Goal: Ask a question: Seek information or help from site administrators or community

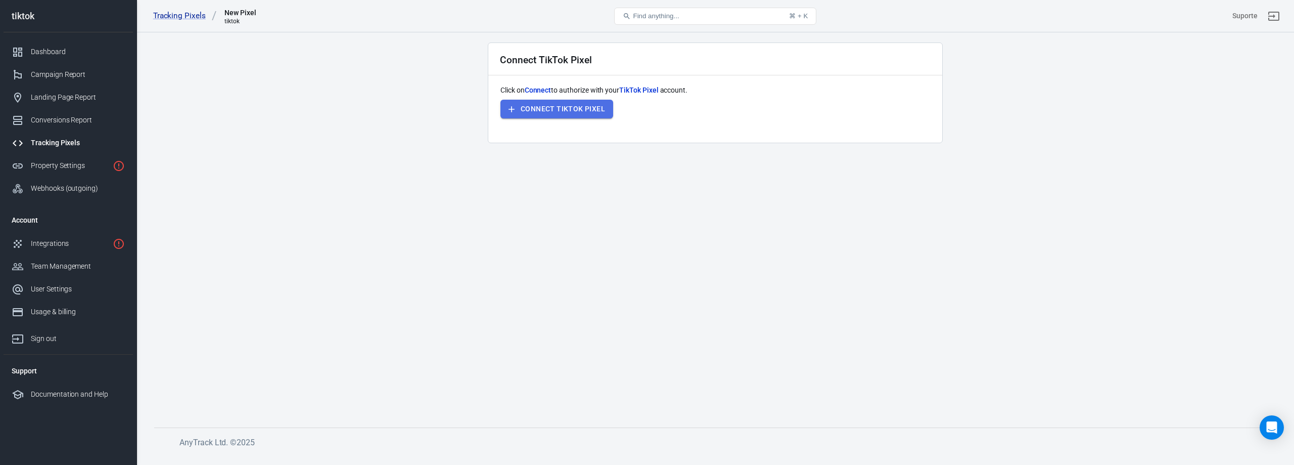
click at [583, 110] on button "Connect TikTok Pixel" at bounding box center [556, 109] width 113 height 19
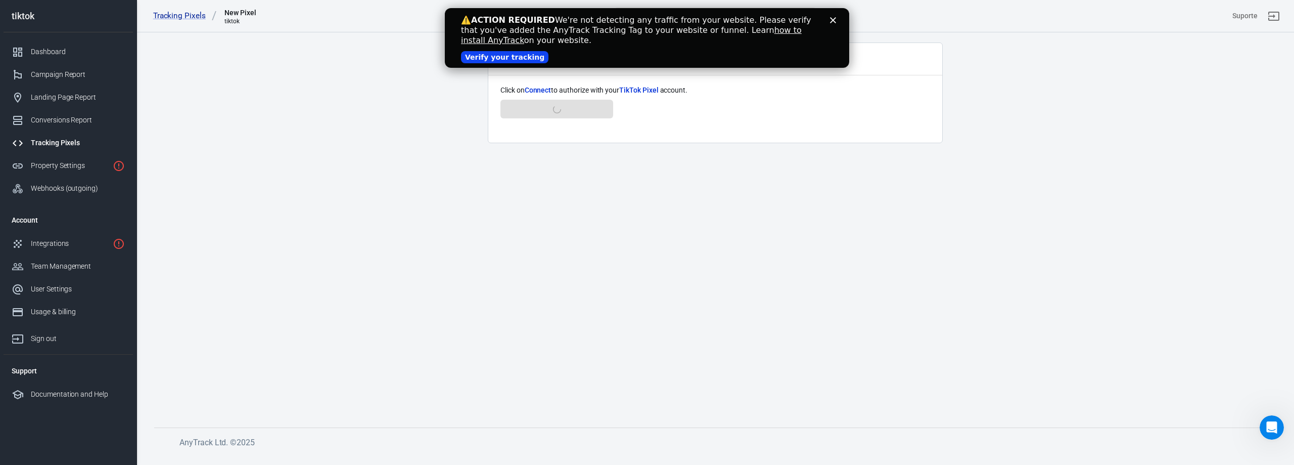
click at [833, 18] on icon "Close" at bounding box center [833, 20] width 6 height 6
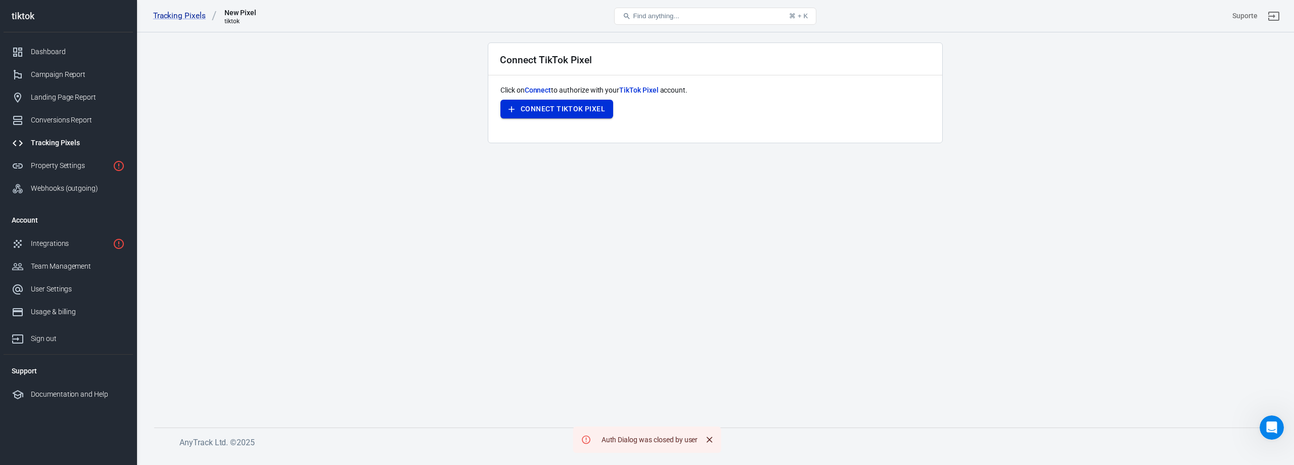
click at [574, 103] on button "Connect TikTok Pixel" at bounding box center [556, 109] width 113 height 19
click at [555, 110] on button "Connect TikTok Pixel" at bounding box center [556, 109] width 113 height 19
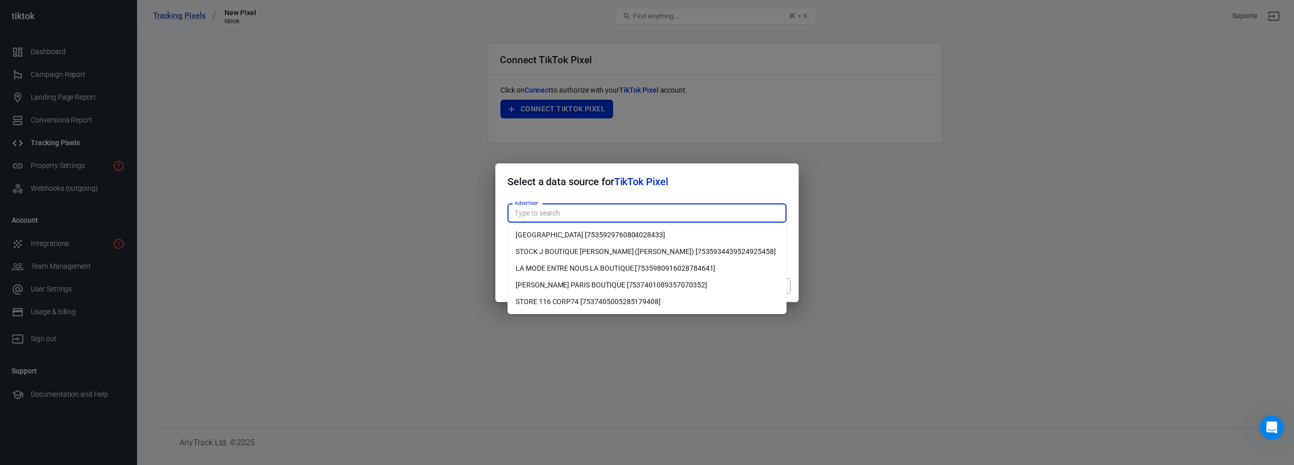
click at [603, 216] on input "Advertiser" at bounding box center [646, 213] width 271 height 13
click at [556, 282] on li "[PERSON_NAME] PARIS BOUTIQUE [7537401089357070352]" at bounding box center [647, 285] width 279 height 17
type input "[PERSON_NAME] PARIS BOUTIQUE [7537401089357070352]"
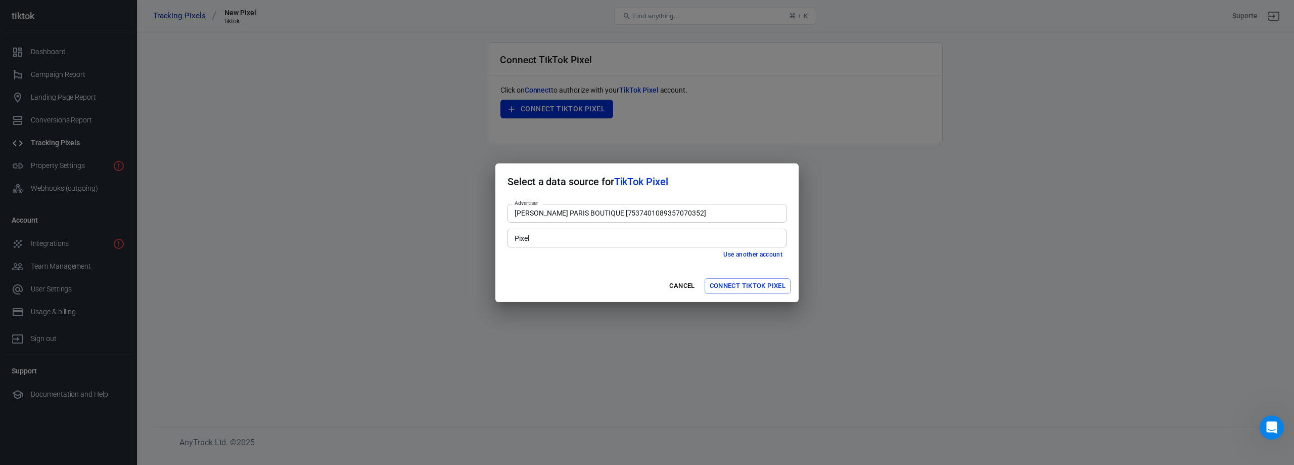
click at [557, 236] on input "Pixel" at bounding box center [646, 238] width 271 height 13
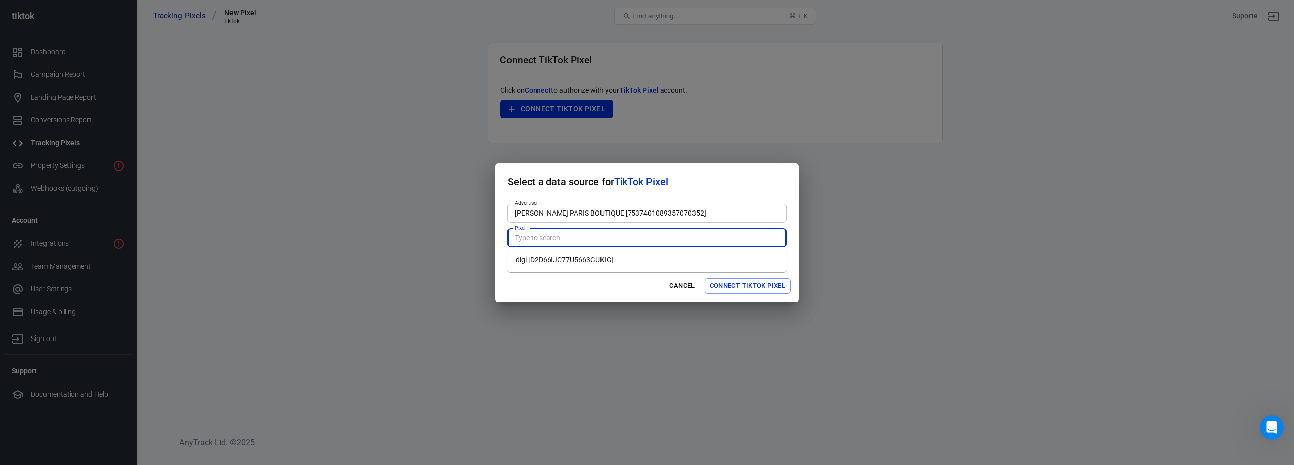
click at [551, 262] on li "digi [D2D66IJC77U5663GUKIG]" at bounding box center [647, 259] width 279 height 17
type input "digi [D2D66IJC77U5663GUKIG]"
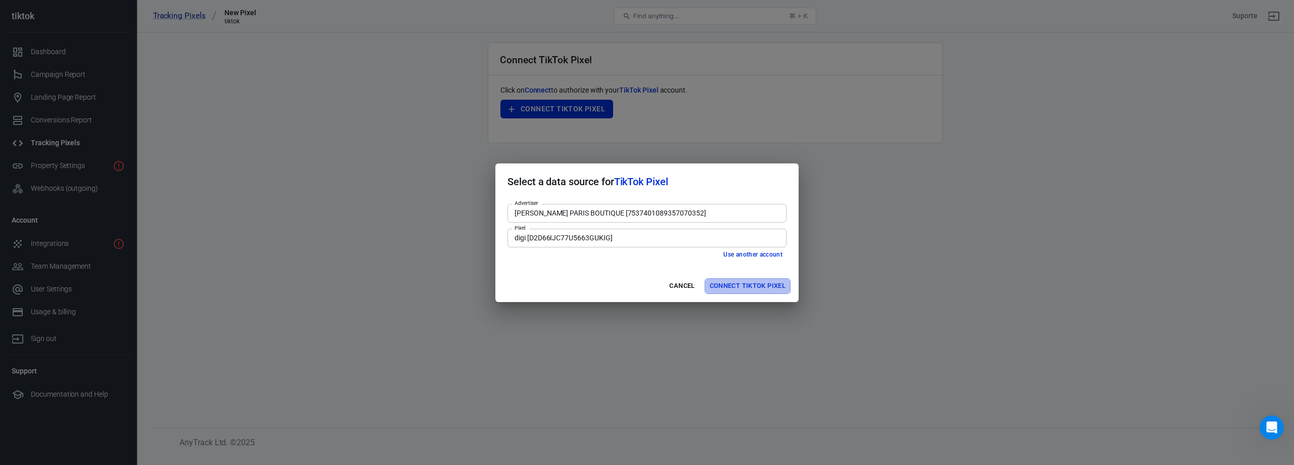
click at [749, 284] on button "Connect TikTok Pixel" at bounding box center [748, 286] width 86 height 16
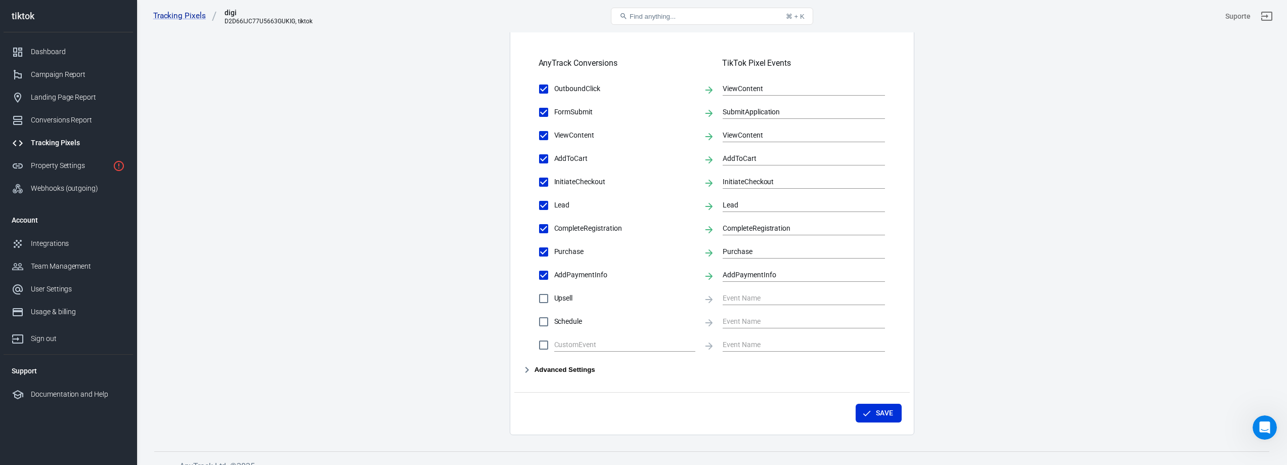
scroll to position [418, 0]
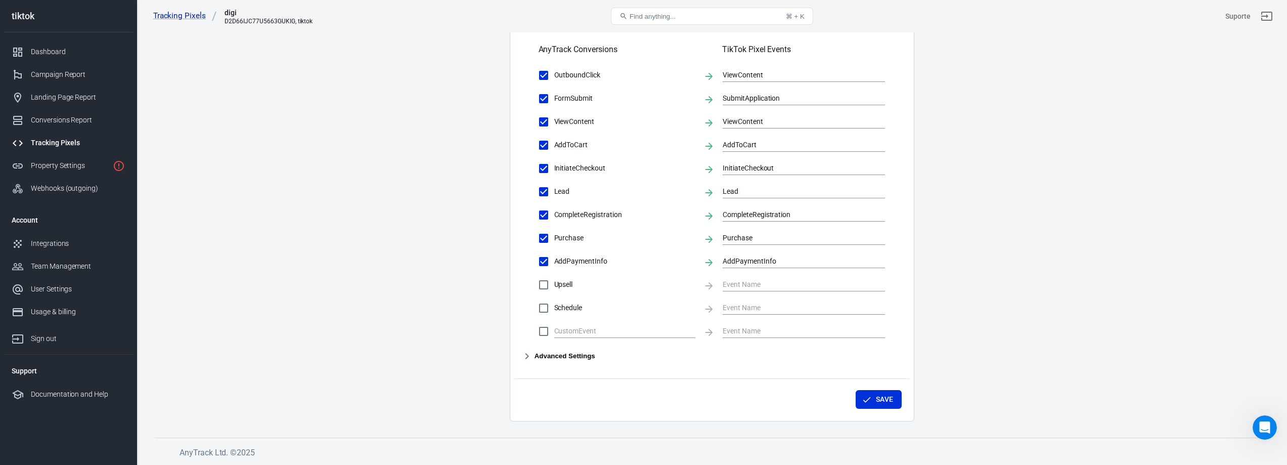
click at [528, 355] on icon "button" at bounding box center [527, 356] width 4 height 6
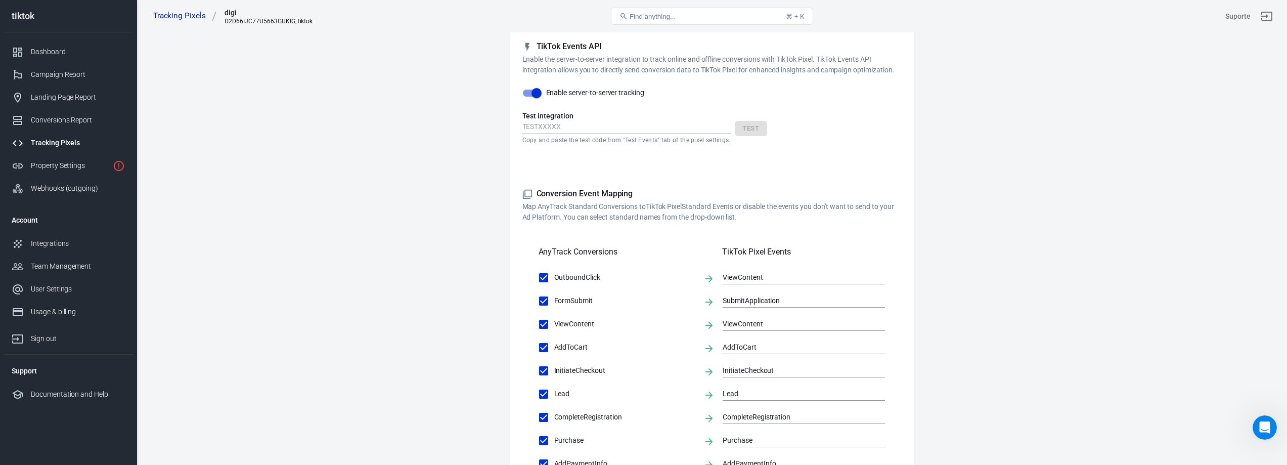
scroll to position [165, 0]
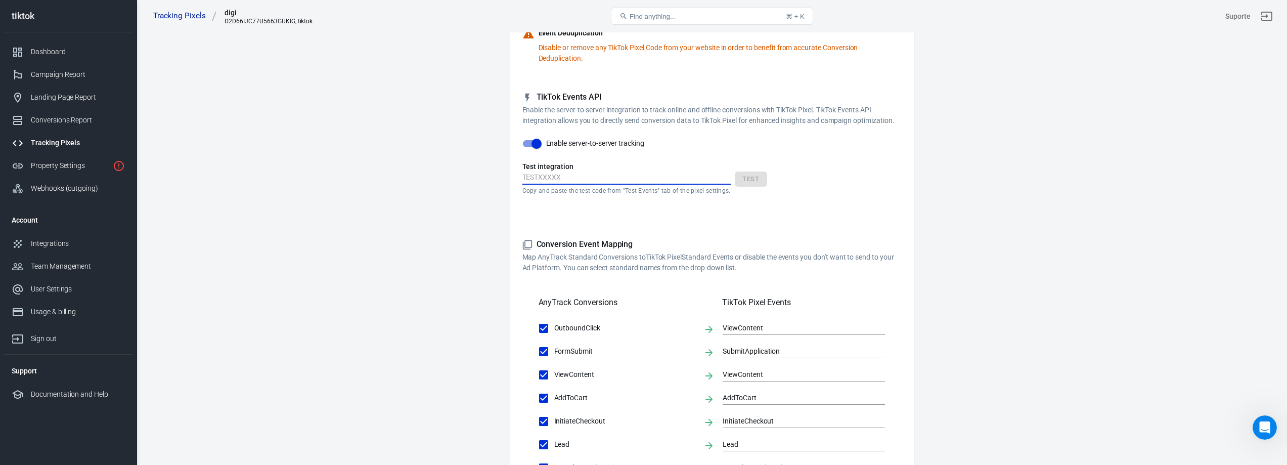
click at [594, 174] on input "text" at bounding box center [626, 177] width 208 height 13
paste input "TEST71886"
type input "TEST71886"
click at [741, 177] on button "Test" at bounding box center [750, 179] width 32 height 16
click at [748, 180] on button "Test" at bounding box center [750, 179] width 32 height 16
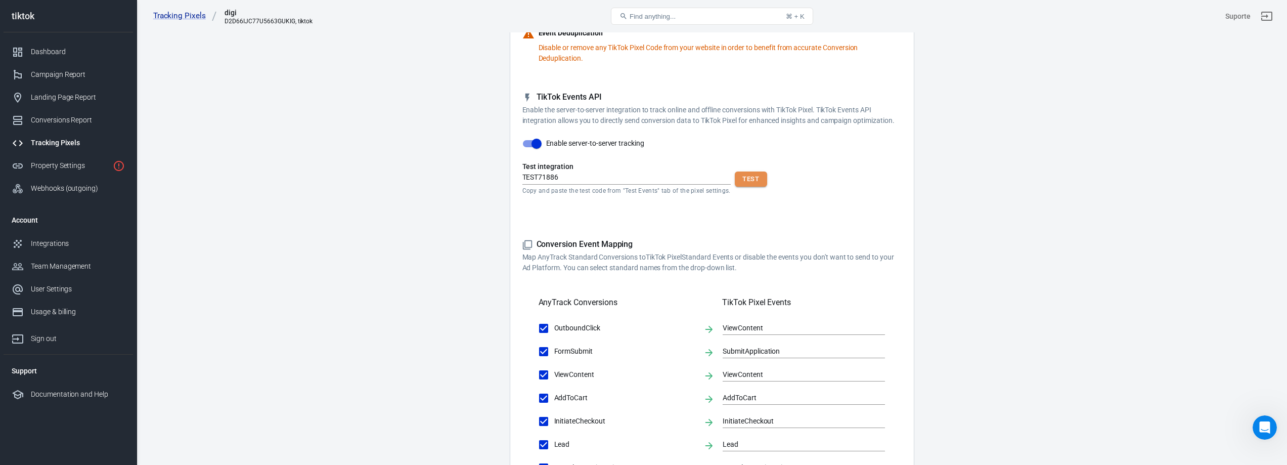
click at [748, 180] on button "Test" at bounding box center [750, 179] width 32 height 16
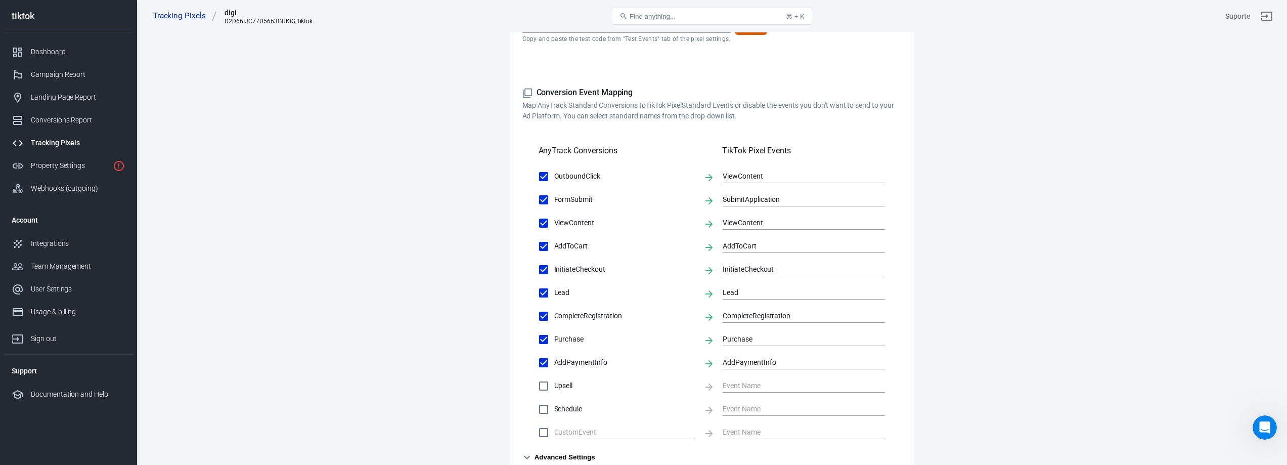
scroll to position [441, 0]
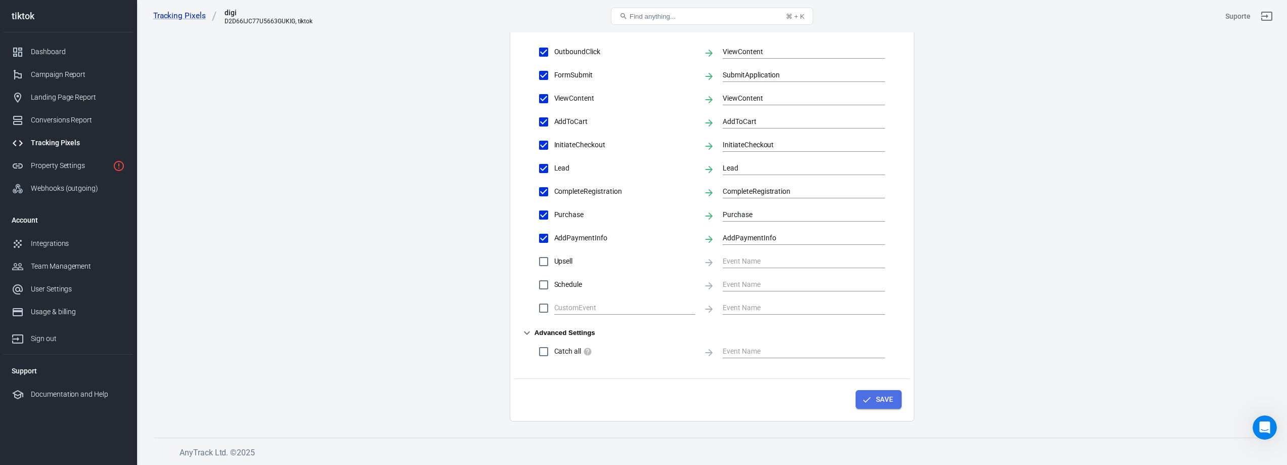
click at [885, 399] on button "Save" at bounding box center [878, 399] width 46 height 19
click at [875, 395] on button "Save" at bounding box center [878, 399] width 46 height 19
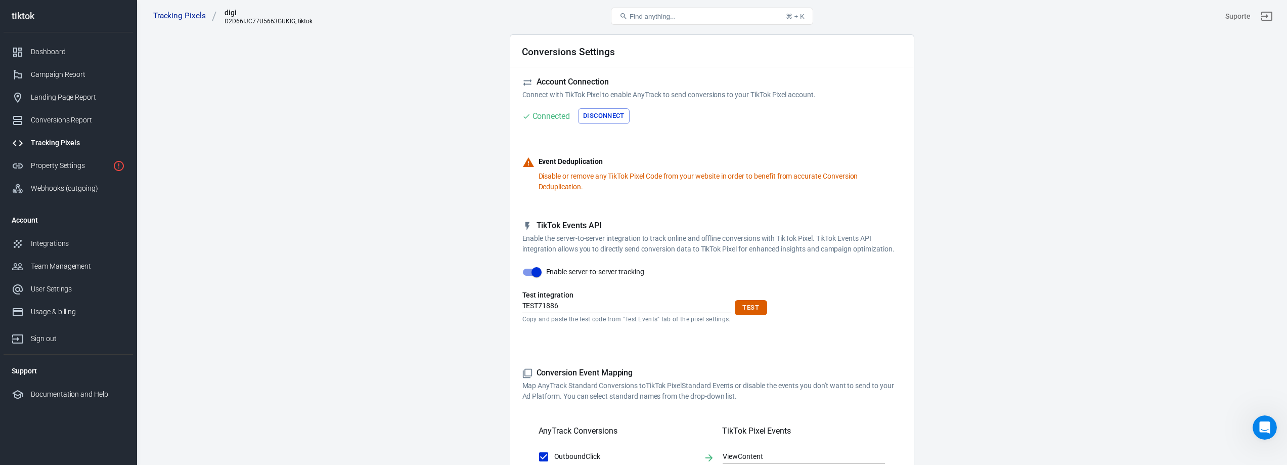
scroll to position [0, 0]
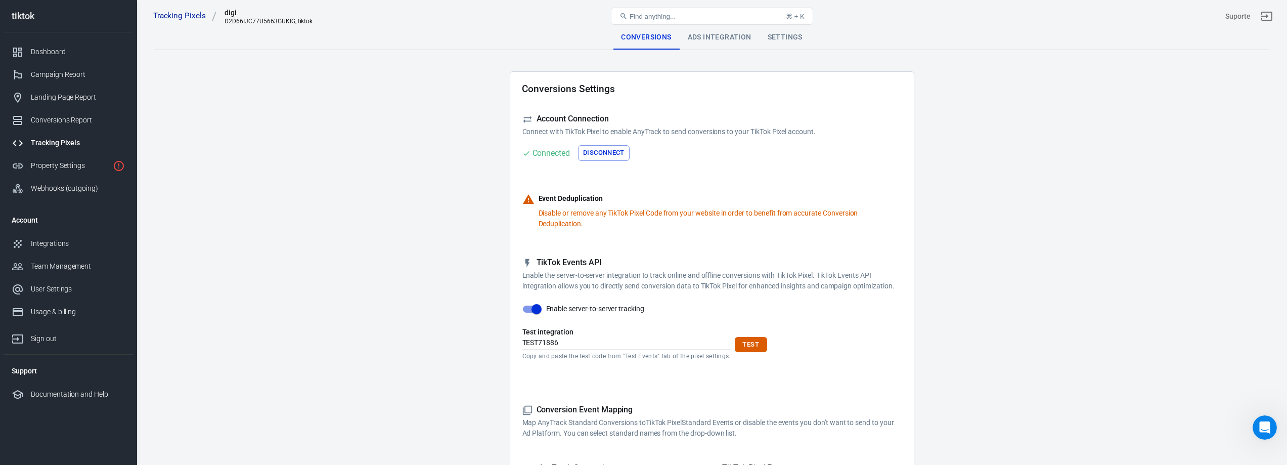
click at [528, 196] on icon at bounding box center [528, 199] width 11 height 10
drag, startPoint x: 582, startPoint y: 343, endPoint x: 515, endPoint y: 344, distance: 67.2
click at [515, 344] on div "Conversions Settings Account Connection Connect with TikTok Pixel to enable Any…" at bounding box center [712, 466] width 404 height 791
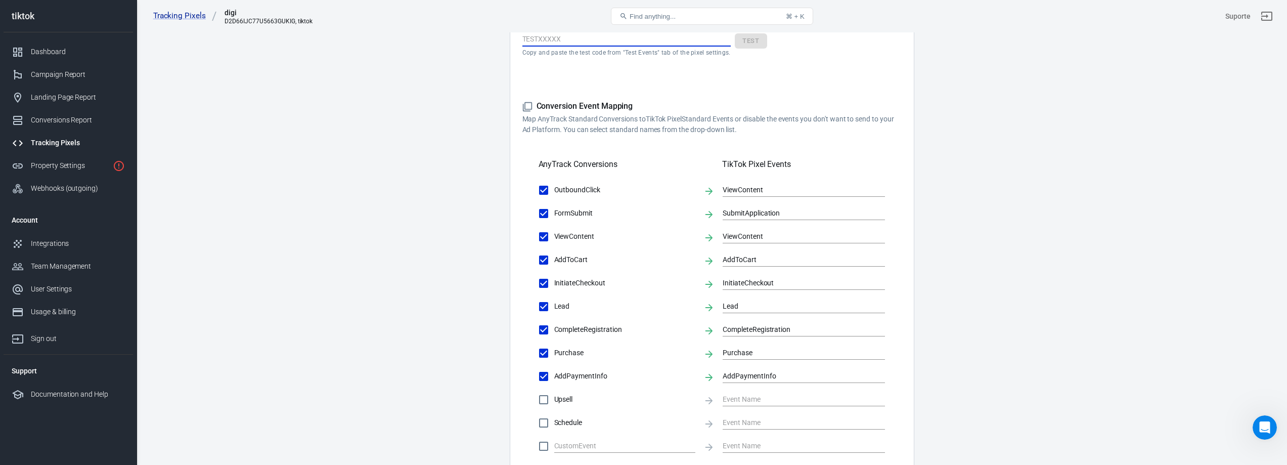
scroll to position [441, 0]
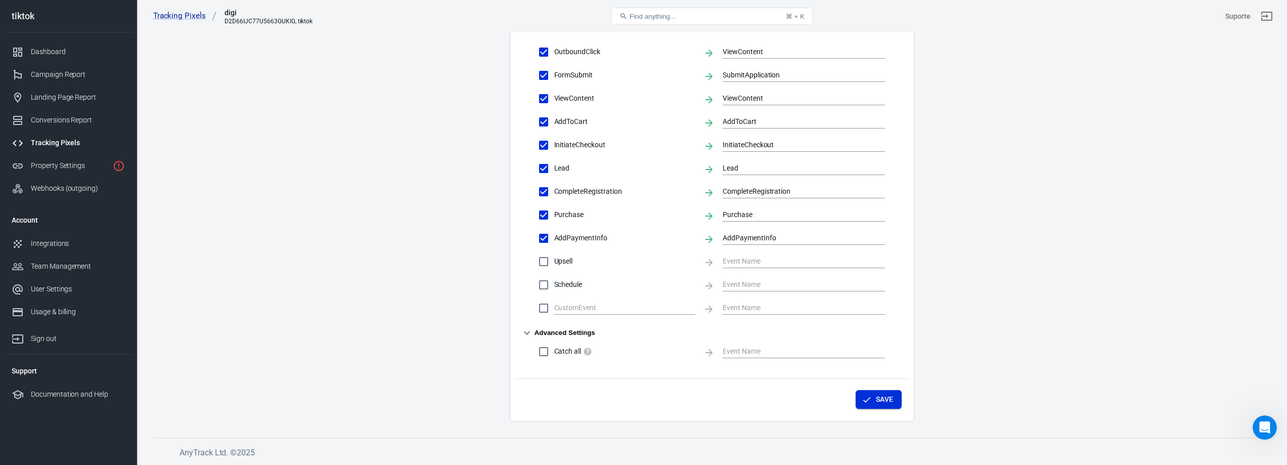
click at [887, 398] on button "Save" at bounding box center [878, 399] width 46 height 19
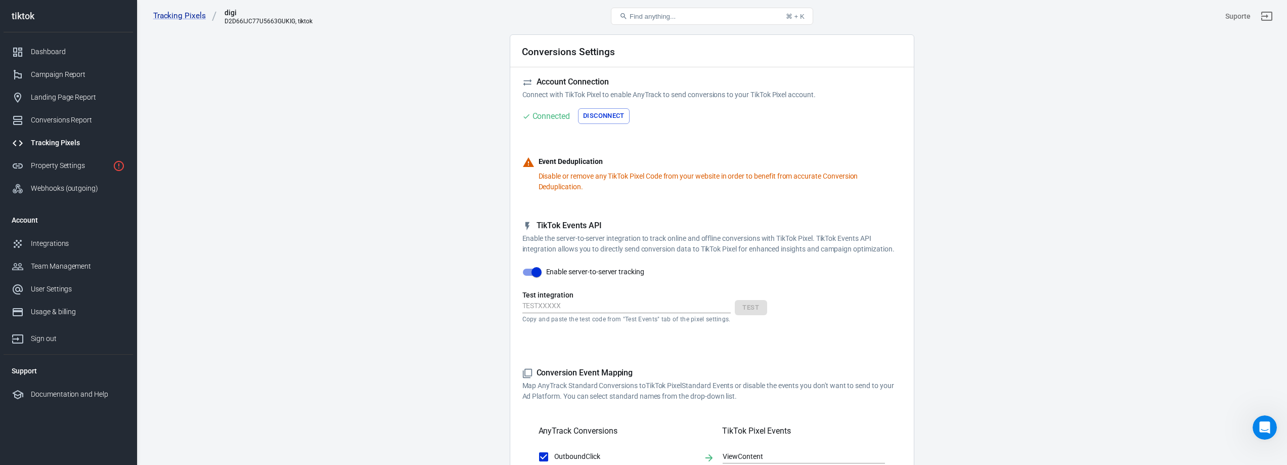
scroll to position [0, 0]
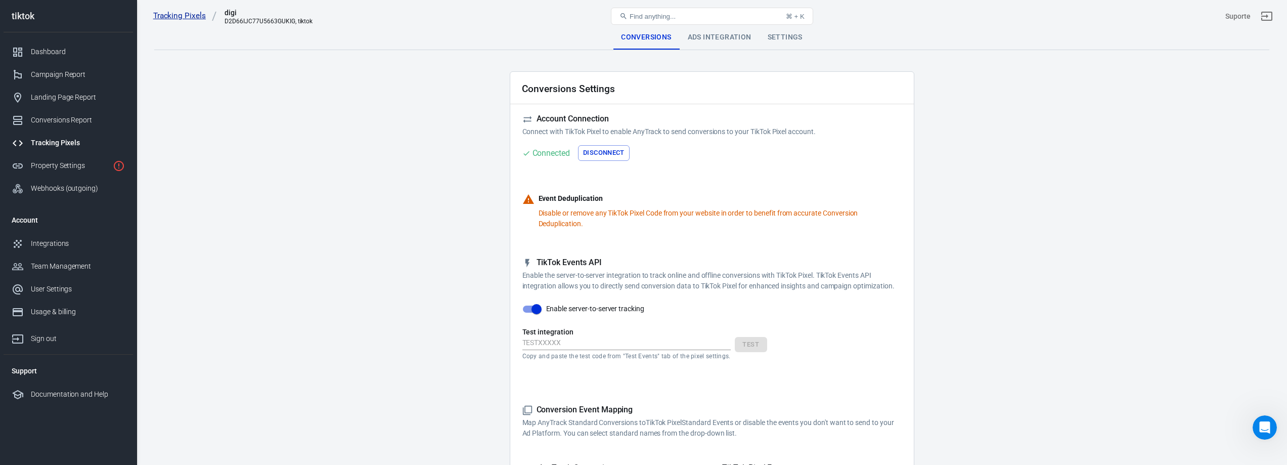
click at [180, 18] on link "Tracking Pixels" at bounding box center [185, 16] width 64 height 11
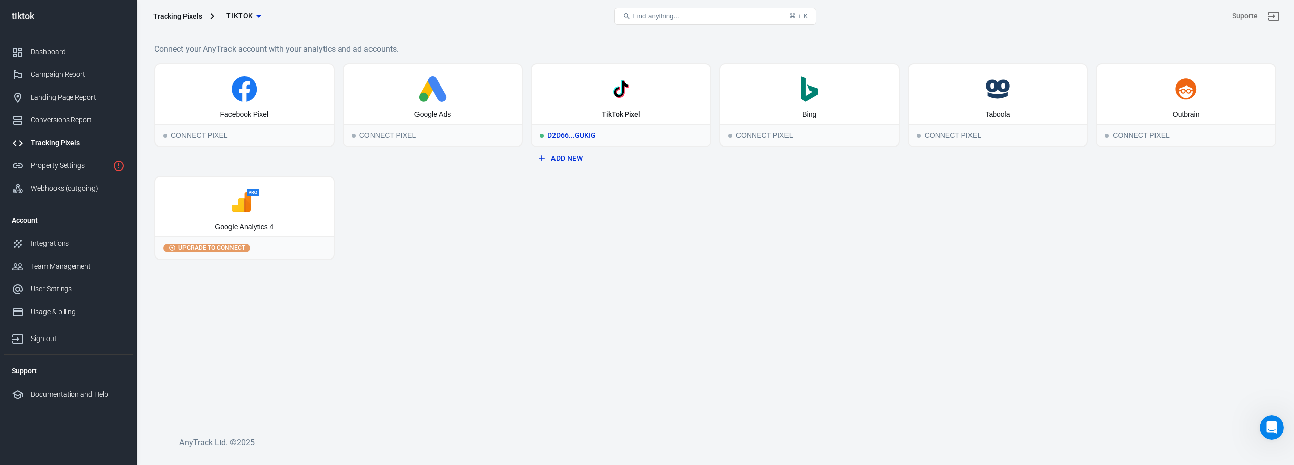
click at [628, 103] on div "TikTok Pixel" at bounding box center [621, 94] width 178 height 60
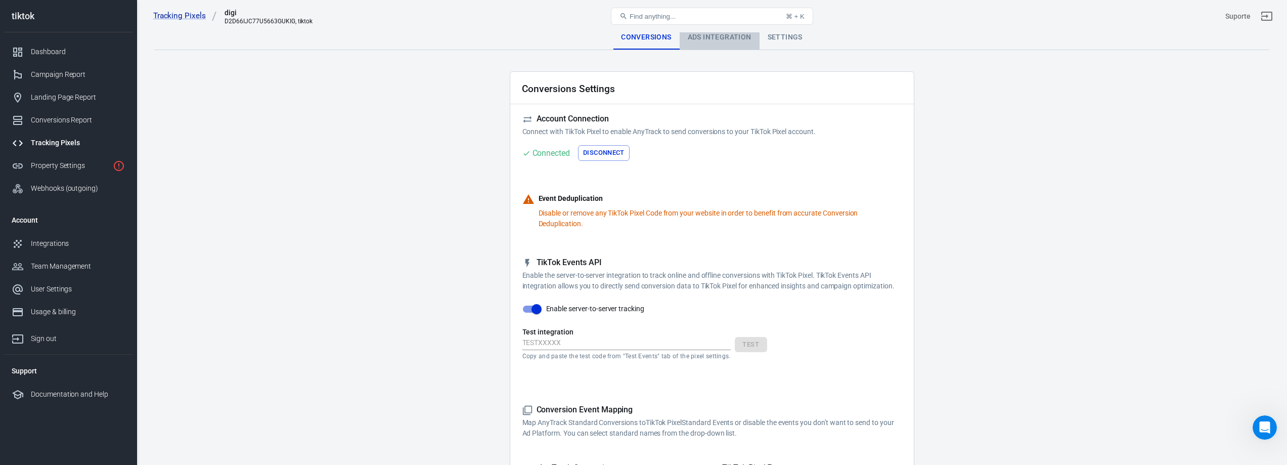
click at [720, 38] on div "Ads Integration" at bounding box center [719, 37] width 80 height 24
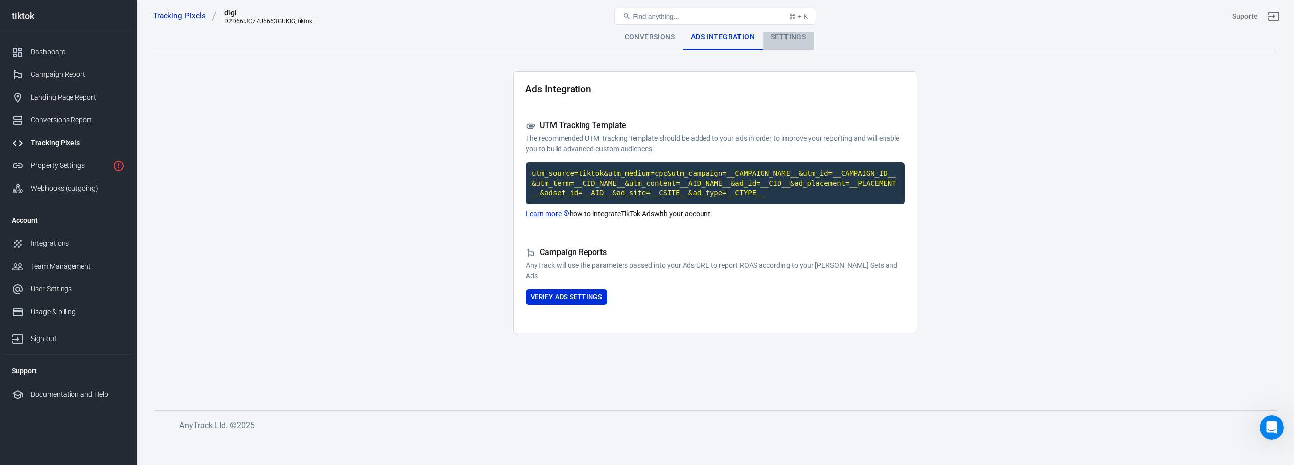
click at [804, 34] on div "Settings" at bounding box center [788, 37] width 51 height 24
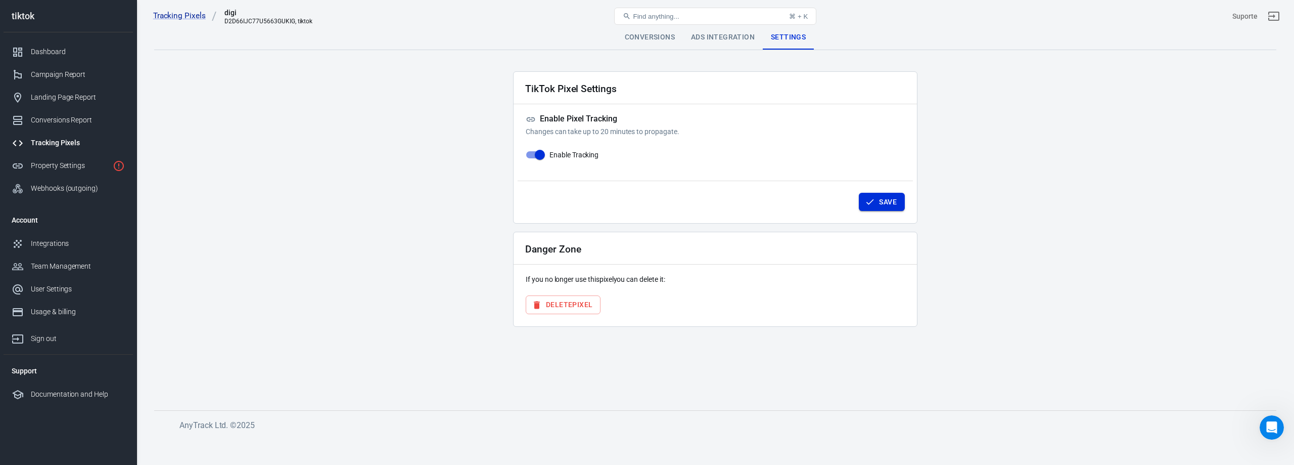
click at [872, 200] on icon "button" at bounding box center [870, 202] width 8 height 6
click at [643, 39] on div "Conversions" at bounding box center [650, 37] width 66 height 24
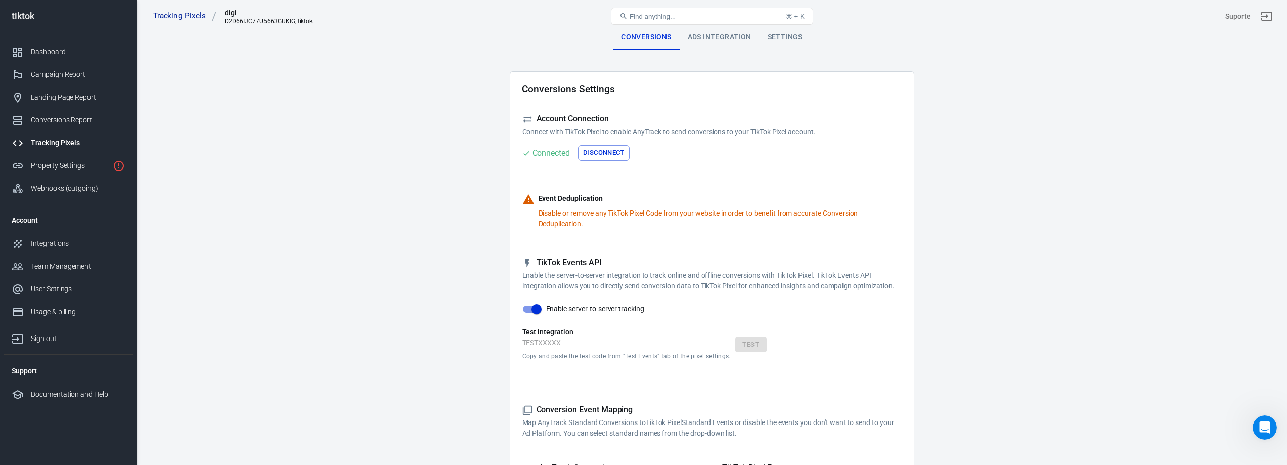
click at [723, 40] on div "Ads Integration" at bounding box center [719, 37] width 80 height 24
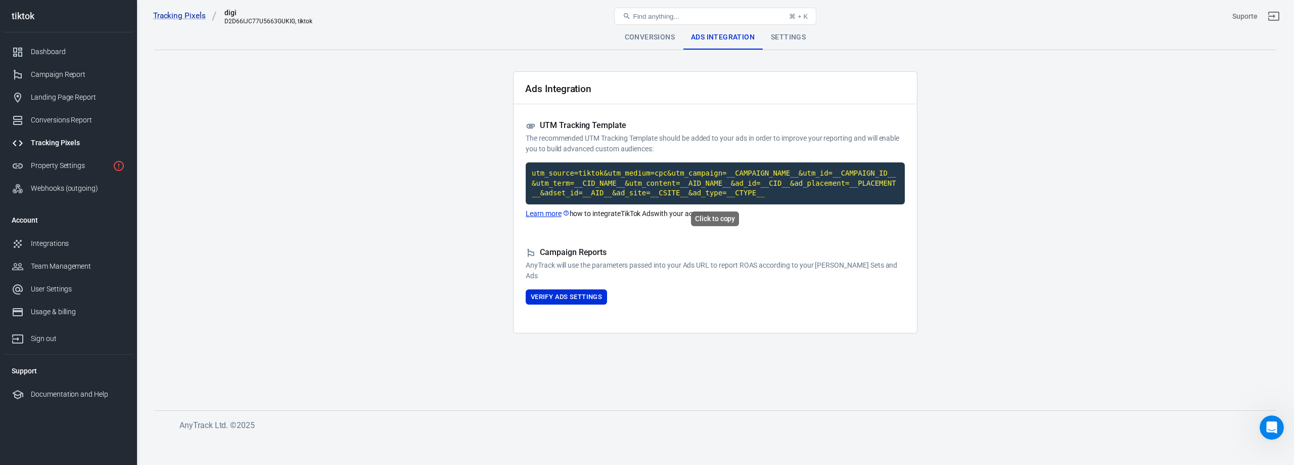
click at [655, 174] on code "utm_source=tiktok&utm_medium=cpc&utm_campaign=__CAMPAIGN_NAME__&utm_id=__CAMPAI…" at bounding box center [715, 183] width 379 height 42
click at [785, 36] on div "Settings" at bounding box center [788, 37] width 51 height 24
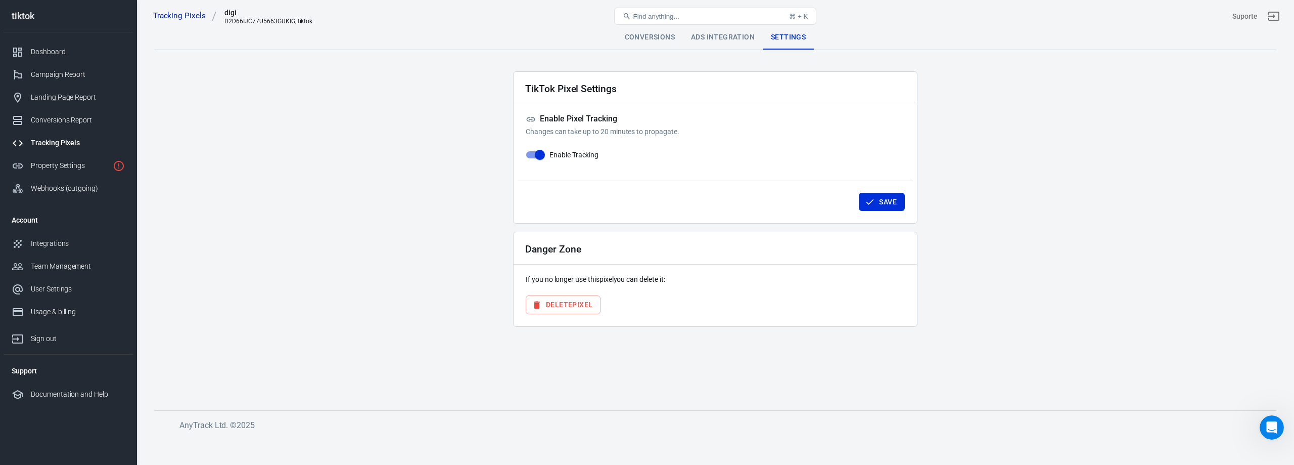
click at [647, 38] on div "Conversions" at bounding box center [650, 37] width 66 height 24
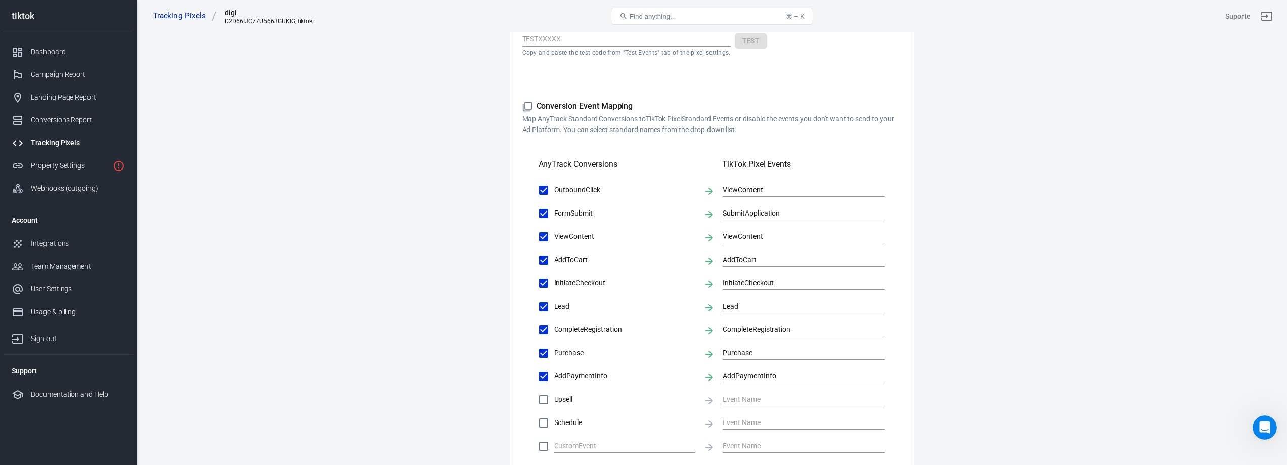
scroll to position [418, 0]
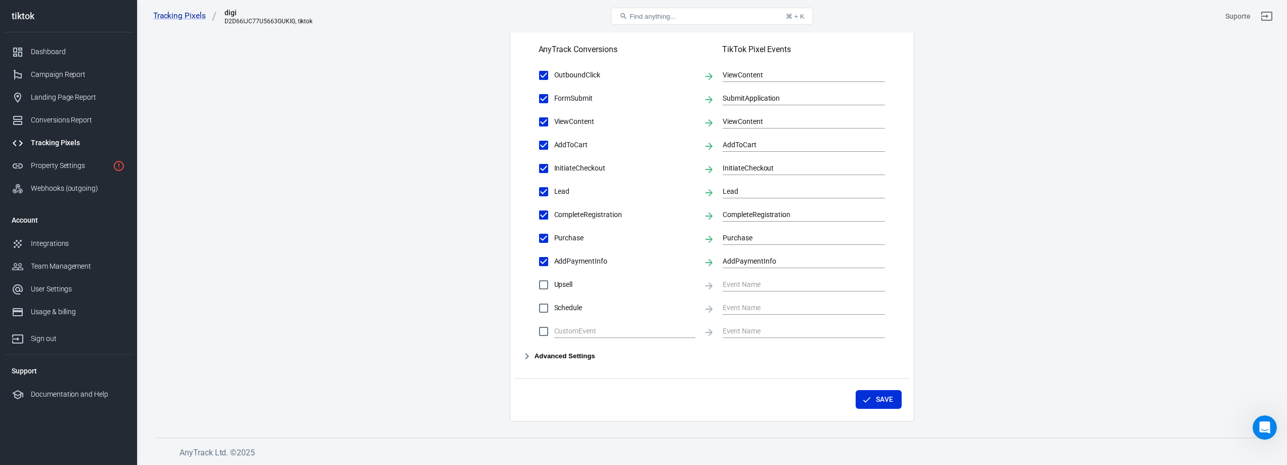
click at [44, 136] on link "Tracking Pixels" at bounding box center [68, 142] width 129 height 23
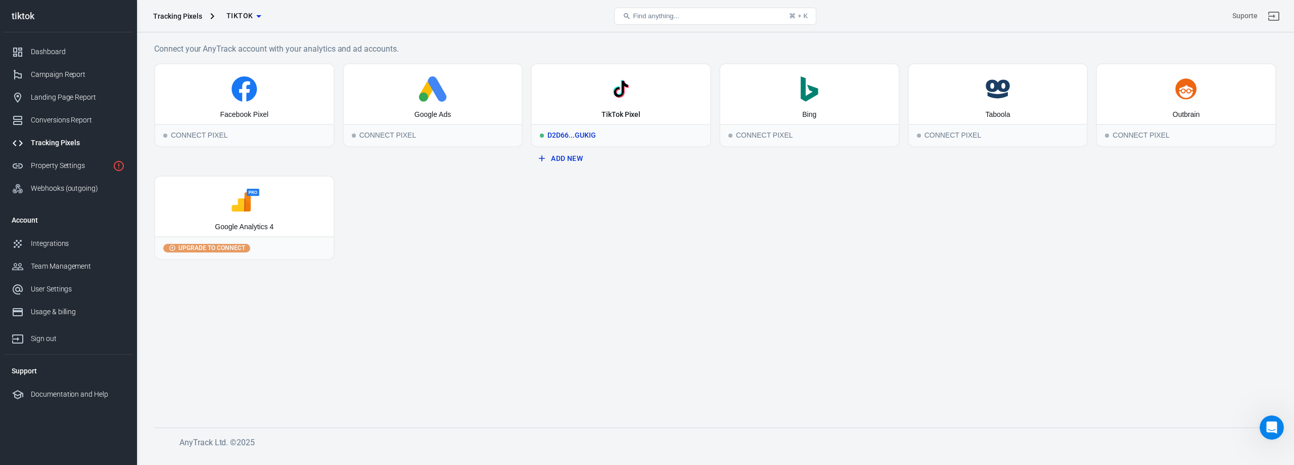
click at [666, 101] on icon at bounding box center [621, 88] width 170 height 25
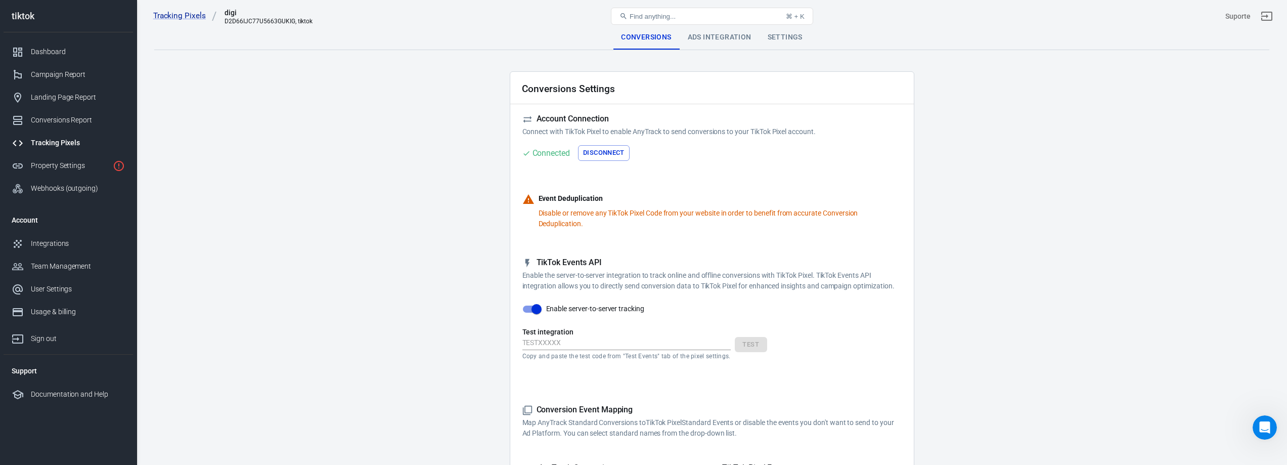
click at [707, 40] on div "Ads Integration" at bounding box center [719, 37] width 80 height 24
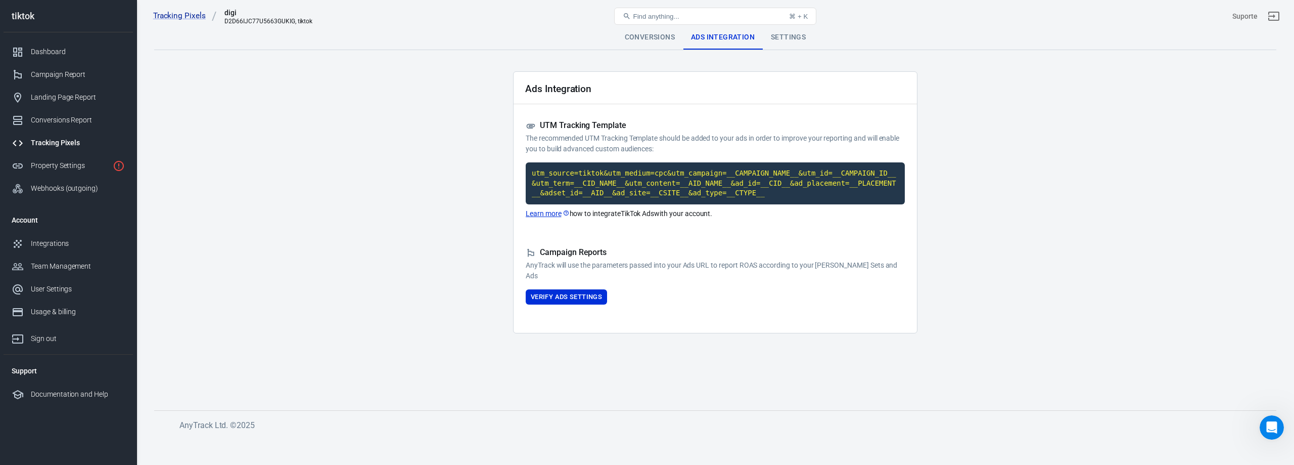
click at [798, 41] on div "Settings" at bounding box center [788, 37] width 51 height 24
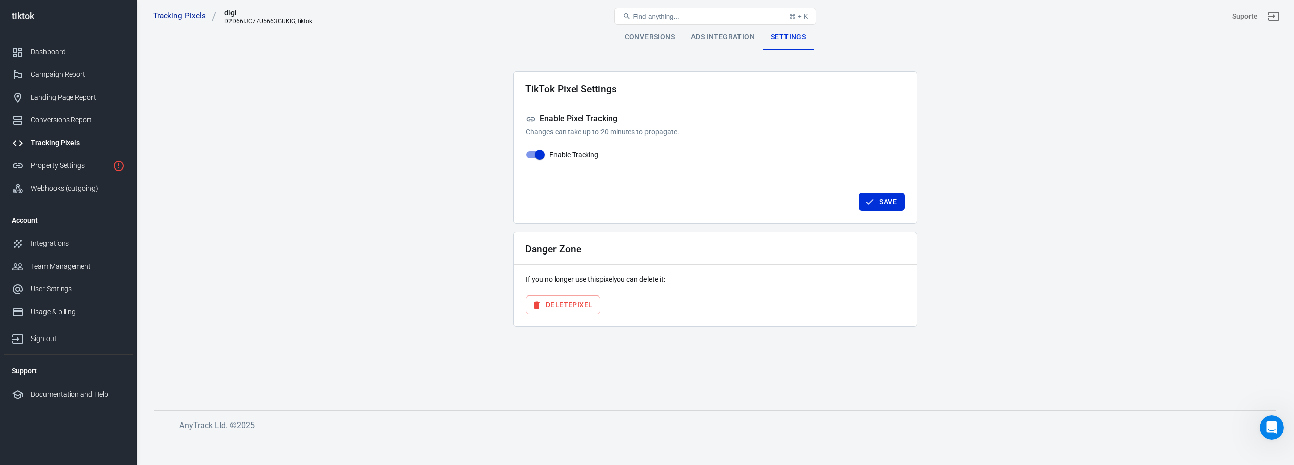
click at [721, 31] on div "Tracking Pixels digi D2D66IJC77U5663GUKIG, tiktok Find anything... ⌘ + K Suporte" at bounding box center [715, 16] width 1157 height 32
click at [721, 36] on div "Ads Integration" at bounding box center [723, 37] width 80 height 24
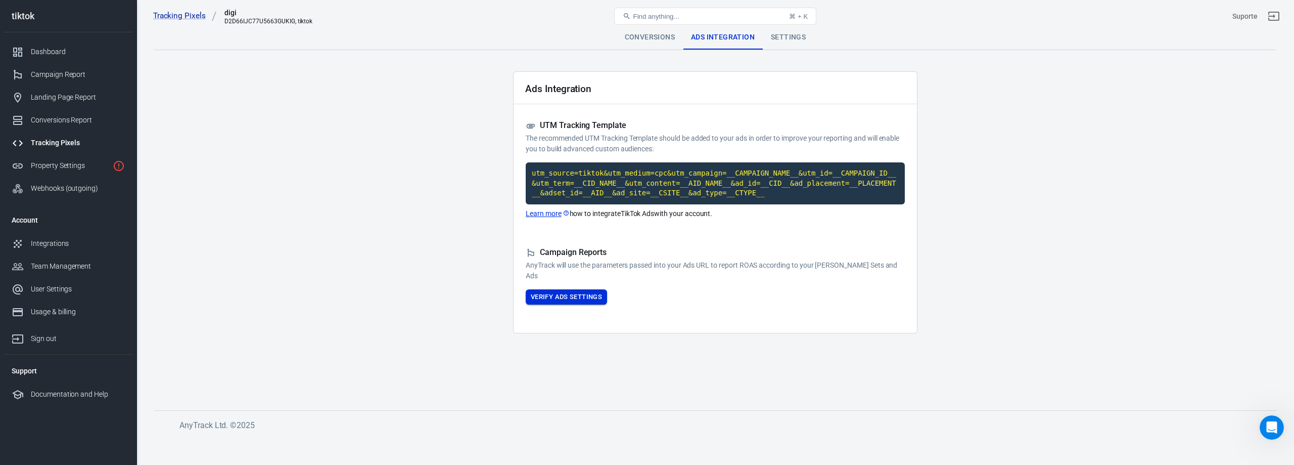
click at [575, 301] on button "Verify Ads Settings" at bounding box center [566, 297] width 81 height 16
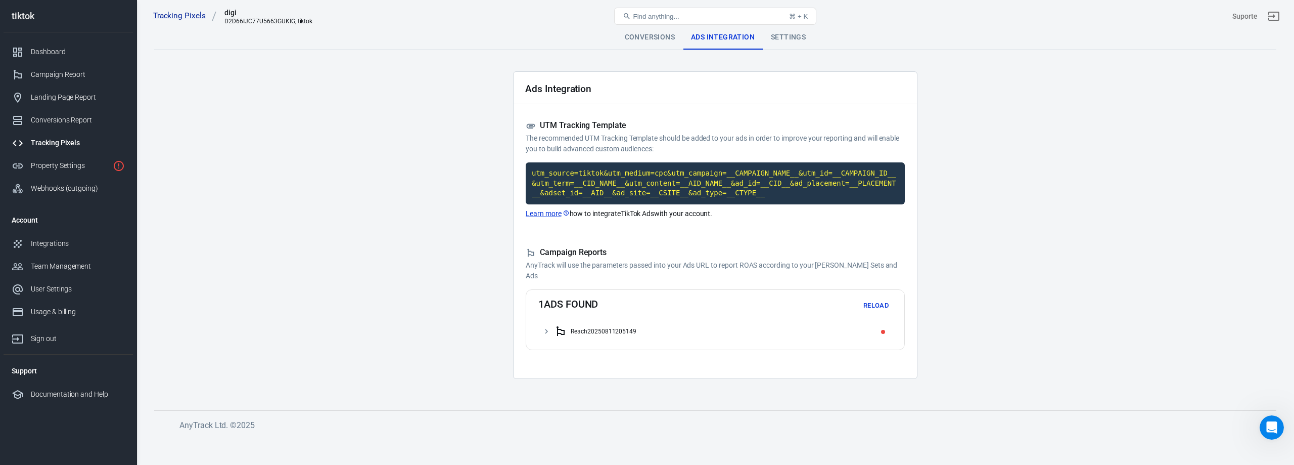
click at [864, 330] on div "Reach20250811205149" at bounding box center [722, 331] width 334 height 16
click at [884, 300] on button "Reload" at bounding box center [876, 306] width 32 height 16
click at [547, 330] on icon at bounding box center [546, 331] width 9 height 9
click at [546, 329] on icon at bounding box center [546, 331] width 9 height 9
click at [774, 37] on div "Settings" at bounding box center [788, 37] width 51 height 24
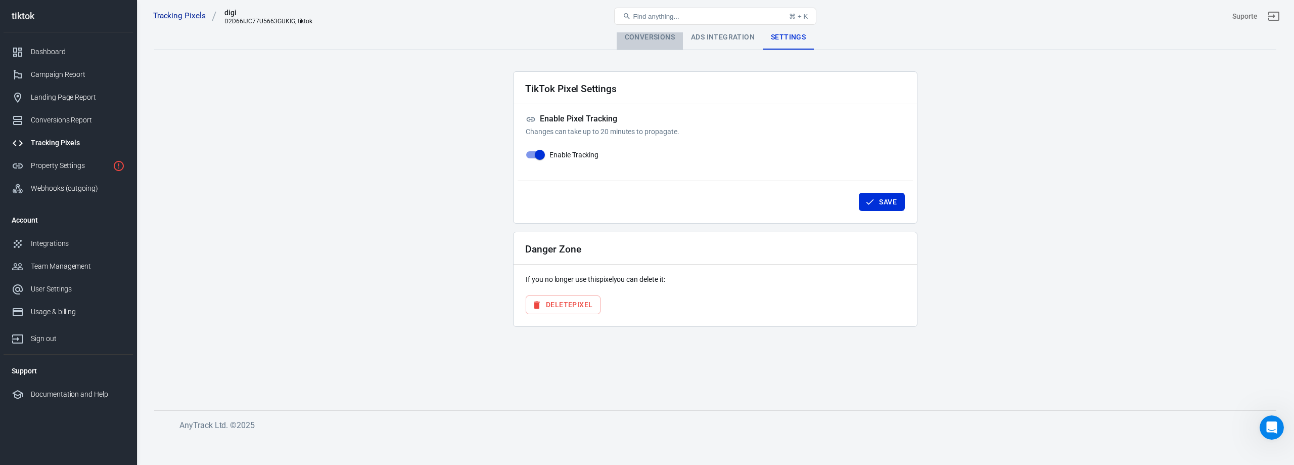
click at [653, 40] on div "Conversions" at bounding box center [650, 37] width 66 height 24
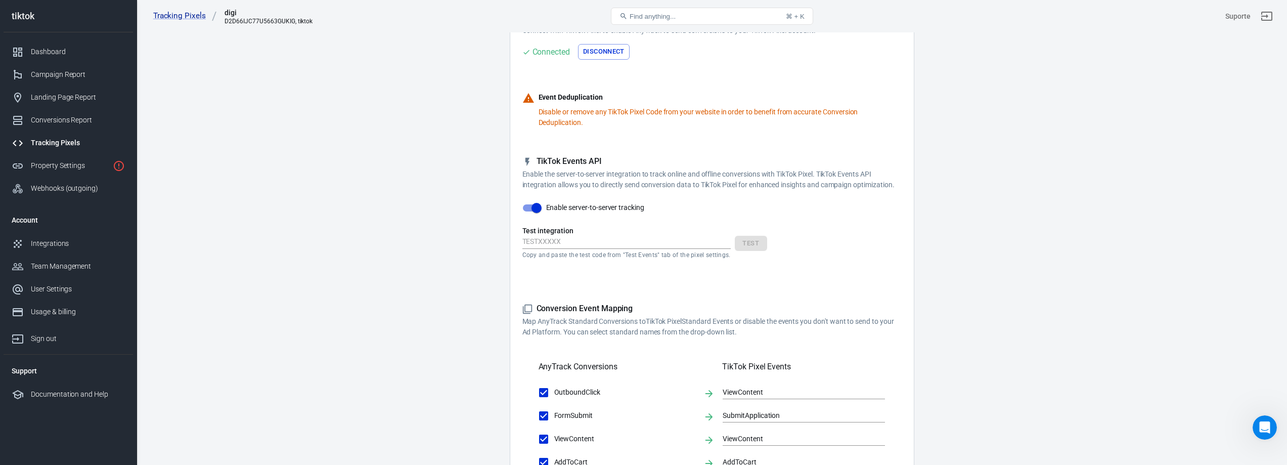
scroll to position [152, 0]
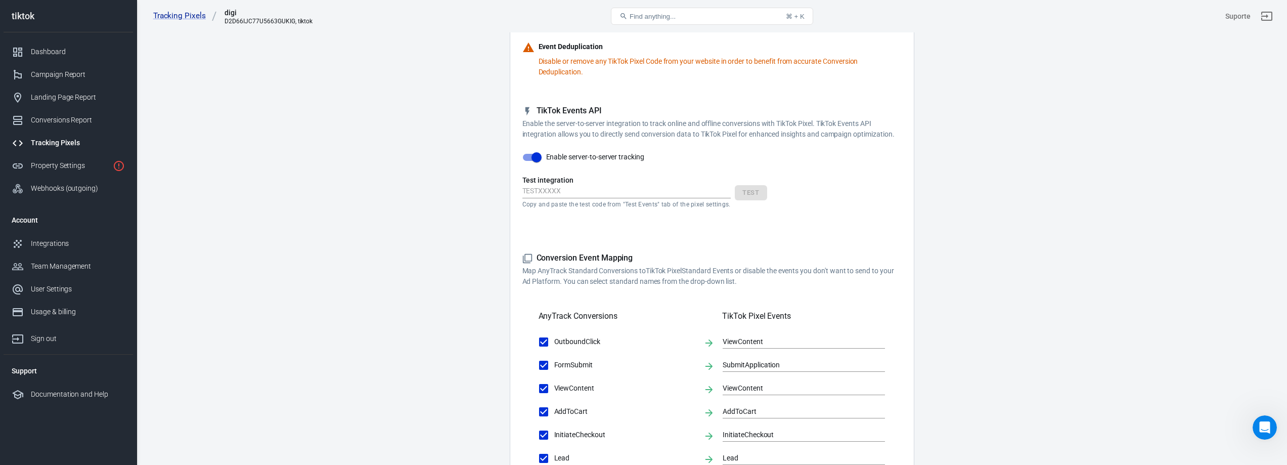
click at [582, 185] on input "text" at bounding box center [626, 191] width 208 height 13
paste input "TEST71886"
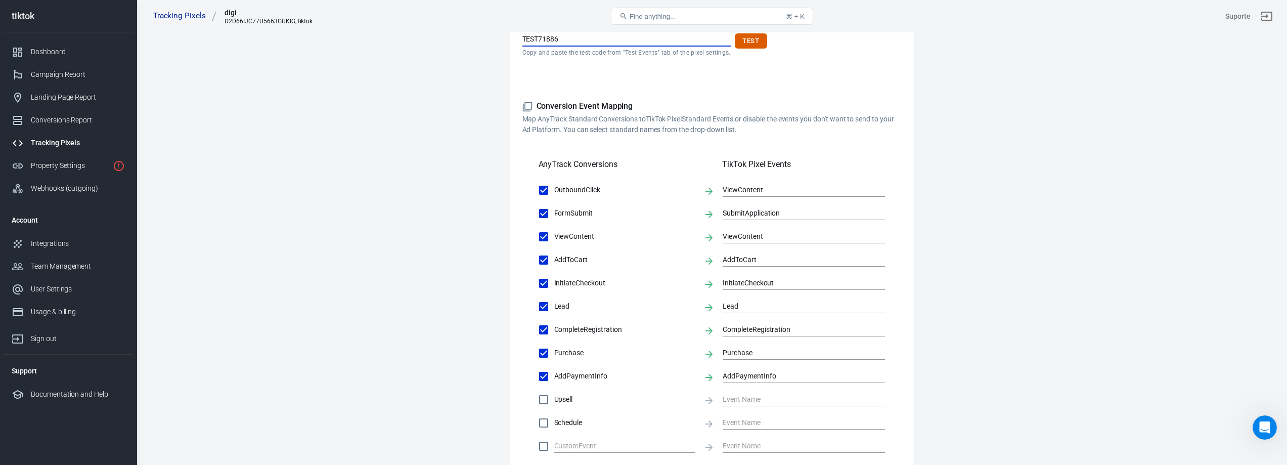
scroll to position [354, 0]
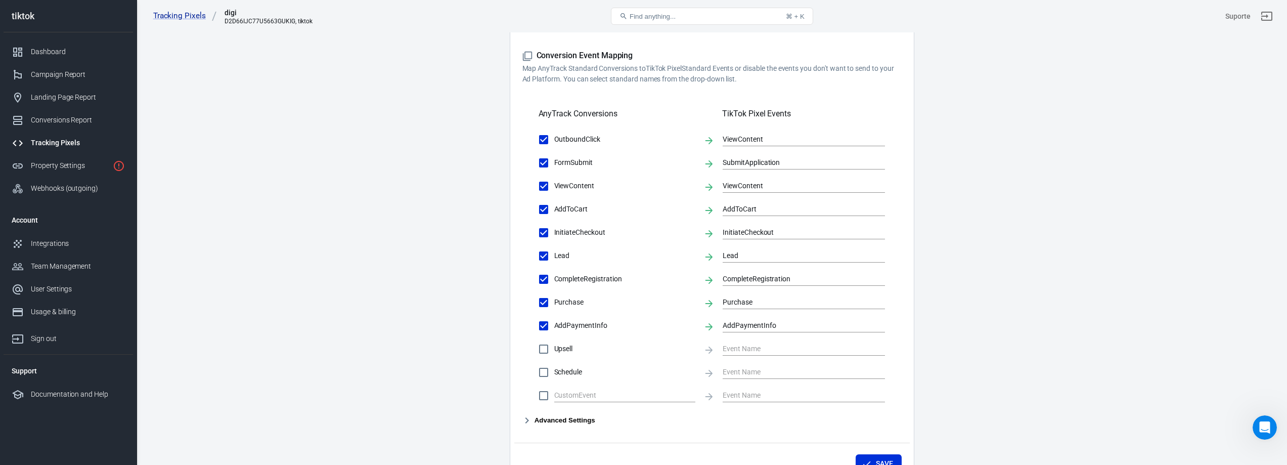
type input "TEST71886"
click at [540, 321] on input "AddPaymentInfo" at bounding box center [543, 325] width 21 height 21
checkbox input "false"
click at [539, 272] on input "CompleteRegistration" at bounding box center [543, 278] width 21 height 21
checkbox input "false"
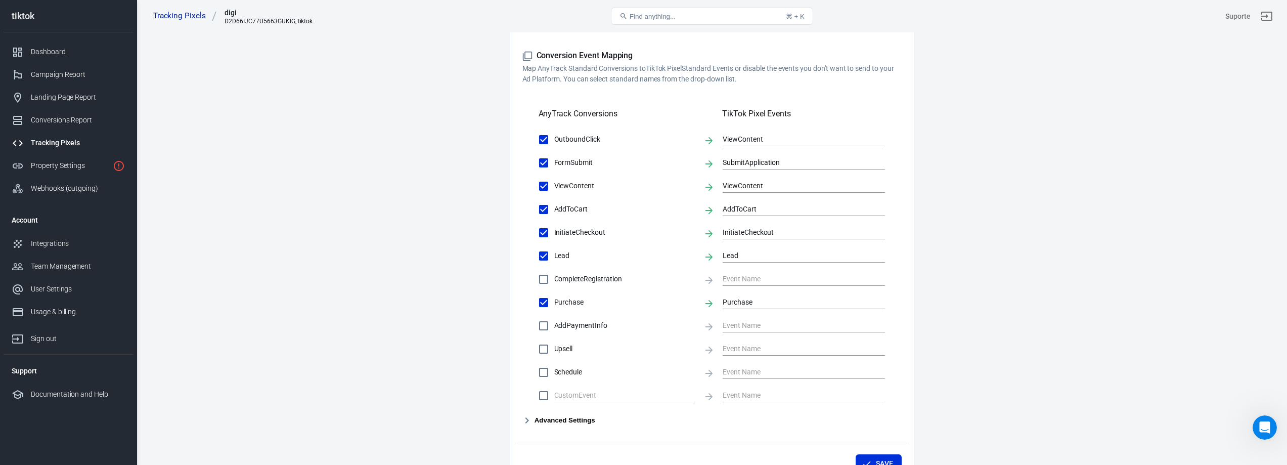
click at [544, 258] on input "Lead" at bounding box center [543, 255] width 21 height 21
checkbox input "false"
click at [541, 231] on input "InitiateCheckout" at bounding box center [543, 232] width 21 height 21
checkbox input "false"
click at [543, 206] on input "AddToCart" at bounding box center [543, 209] width 21 height 21
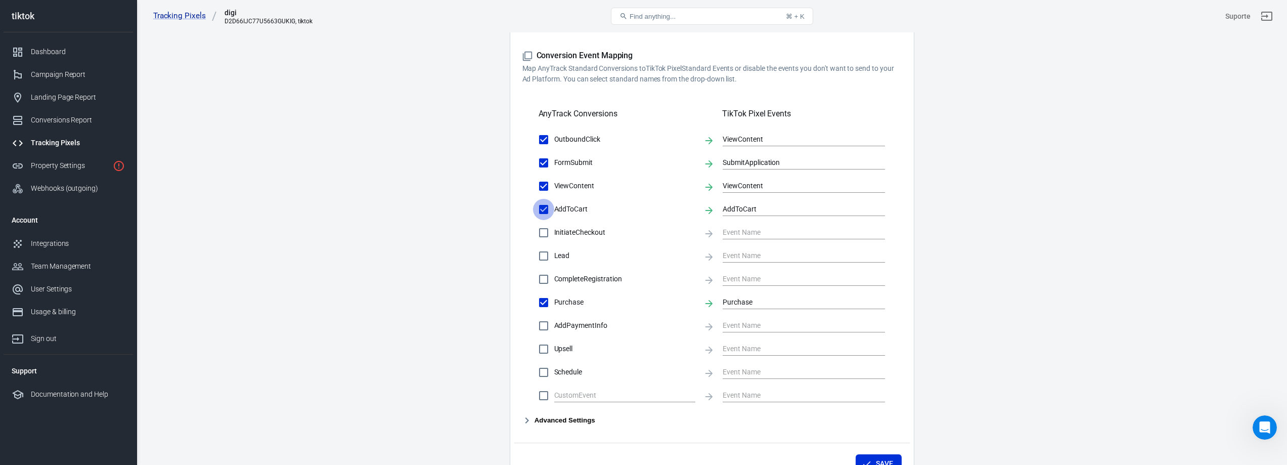
checkbox input "false"
click at [539, 183] on input "ViewContent" at bounding box center [543, 185] width 21 height 21
checkbox input "false"
click at [542, 159] on input "FormSubmit" at bounding box center [543, 162] width 21 height 21
checkbox input "false"
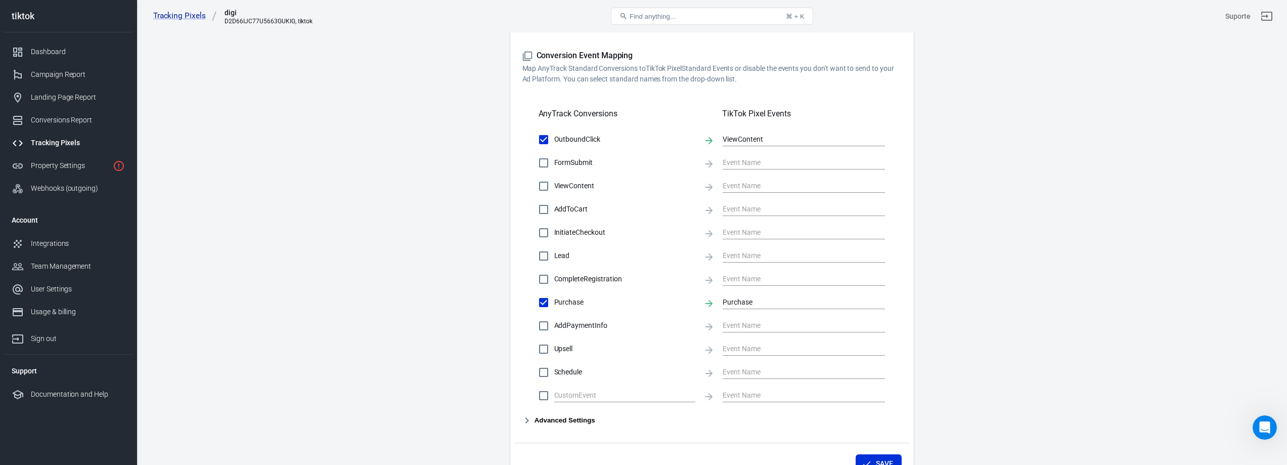
click at [546, 137] on input "OutboundClick" at bounding box center [543, 139] width 21 height 21
checkbox input "false"
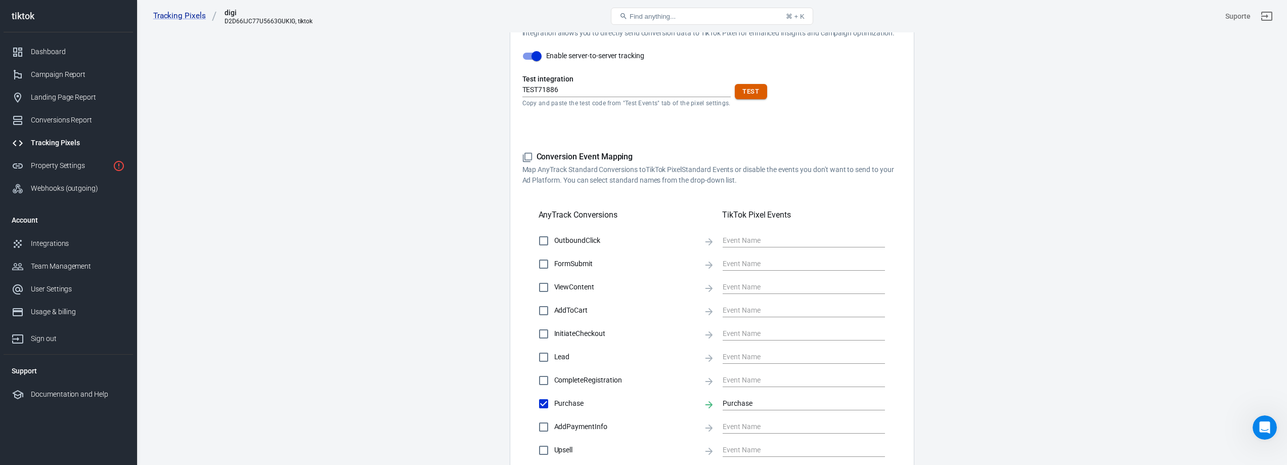
click at [751, 91] on button "Test" at bounding box center [750, 92] width 32 height 16
click at [543, 239] on input "OutboundClick" at bounding box center [543, 240] width 21 height 21
checkbox input "true"
type input "ViewContent"
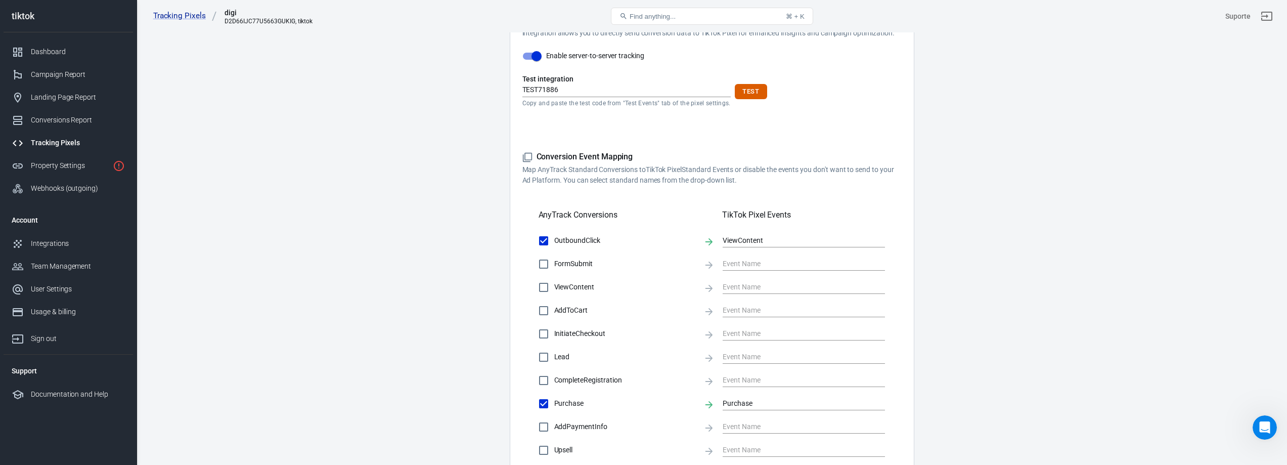
click at [541, 265] on input "FormSubmit" at bounding box center [543, 263] width 21 height 21
checkbox input "true"
type input "SubmitApplication"
click at [542, 292] on input "ViewContent" at bounding box center [543, 287] width 21 height 21
checkbox input "true"
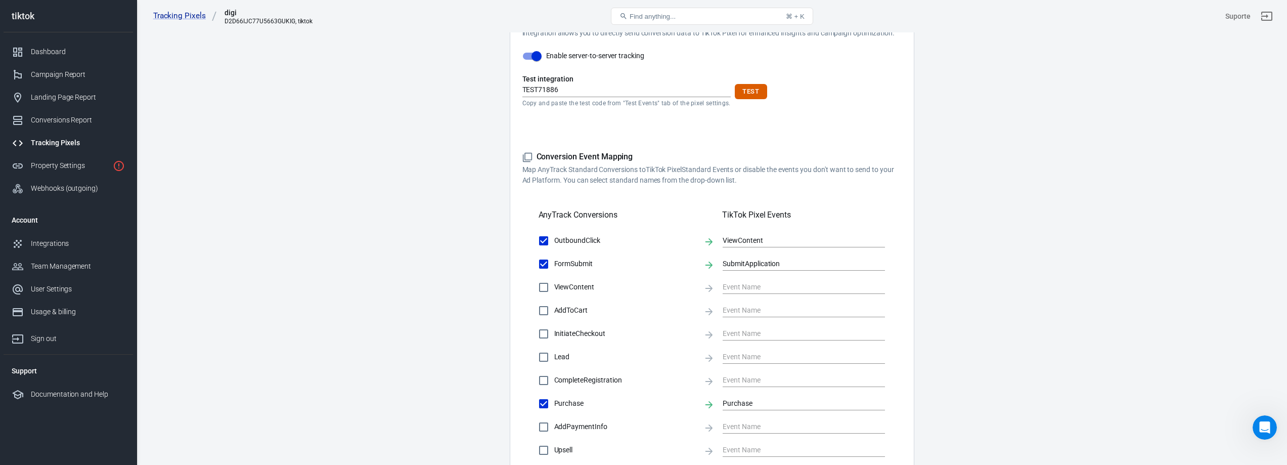
type input "ViewContent"
click at [541, 315] on input "AddToCart" at bounding box center [543, 310] width 21 height 21
checkbox input "true"
type input "AddToCart"
click at [543, 336] on input "InitiateCheckout" at bounding box center [543, 333] width 21 height 21
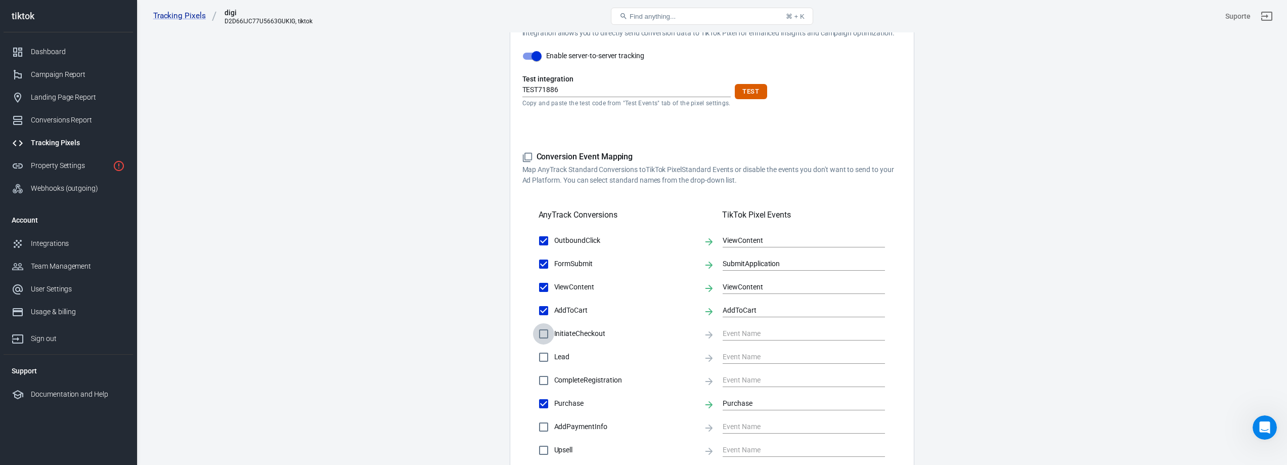
checkbox input "true"
type input "InitiateCheckout"
click at [540, 360] on input "Lead" at bounding box center [543, 356] width 21 height 21
checkbox input "true"
type input "Lead"
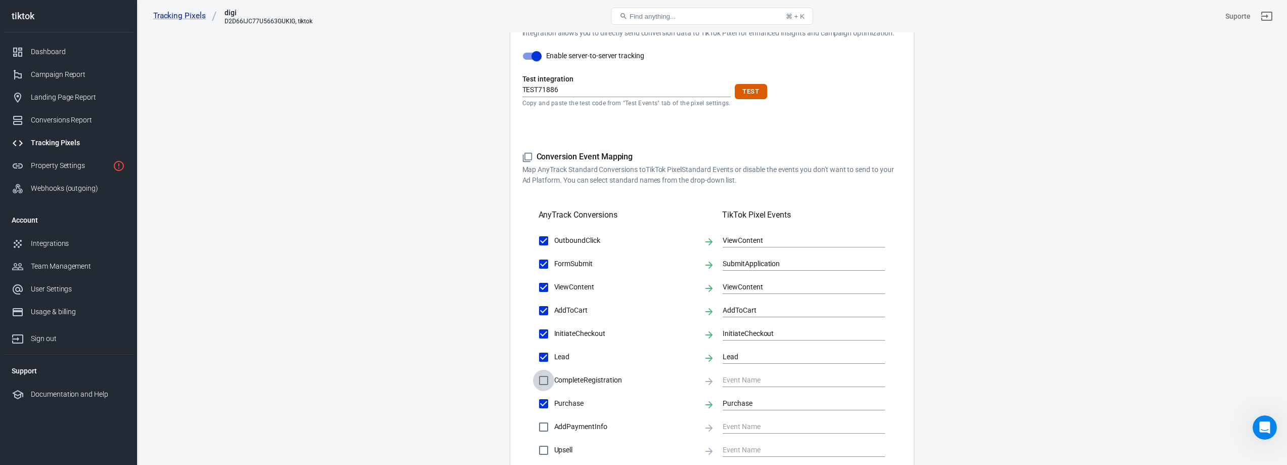
click at [548, 380] on input "CompleteRegistration" at bounding box center [543, 380] width 21 height 21
checkbox input "true"
type input "CompleteRegistration"
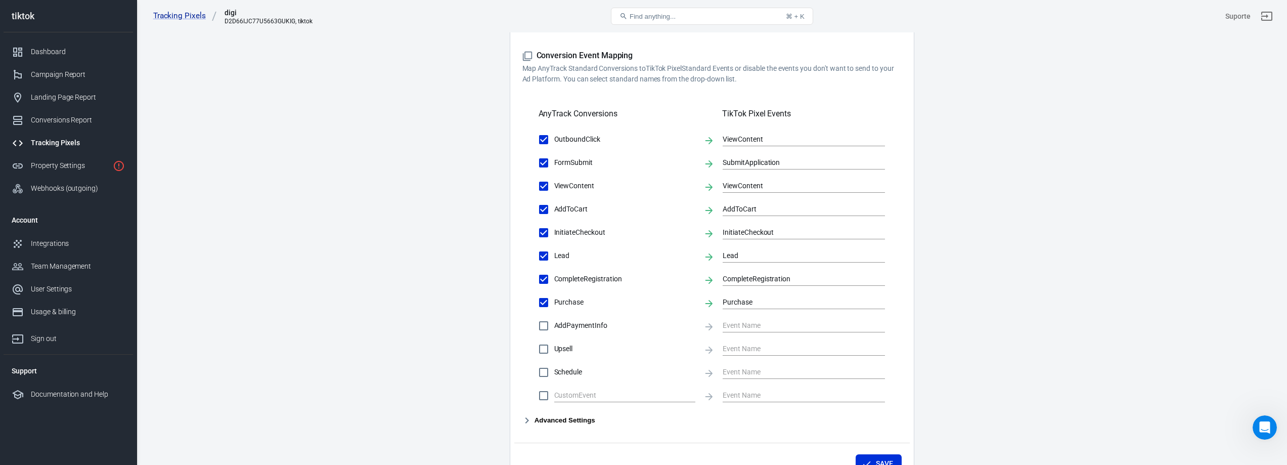
click at [543, 320] on input "AddPaymentInfo" at bounding box center [543, 325] width 21 height 21
checkbox input "true"
type input "AddPaymentInfo"
click at [544, 361] on input "Schedule" at bounding box center [543, 371] width 21 height 21
click at [544, 377] on input "Schedule" at bounding box center [543, 371] width 21 height 21
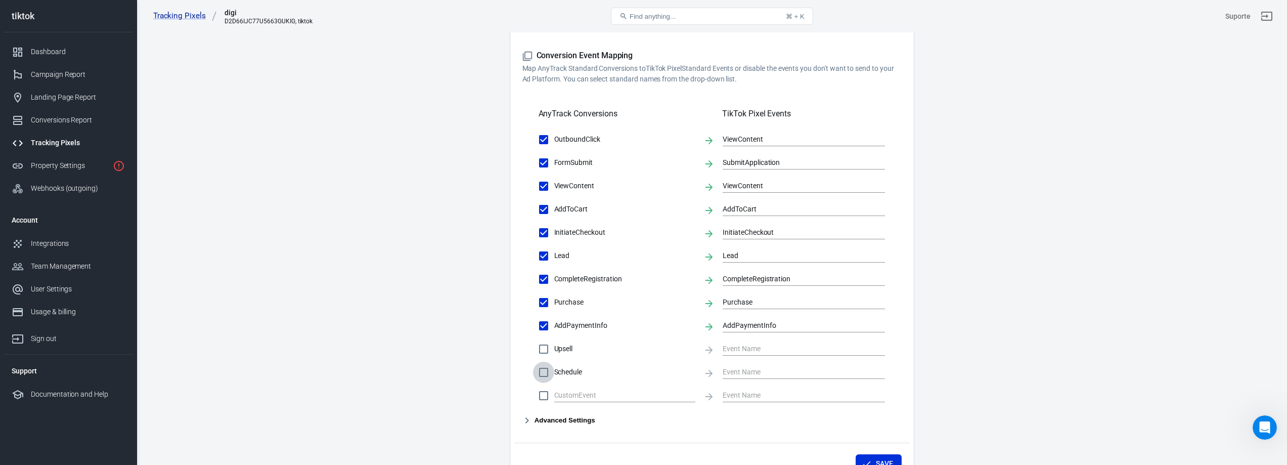
click at [544, 377] on input "Schedule" at bounding box center [543, 371] width 21 height 21
checkbox input "false"
click at [566, 397] on input "text" at bounding box center [617, 395] width 126 height 13
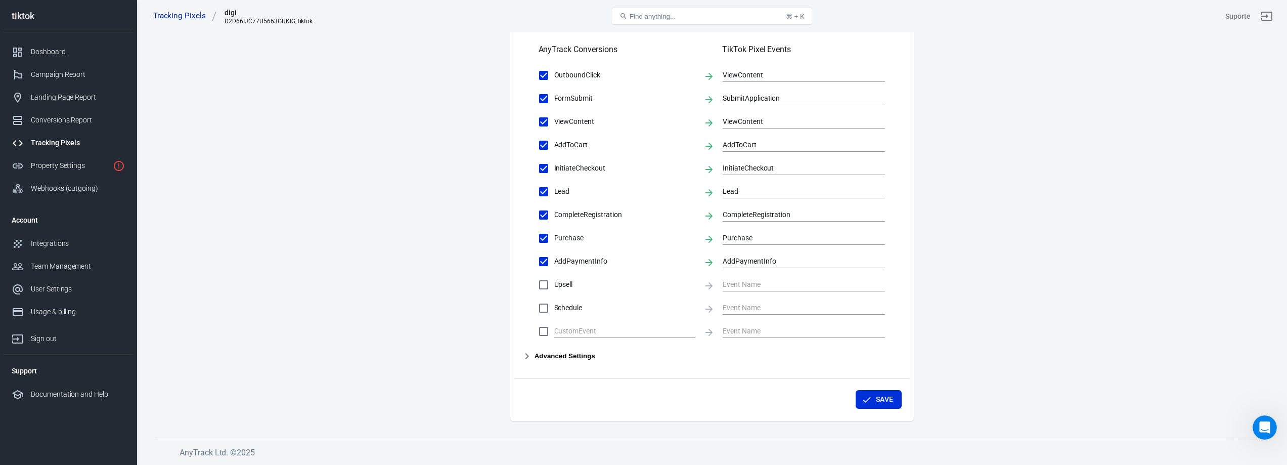
click at [570, 353] on button "Advanced Settings" at bounding box center [558, 356] width 73 height 12
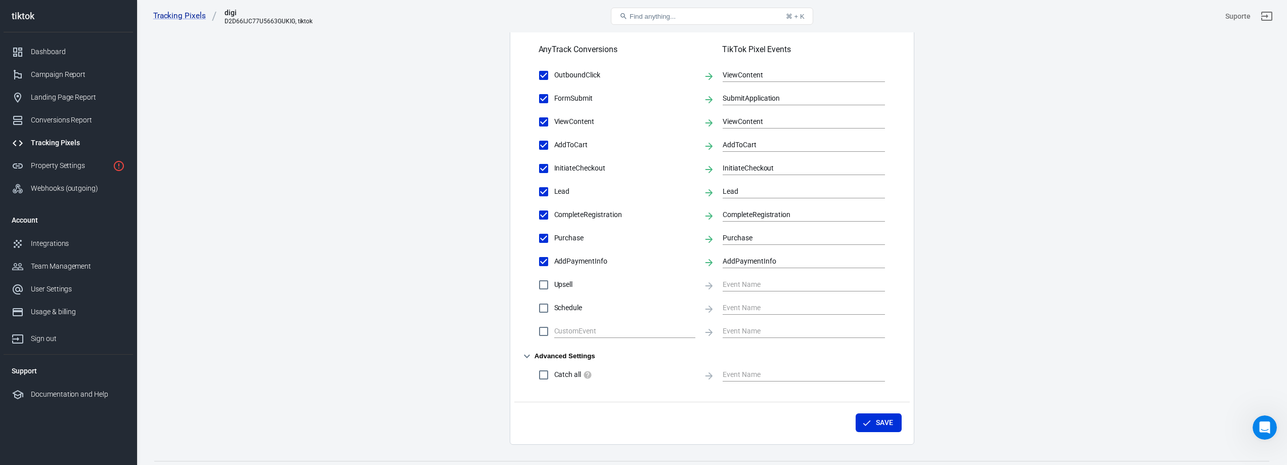
click at [547, 374] on input "Catch all" at bounding box center [543, 374] width 21 height 21
click at [547, 375] on input "Catch all" at bounding box center [543, 374] width 21 height 21
checkbox input "false"
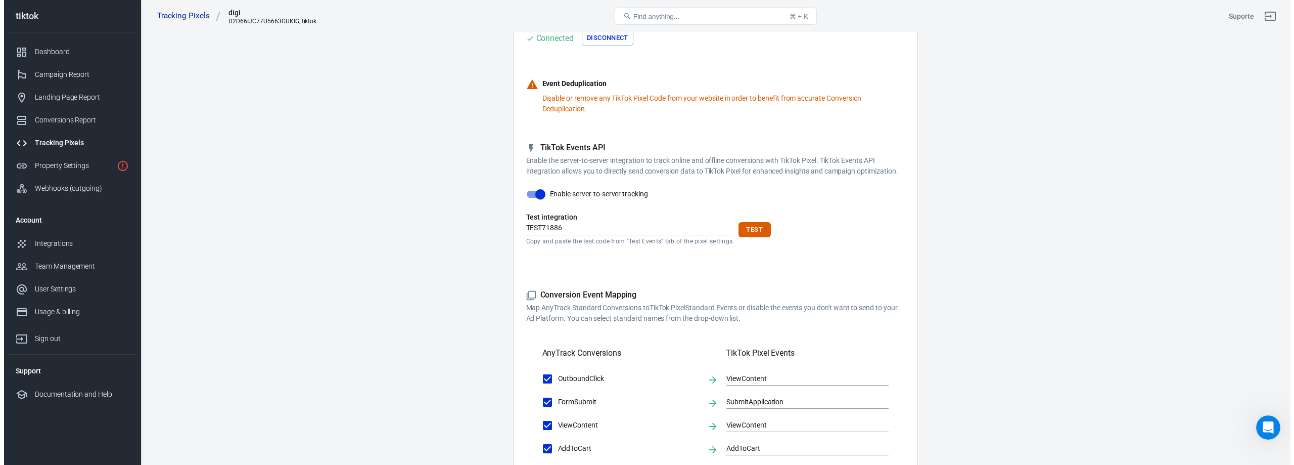
scroll to position [0, 0]
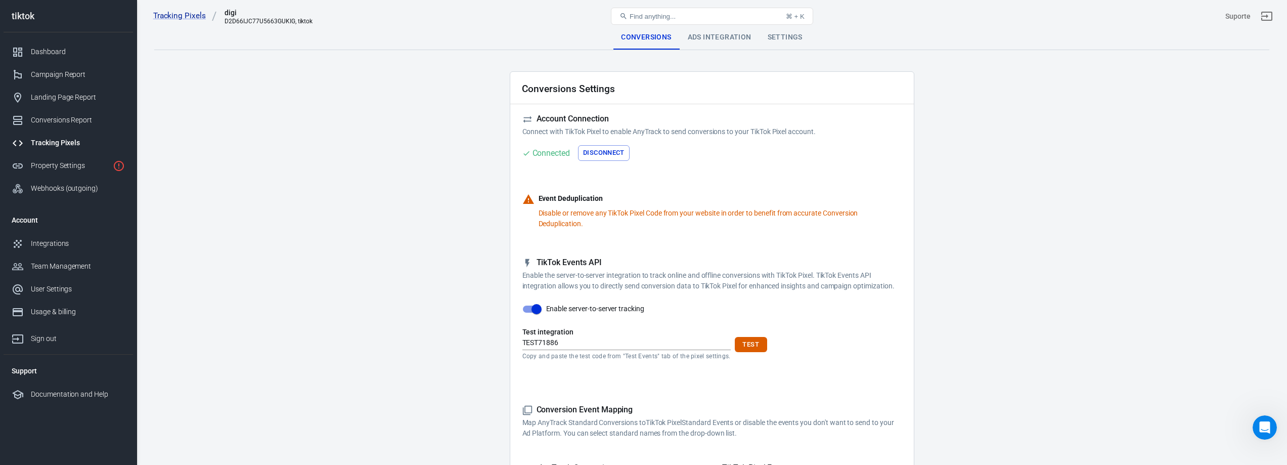
click at [716, 43] on div "Ads Integration" at bounding box center [719, 37] width 80 height 24
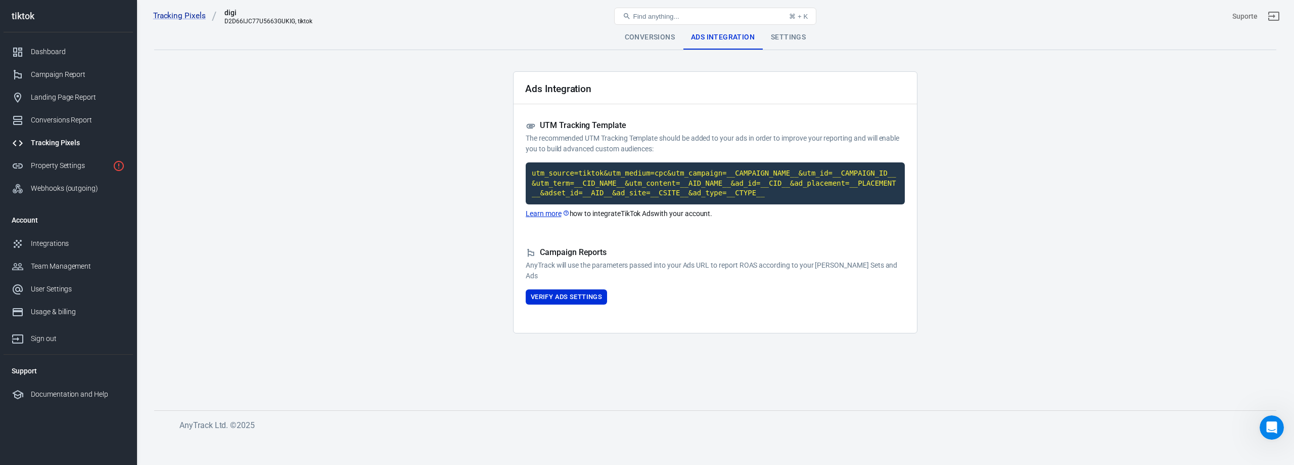
click at [1277, 436] on div "Open Intercom Messenger" at bounding box center [1271, 426] width 33 height 33
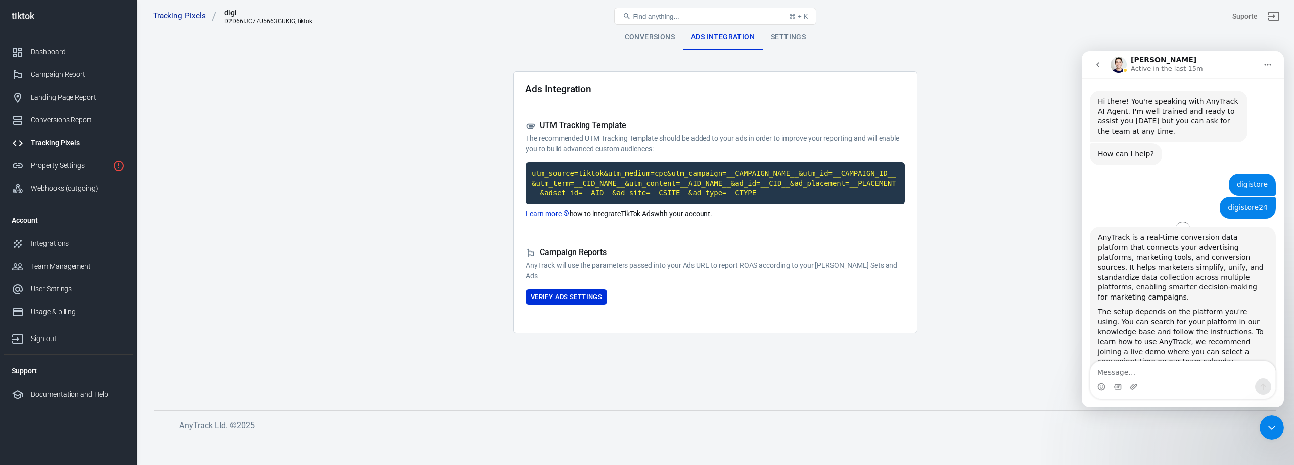
scroll to position [1435, 0]
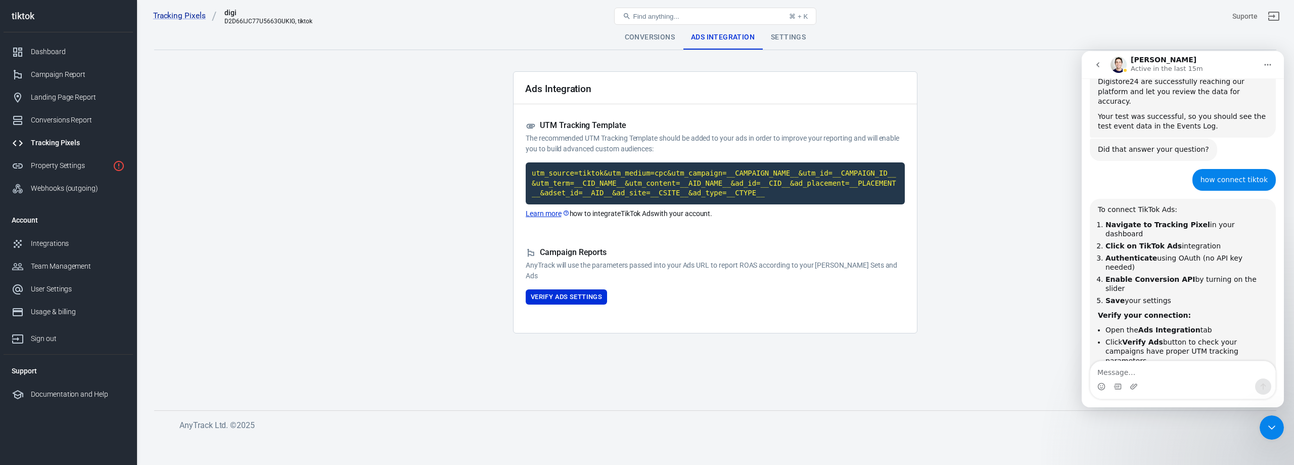
click at [1123, 371] on textarea "Message…" at bounding box center [1182, 369] width 185 height 17
type textarea "Purchase value is invalid in your event"
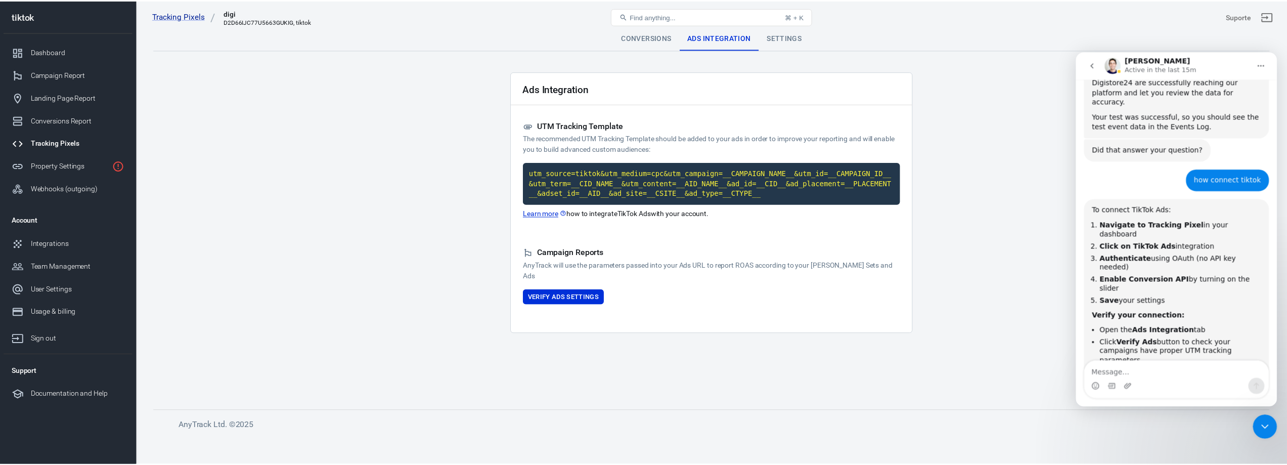
scroll to position [1464, 0]
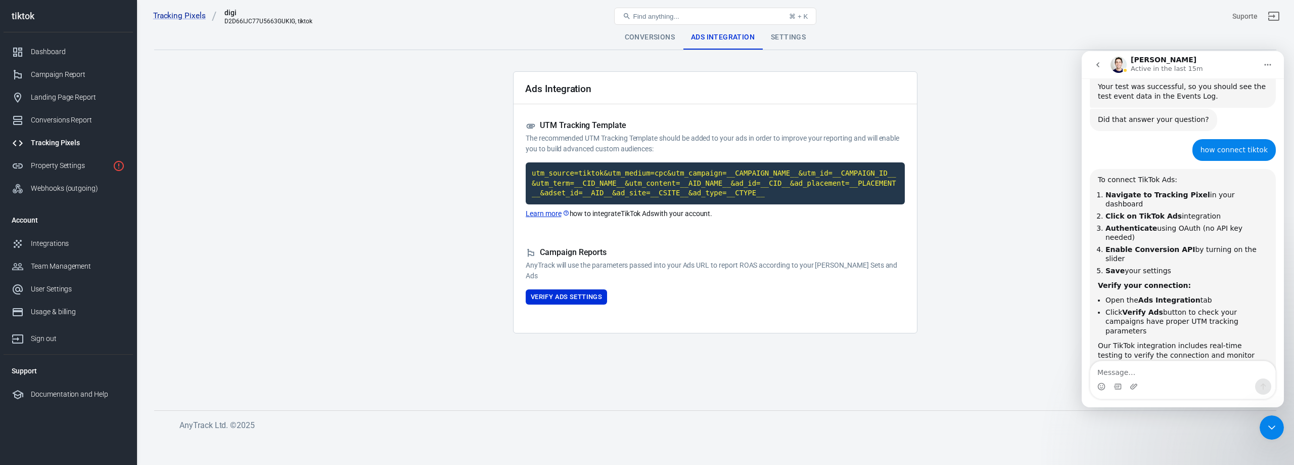
click at [792, 35] on div "Settings" at bounding box center [788, 37] width 51 height 24
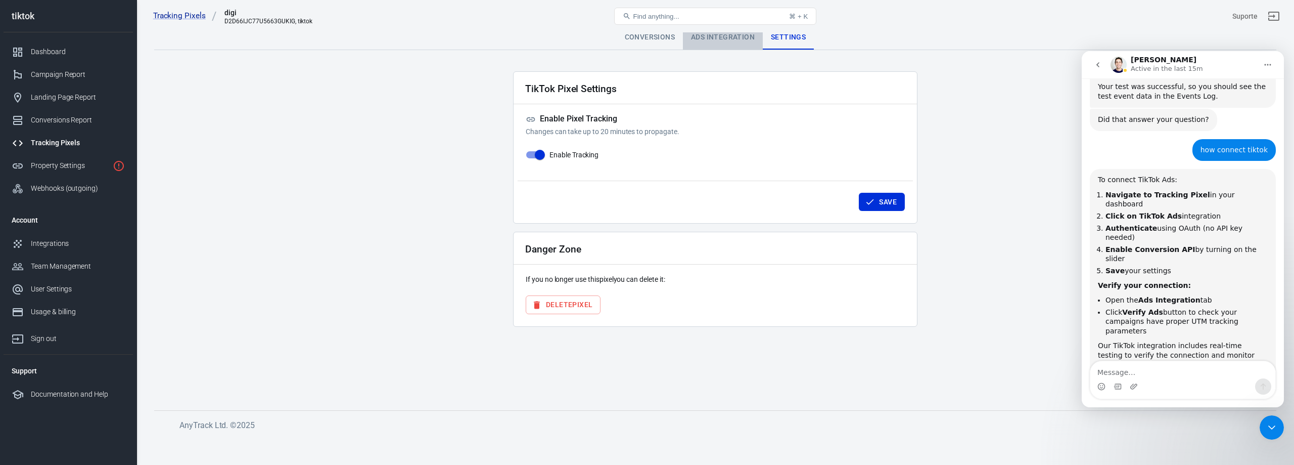
click at [736, 39] on div "Ads Integration" at bounding box center [723, 37] width 80 height 24
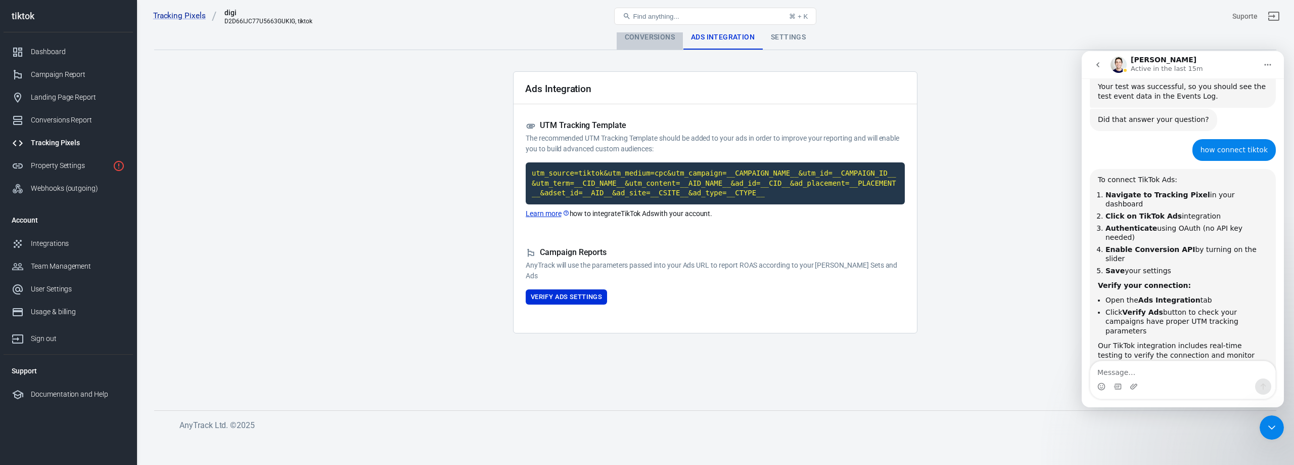
click at [651, 39] on div "Conversions" at bounding box center [650, 37] width 66 height 24
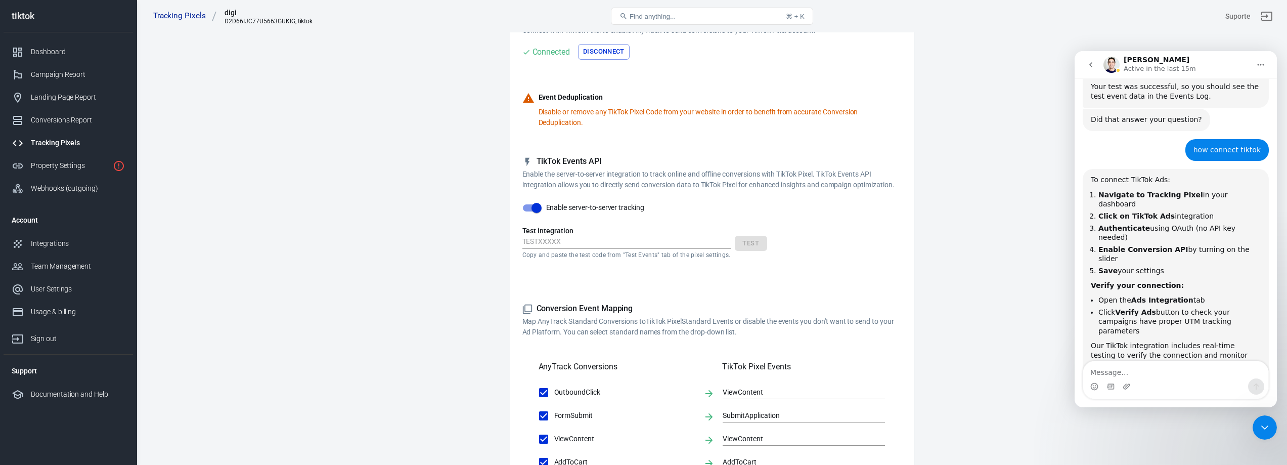
scroll to position [152, 0]
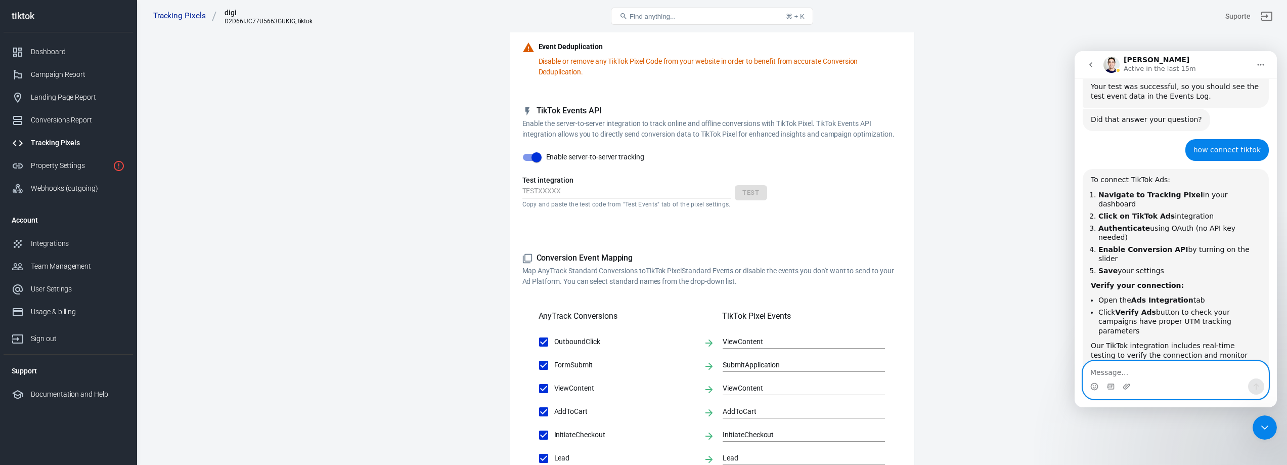
click at [1129, 369] on textarea "Message…" at bounding box center [1175, 369] width 185 height 17
click at [1212, 366] on textarea "Message…" at bounding box center [1175, 369] width 185 height 17
type textarea "tiktok"
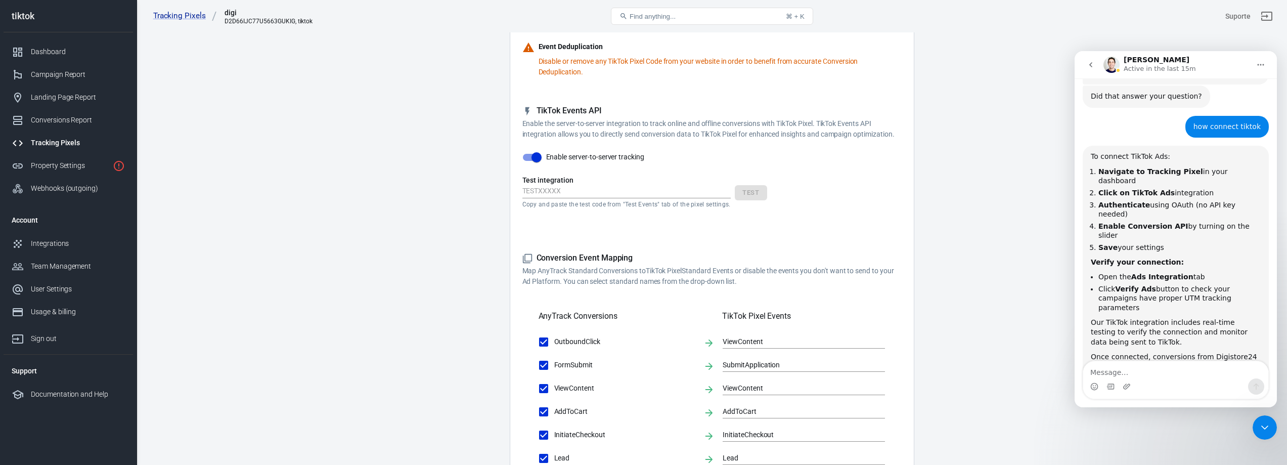
click at [1089, 67] on icon "go back" at bounding box center [1090, 65] width 8 height 8
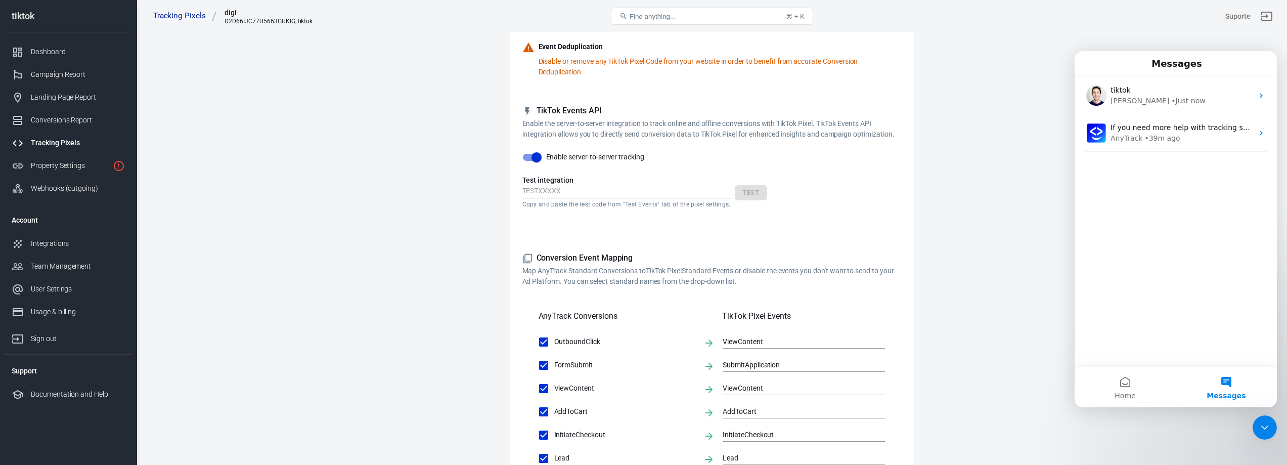
scroll to position [0, 0]
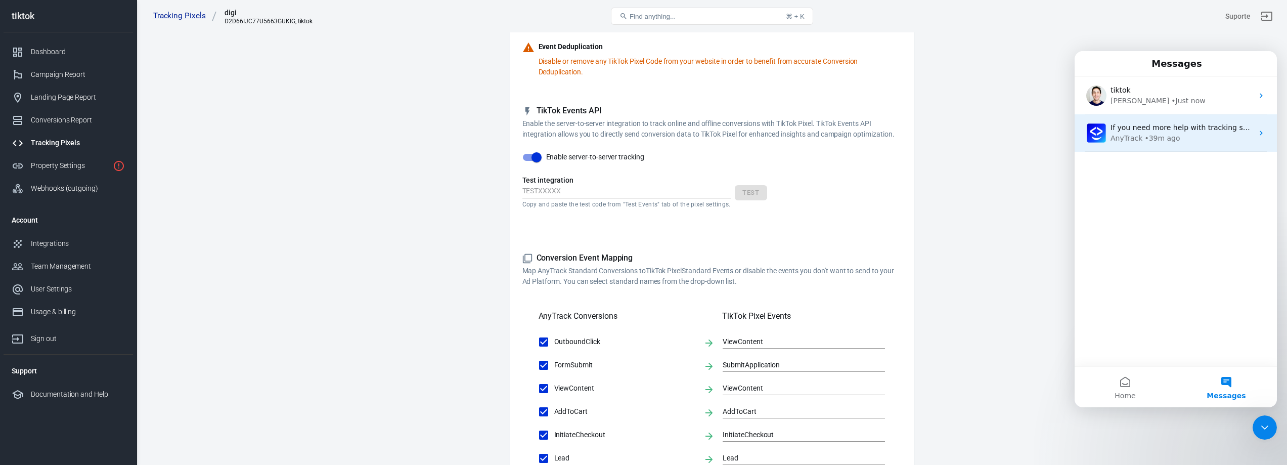
click at [1145, 134] on div "• 39m ago" at bounding box center [1161, 138] width 35 height 11
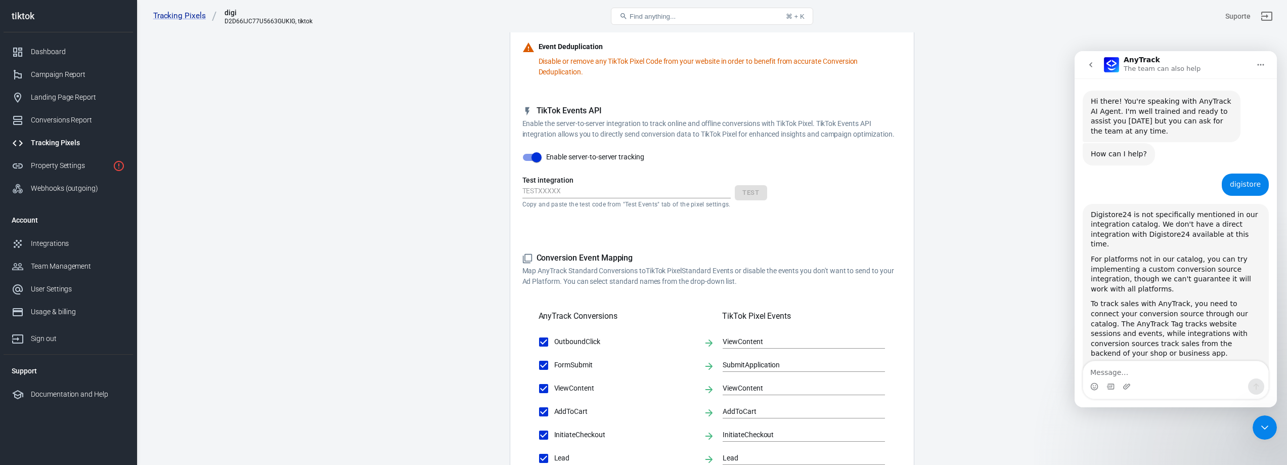
scroll to position [112, 0]
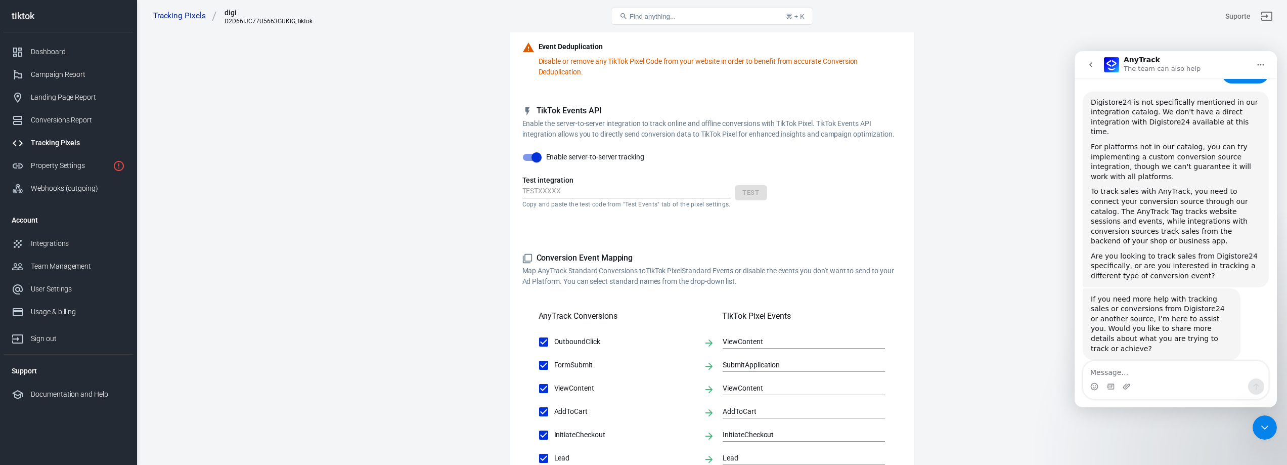
click at [1149, 373] on textarea "Message…" at bounding box center [1175, 369] width 185 height 17
type textarea "Purchase value is invalid in your event"
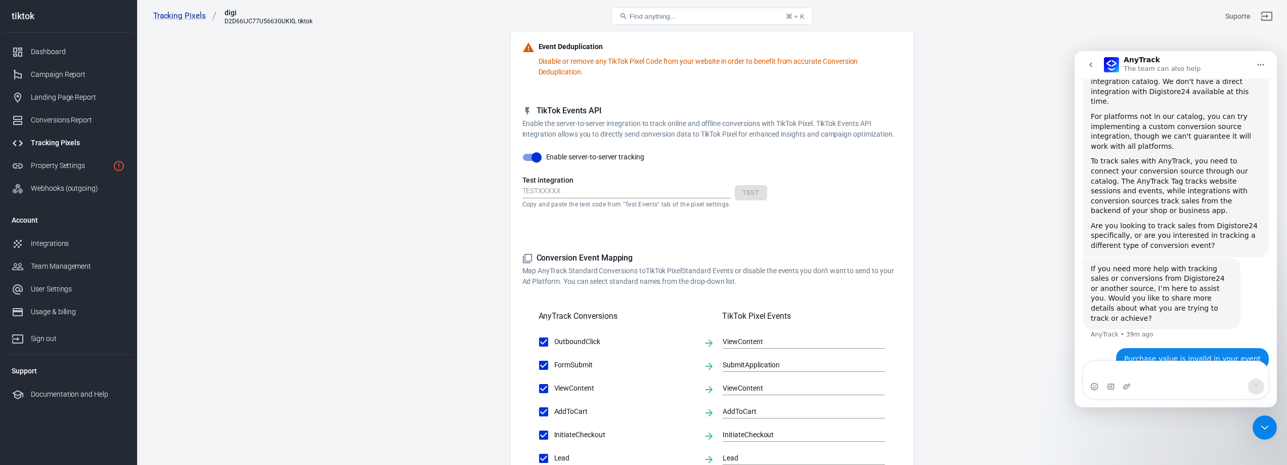
scroll to position [186, 0]
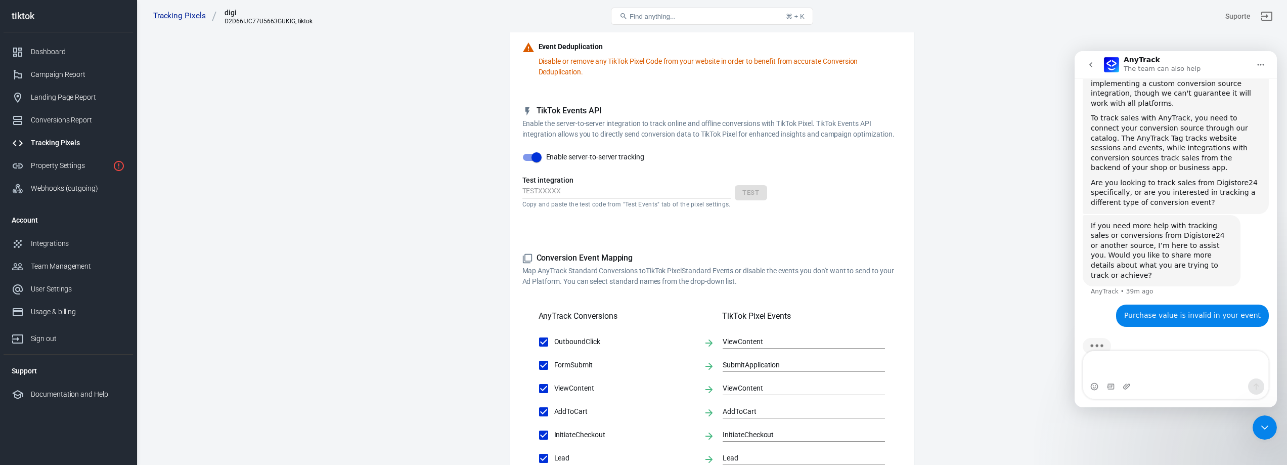
click at [1085, 65] on button "go back" at bounding box center [1090, 64] width 19 height 19
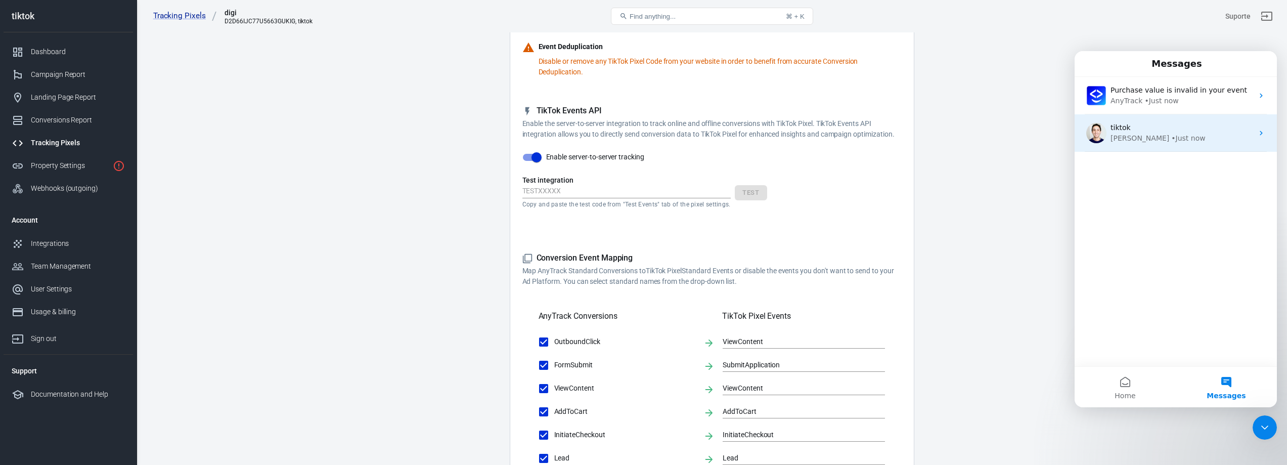
click at [1140, 129] on div "tiktok" at bounding box center [1181, 127] width 143 height 11
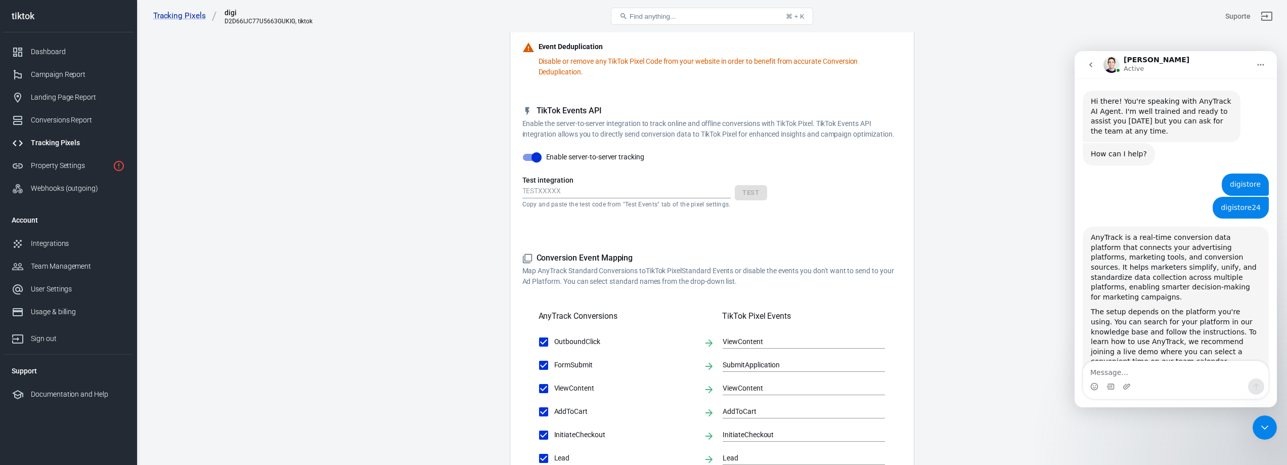
scroll to position [1518, 0]
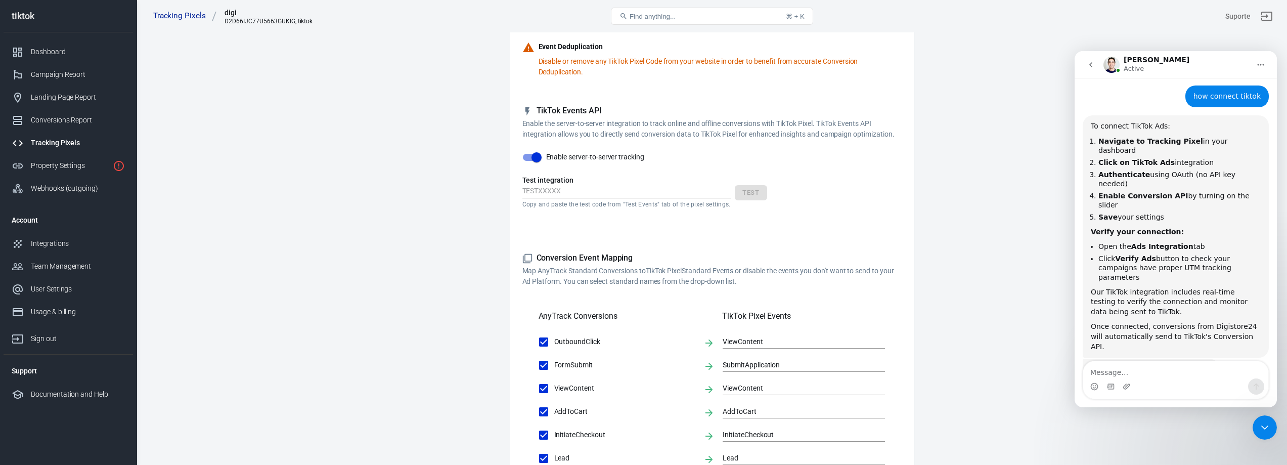
click at [1125, 368] on textarea "Message…" at bounding box center [1175, 369] width 185 height 17
type textarea "purchase"
click at [1152, 374] on textarea "purchase" at bounding box center [1175, 369] width 185 height 17
click at [1255, 389] on icon "Send a message…" at bounding box center [1256, 386] width 8 height 8
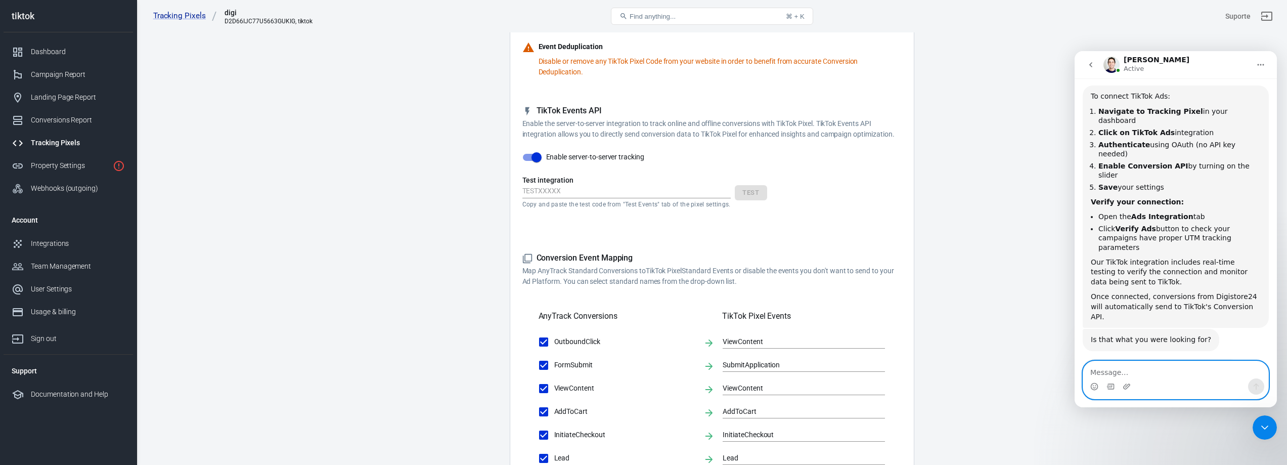
scroll to position [1617, 0]
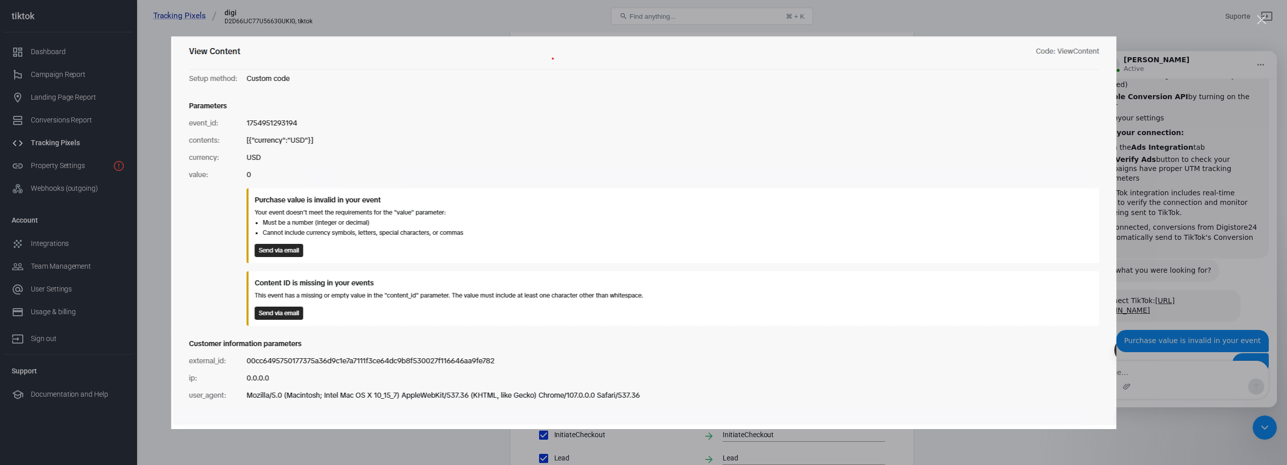
scroll to position [1656, 0]
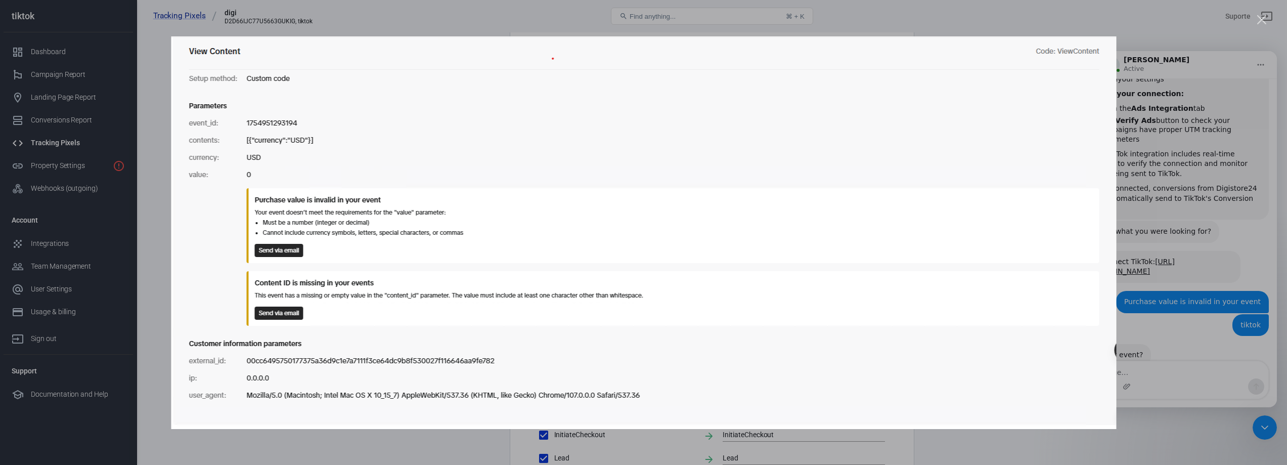
click at [1259, 17] on div "Close" at bounding box center [1262, 20] width 10 height 10
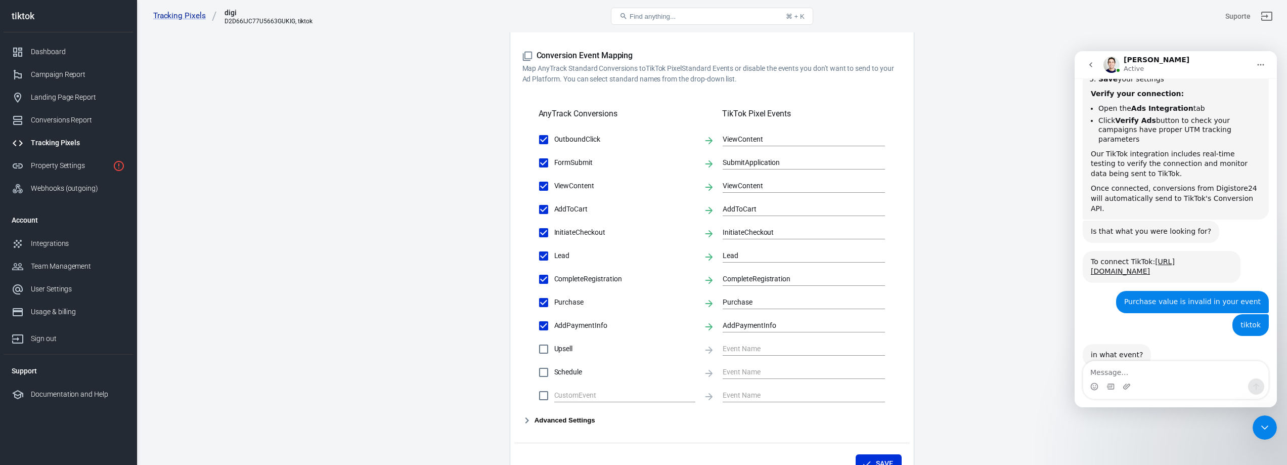
scroll to position [418, 0]
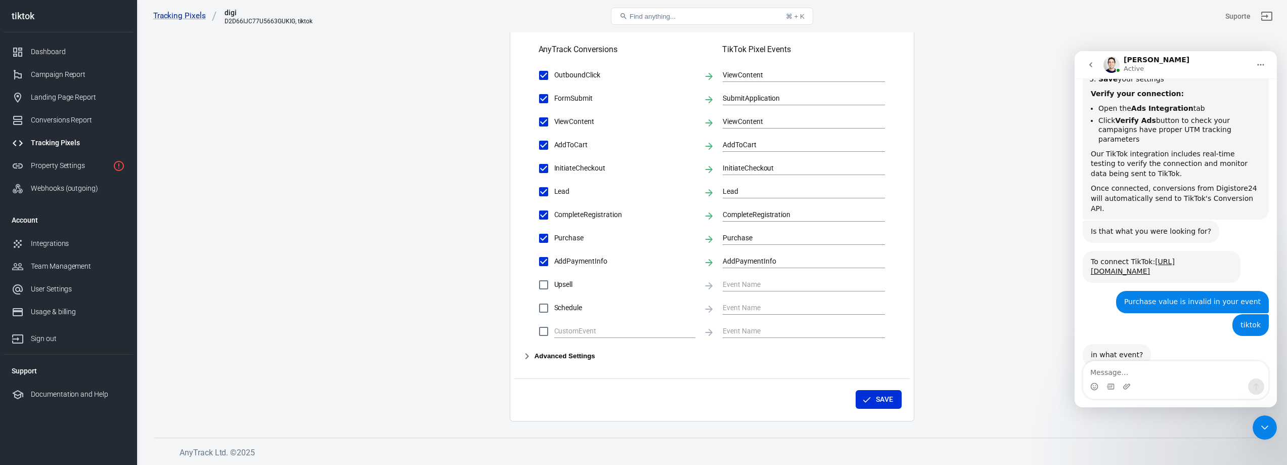
click at [464, 254] on main "Conversions Ads Integration Settings Conversions Settings Account Connection Co…" at bounding box center [711, 14] width 1115 height 814
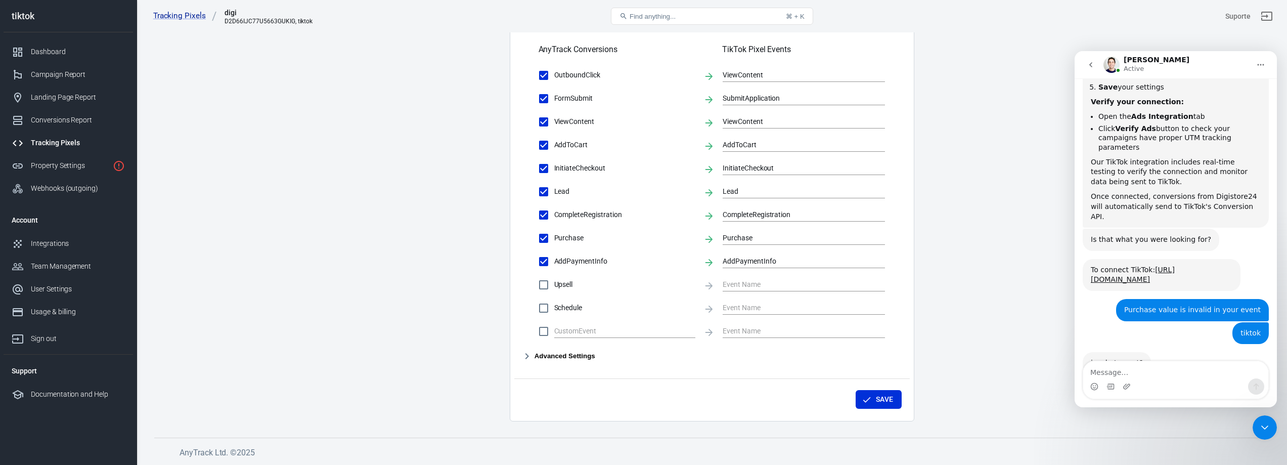
scroll to position [1647, 0]
click at [1135, 371] on textarea "Message…" at bounding box center [1175, 369] width 185 height 17
type textarea "tiktok ads"
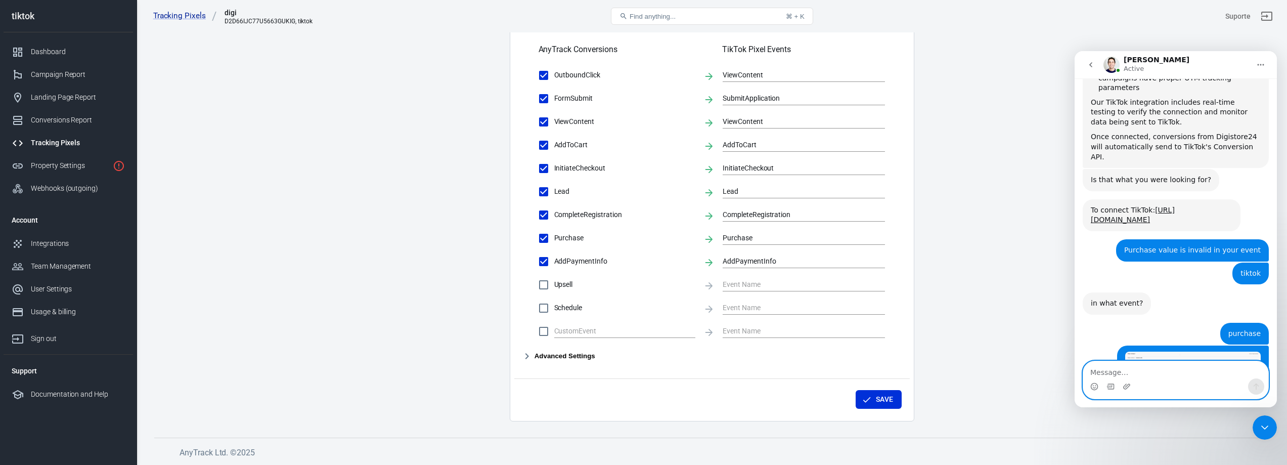
scroll to position [1747, 0]
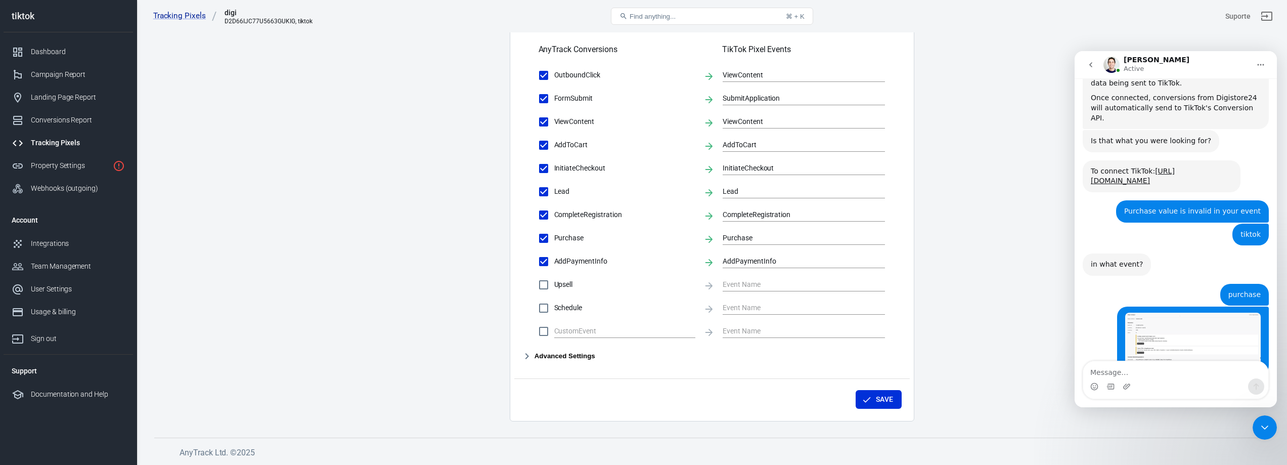
drag, startPoint x: 1158, startPoint y: 291, endPoint x: 1079, endPoint y: 295, distance: 79.4
copy div "tik tok ads bring traffi"
click at [1094, 449] on div "tik tok ads bring traffic" at bounding box center [1130, 454] width 81 height 10
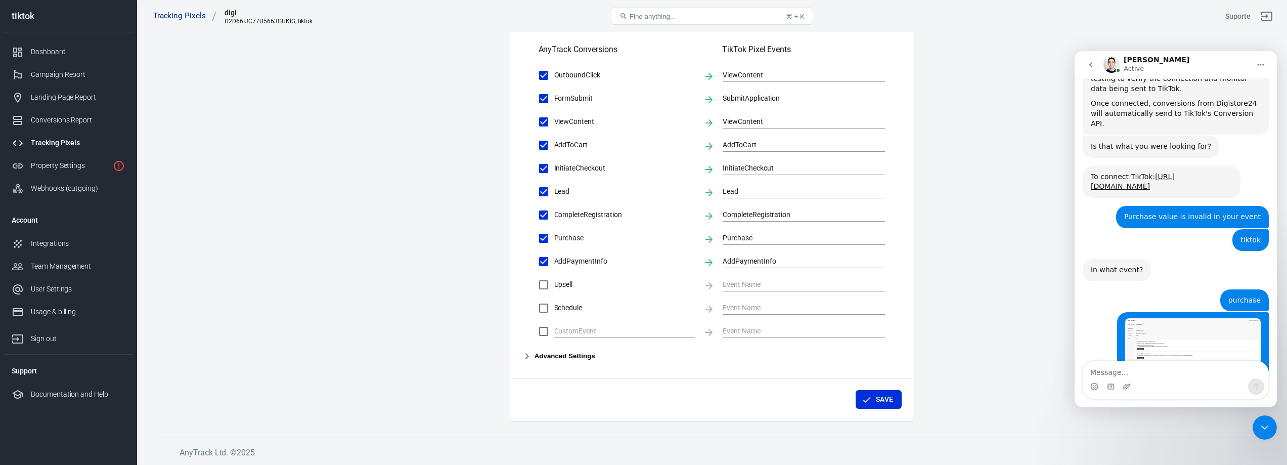
drag, startPoint x: 1087, startPoint y: 289, endPoint x: 1168, endPoint y: 287, distance: 80.9
click at [1168, 449] on div "tik tok ads bring traffic [PERSON_NAME] • Just now" at bounding box center [1175, 465] width 186 height 33
copy div "tik tok ads bring traffic"
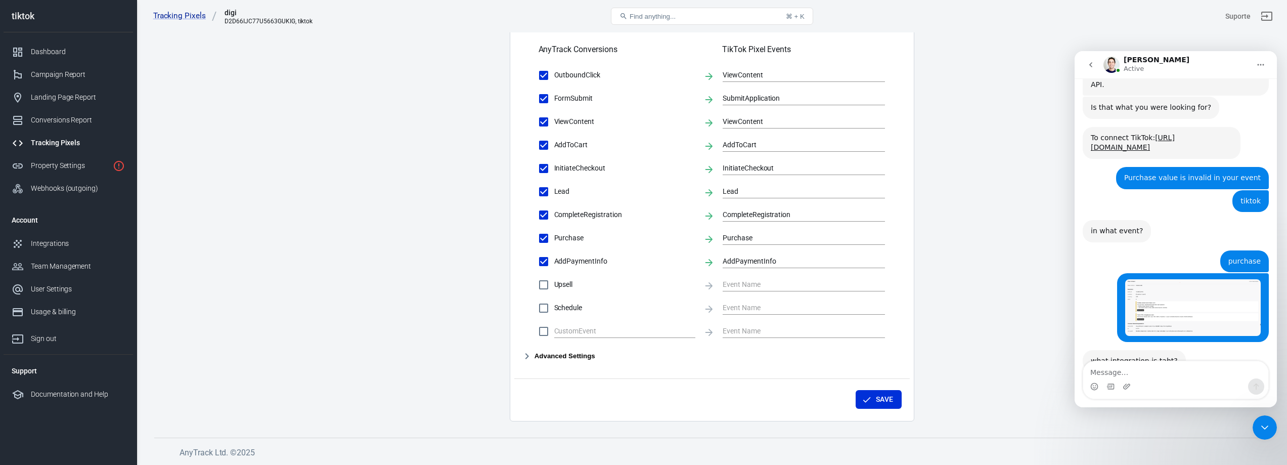
drag, startPoint x: 1147, startPoint y: 329, endPoint x: 1107, endPoint y: 330, distance: 39.9
drag, startPoint x: 1090, startPoint y: 288, endPoint x: 1153, endPoint y: 290, distance: 62.7
click at [1153, 443] on div "what do they buy [PERSON_NAME] • Just now" at bounding box center [1121, 454] width 78 height 22
copy div "what do they buy"
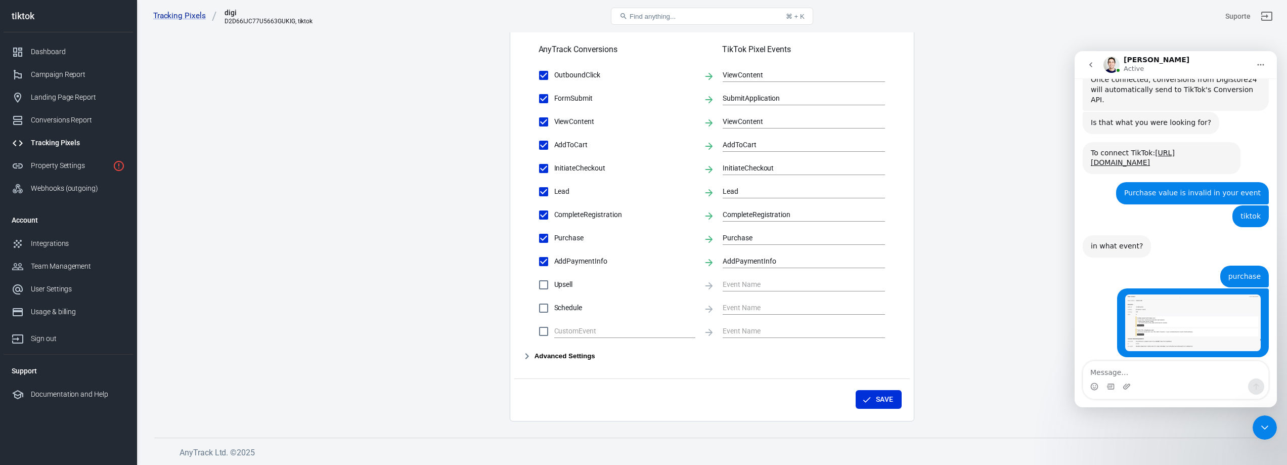
scroll to position [1764, 0]
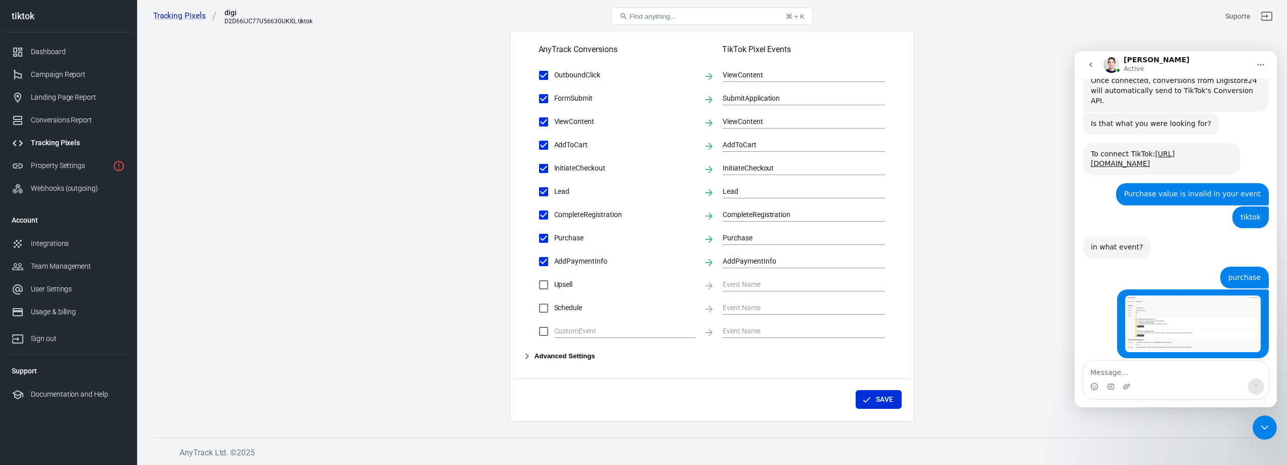
copy div "digistore affiliate links?"
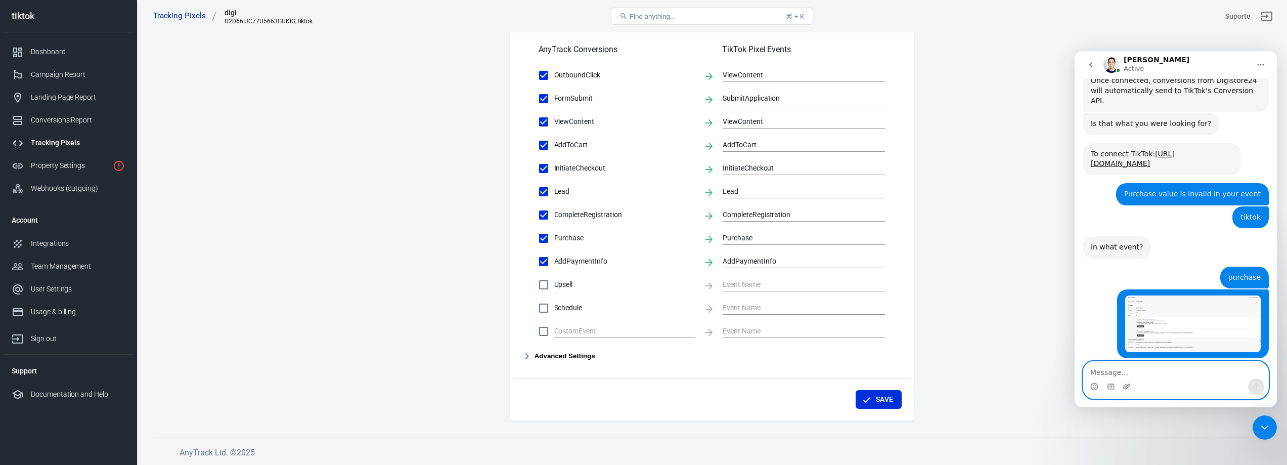
click at [1127, 364] on textarea "Message…" at bounding box center [1175, 369] width 185 height 17
click at [1122, 373] on textarea "Message…" at bounding box center [1175, 369] width 185 height 17
paste textarea "I’m going to create a sales campaign for Digistore24, but I’m an affiliate."
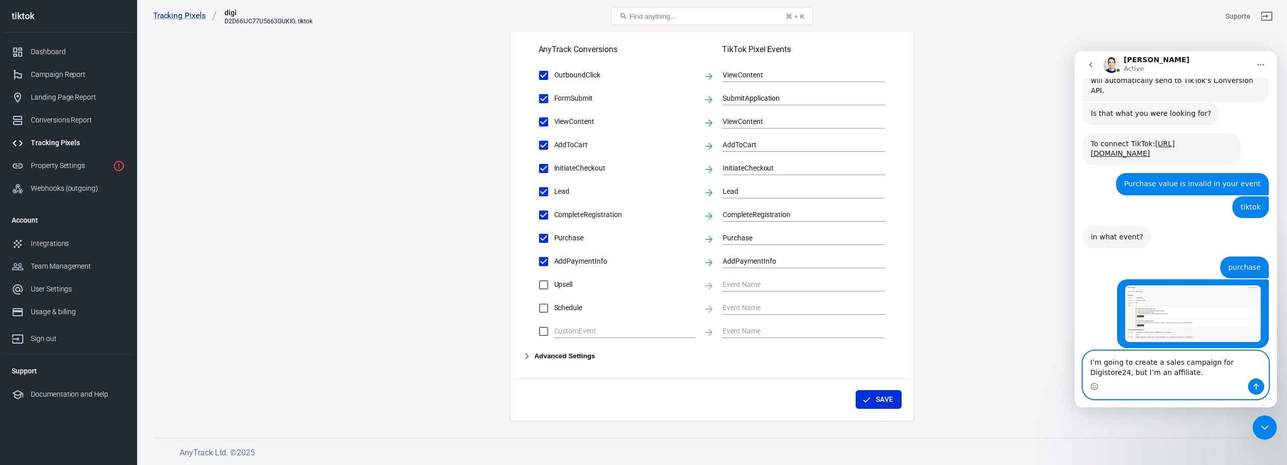
type textarea "I’m going to create a sales campaign for Digistore24, but I’m an affiliate."
click at [1259, 383] on icon "Send a message…" at bounding box center [1256, 386] width 8 height 8
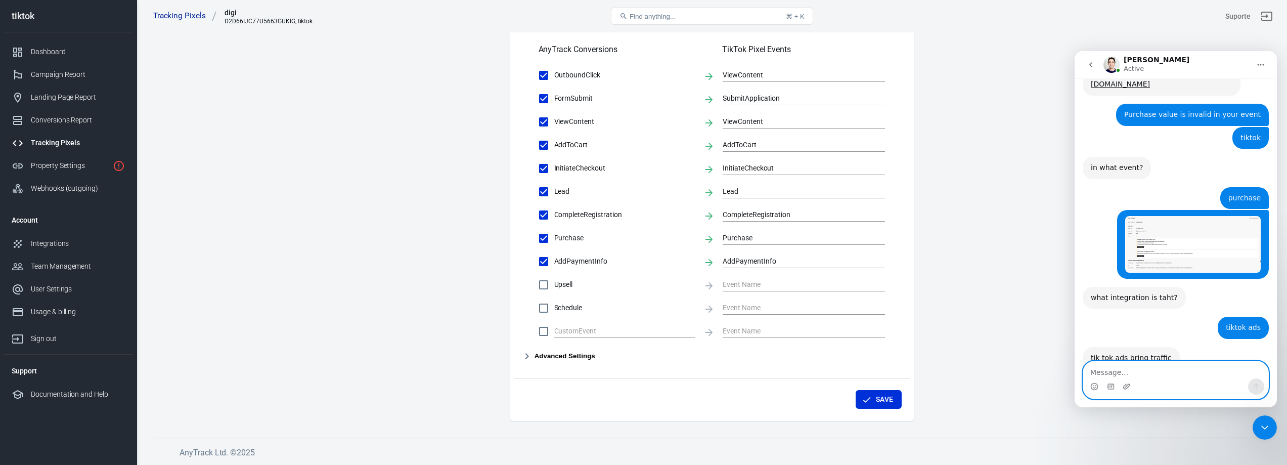
scroll to position [1854, 0]
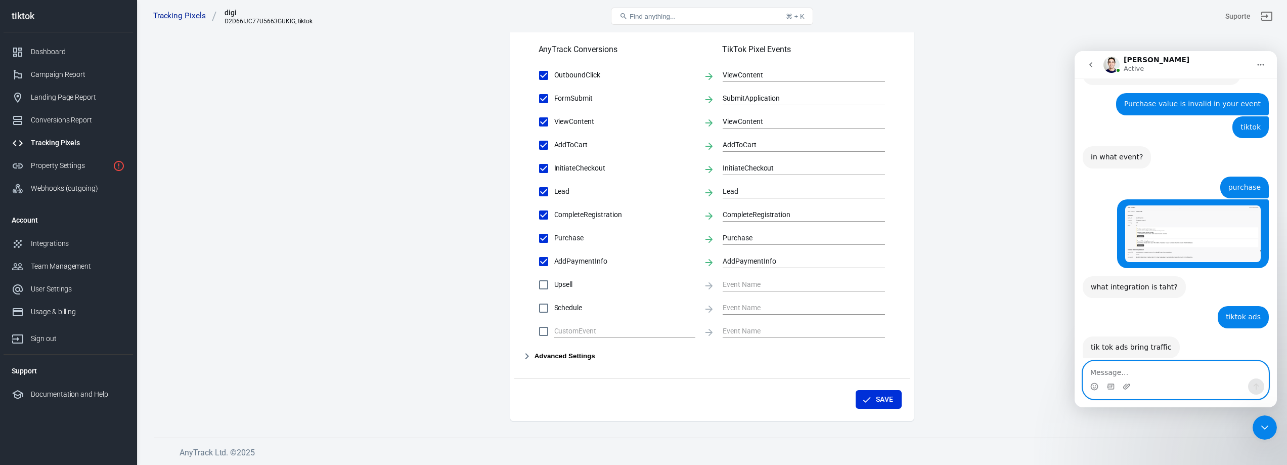
click at [1129, 374] on textarea "Message…" at bounding box center [1175, 369] width 185 height 17
click at [1121, 374] on textarea "Message…" at bounding box center [1175, 369] width 185 height 17
click at [1141, 374] on textarea "this is a test" at bounding box center [1175, 369] width 185 height 17
type textarea "this is a test event"
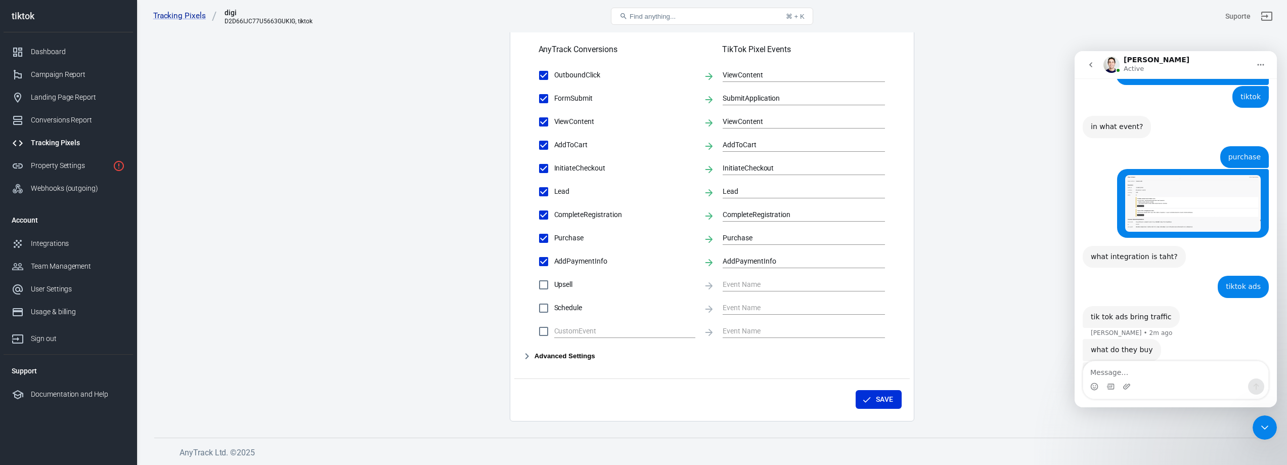
click at [995, 224] on main "Conversions Ads Integration Settings Conversions Settings Account Connection Co…" at bounding box center [711, 14] width 1115 height 814
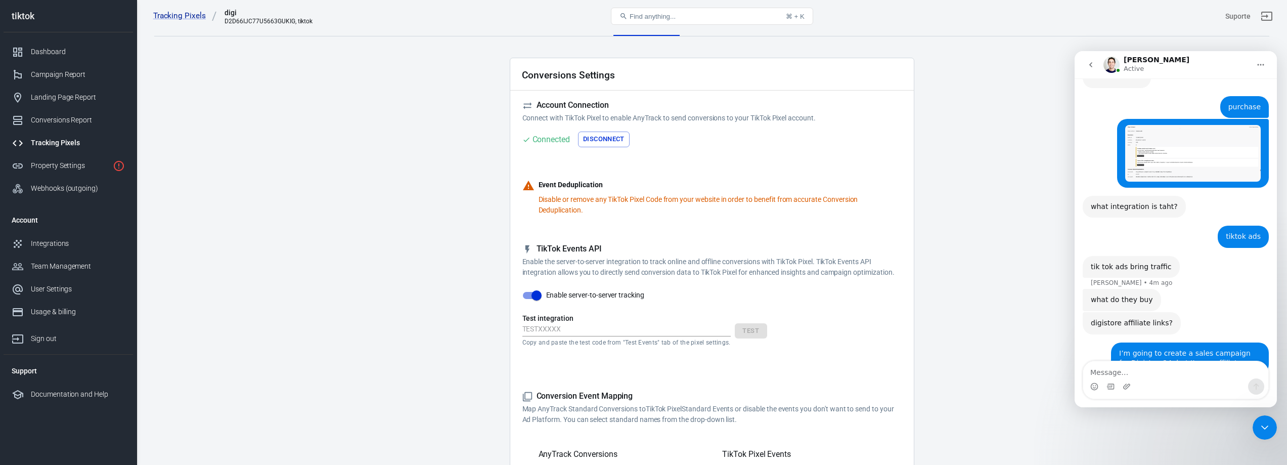
scroll to position [1973, 0]
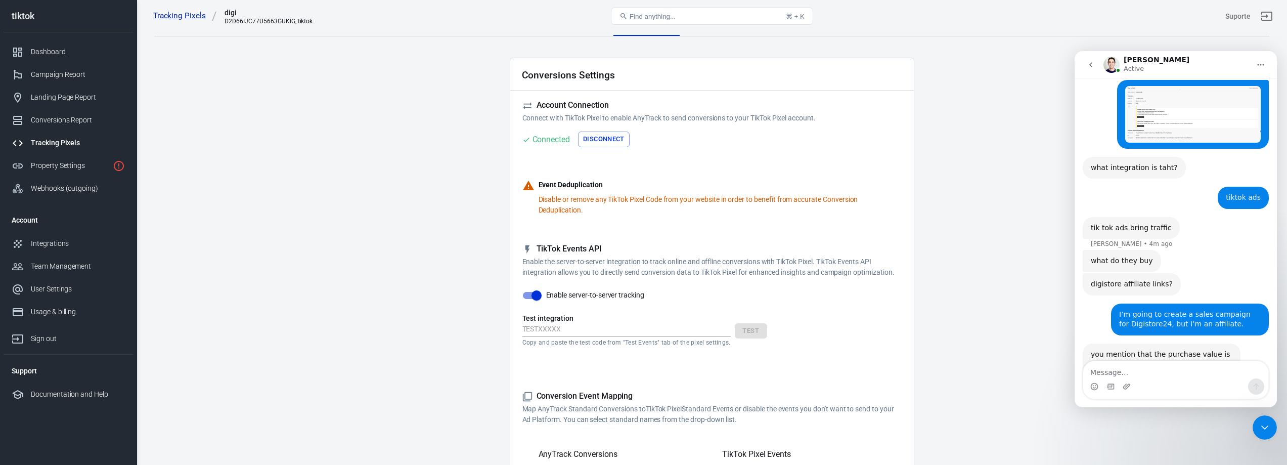
click at [1083, 393] on div "this is a test event Suporte • 1m ago" at bounding box center [1175, 408] width 186 height 30
drag, startPoint x: 1088, startPoint y: 266, endPoint x: 1251, endPoint y: 303, distance: 166.4
click at [1251, 423] on div "where does the sale took place? how can you know that the value is wrong in Any…" at bounding box center [1175, 460] width 186 height 74
copy div "where does the sale took place? how can you know that the value is wrong in Any…"
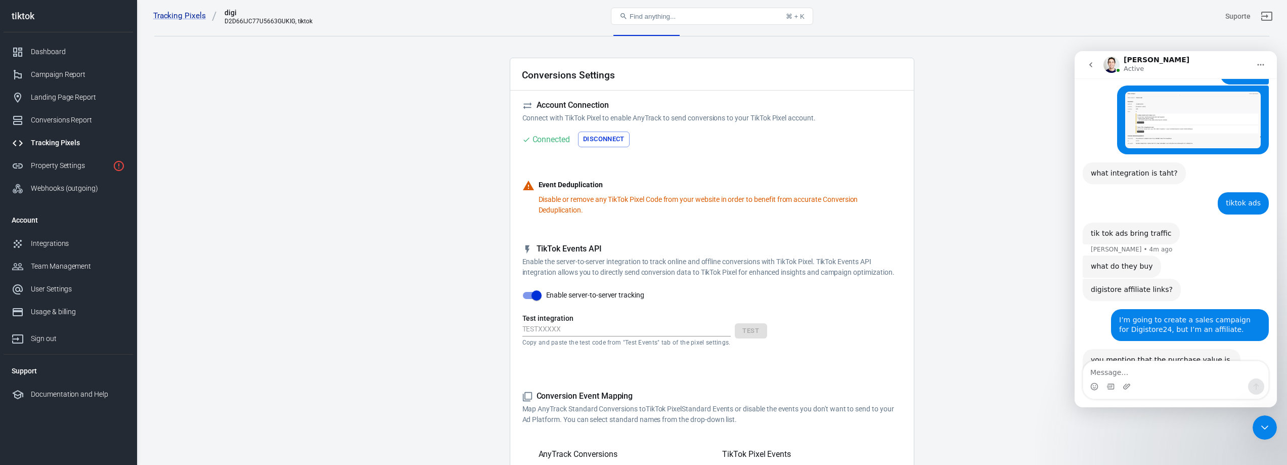
scroll to position [1967, 0]
click at [859, 282] on div "TikTok Events API Enable the server-to-server integration to track online and o…" at bounding box center [711, 303] width 379 height 119
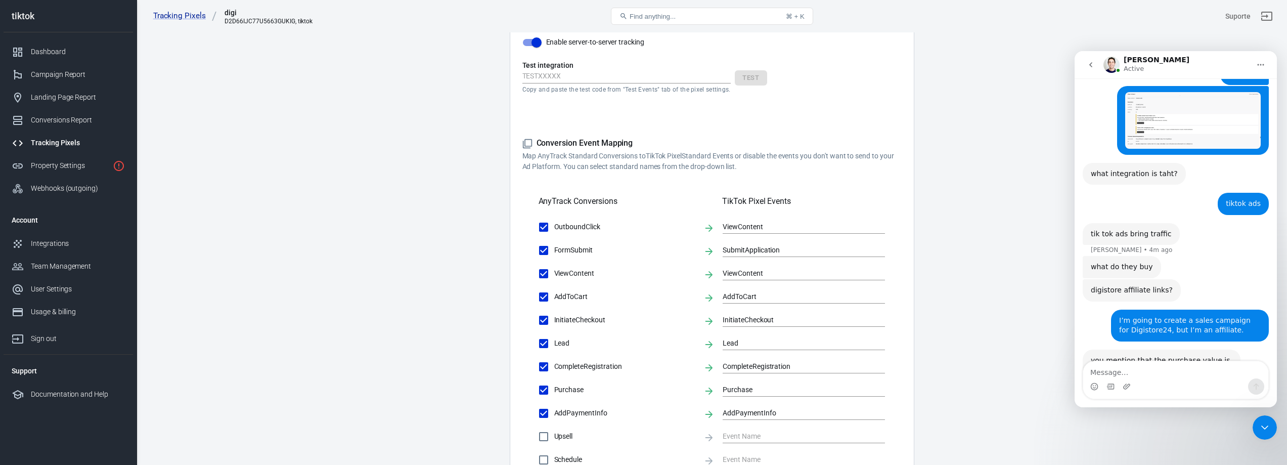
scroll to position [317, 0]
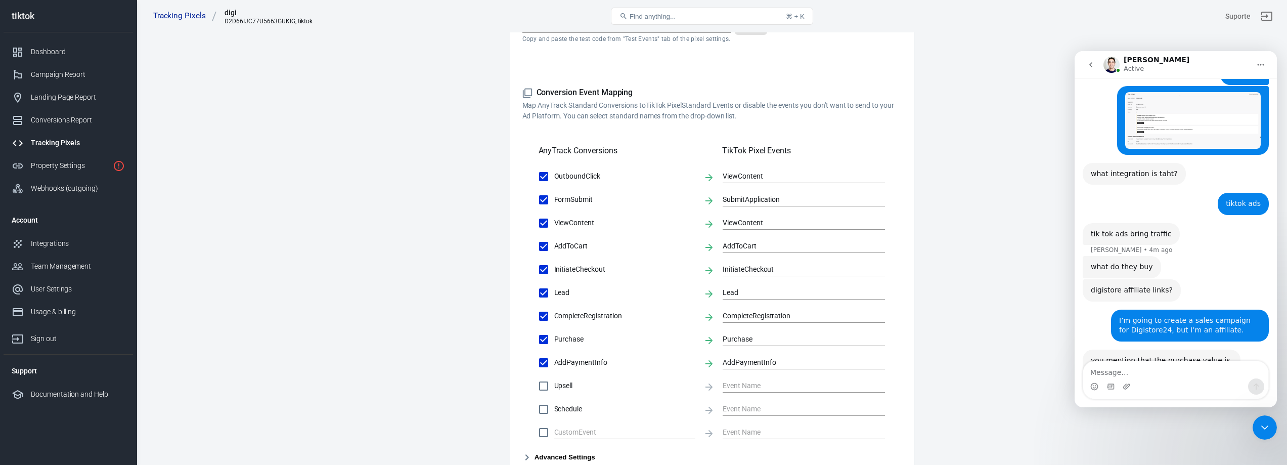
click at [840, 135] on div "AnyTrack Conversions TikTok Pixel Events" at bounding box center [711, 146] width 347 height 34
click at [1125, 370] on textarea "Message…" at bounding box center [1175, 369] width 185 height 17
paste textarea "This was just a test to activate the pixel; no real sale took place. I want to …"
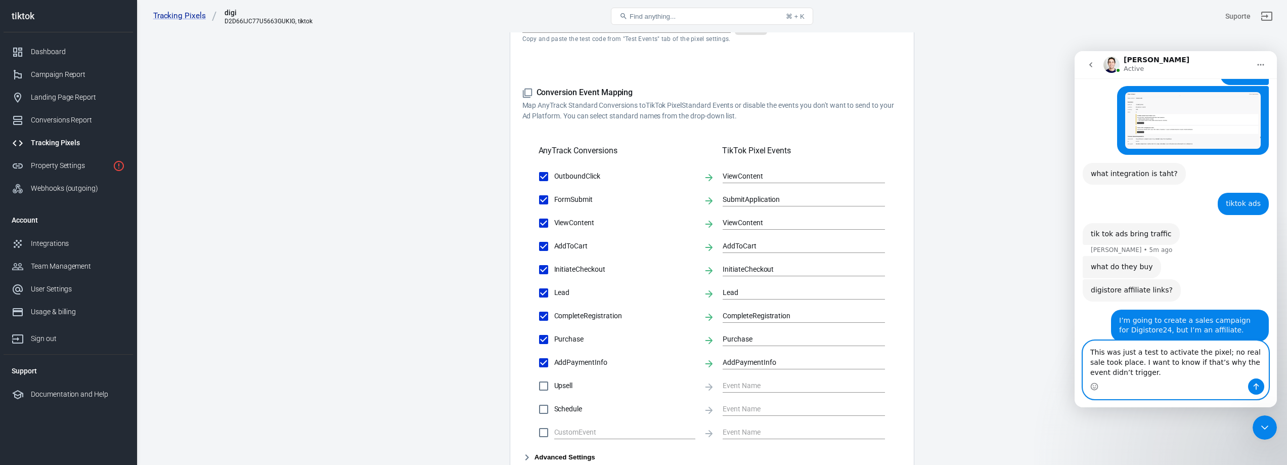
scroll to position [1987, 0]
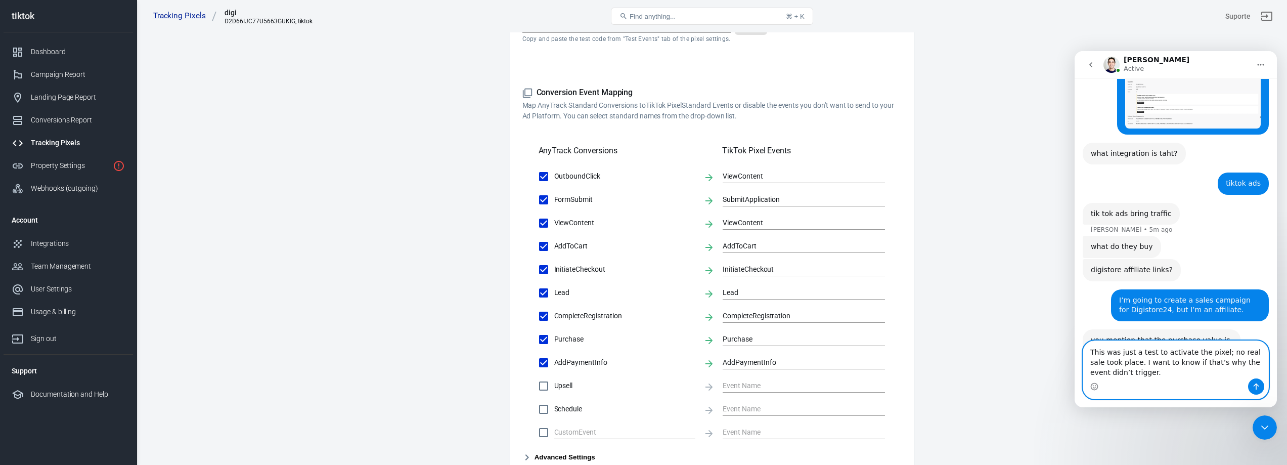
type textarea "This was just a test to activate the pixel; no real sale took place. I want to …"
click at [1256, 385] on icon "Send a message…" at bounding box center [1256, 386] width 8 height 8
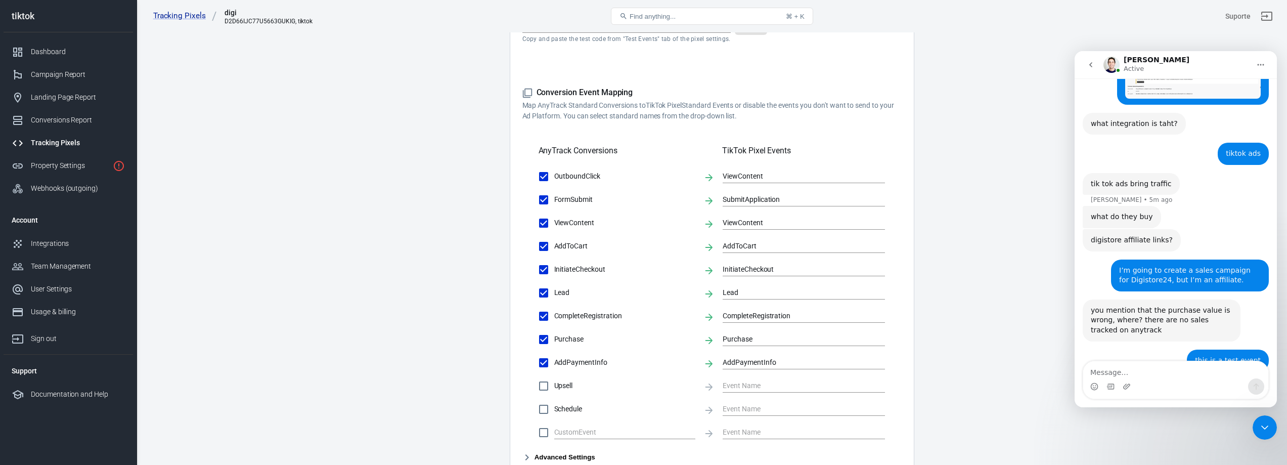
click at [223, 151] on main "Conversions Ads Integration Settings Conversions Settings Account Connection Co…" at bounding box center [711, 115] width 1115 height 814
click at [1139, 374] on textarea "Message…" at bounding box center [1175, 369] width 185 height 17
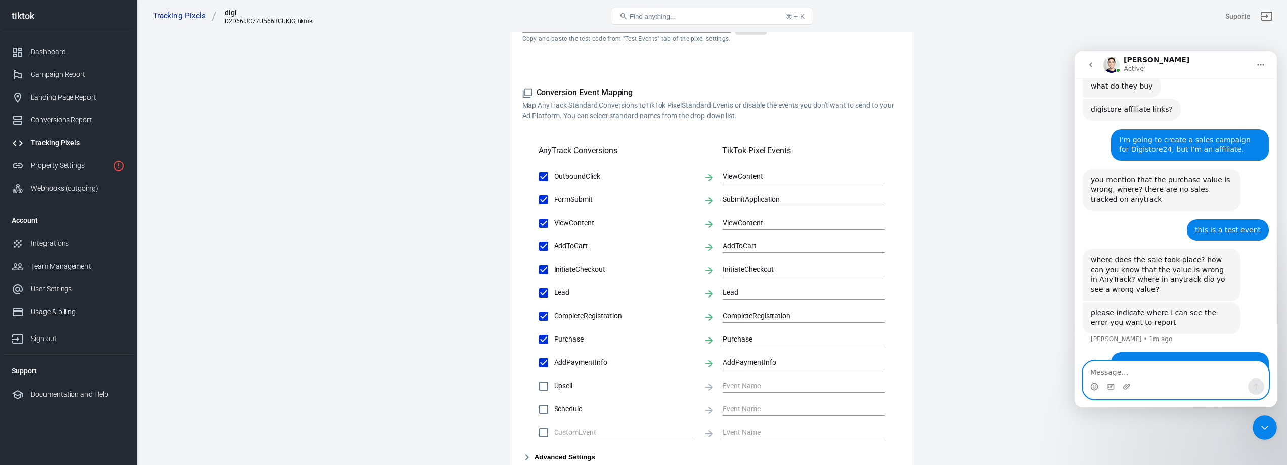
click at [1119, 373] on textarea "Message…" at bounding box center [1175, 369] width 185 height 17
click at [1107, 372] on textarea "Message…" at bounding box center [1175, 369] width 185 height 17
paste textarea "I’ve already connected the S2S postback in Digistore, and the TikTok pixel is a…"
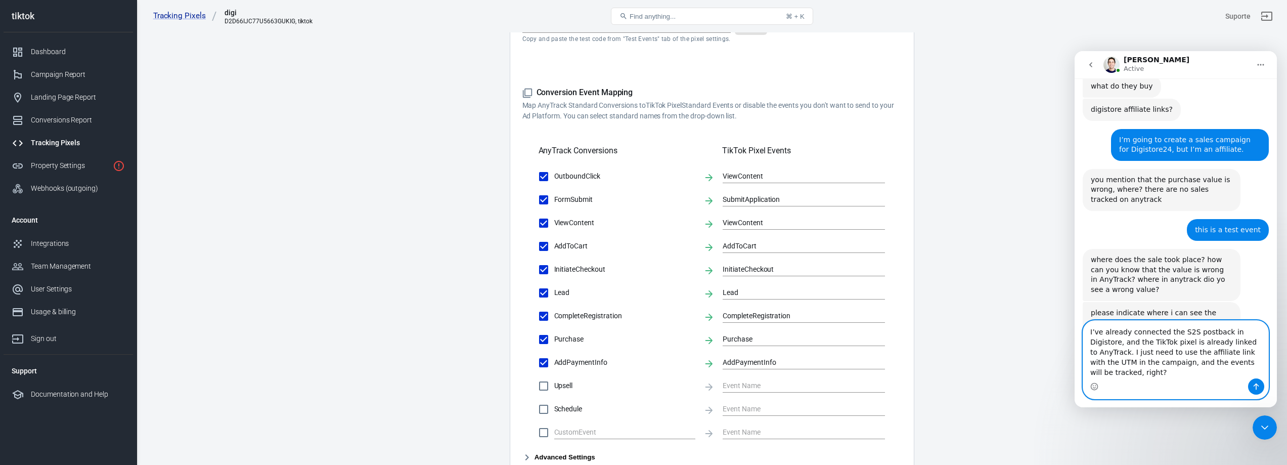
scroll to position [2178, 0]
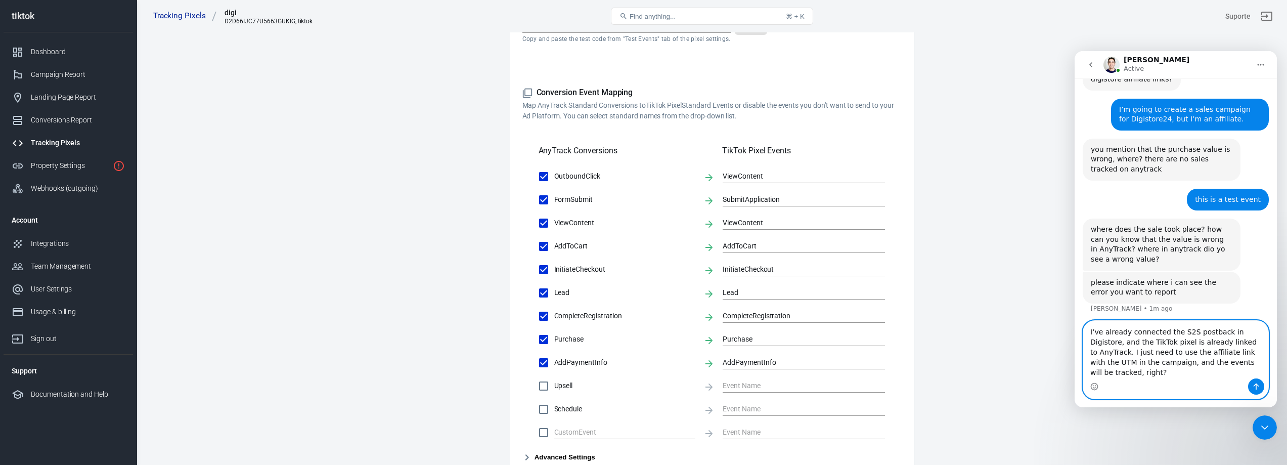
type textarea "I’ve already connected the S2S postback in Digistore, and the TikTok pixel is a…"
click at [1252, 383] on button "Send a message…" at bounding box center [1256, 386] width 16 height 16
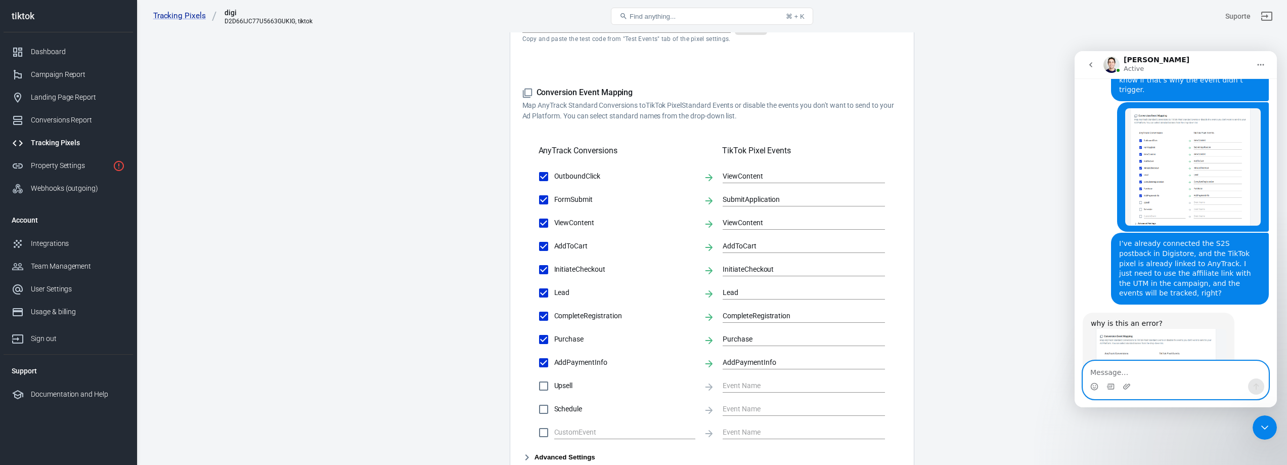
scroll to position [2454, 0]
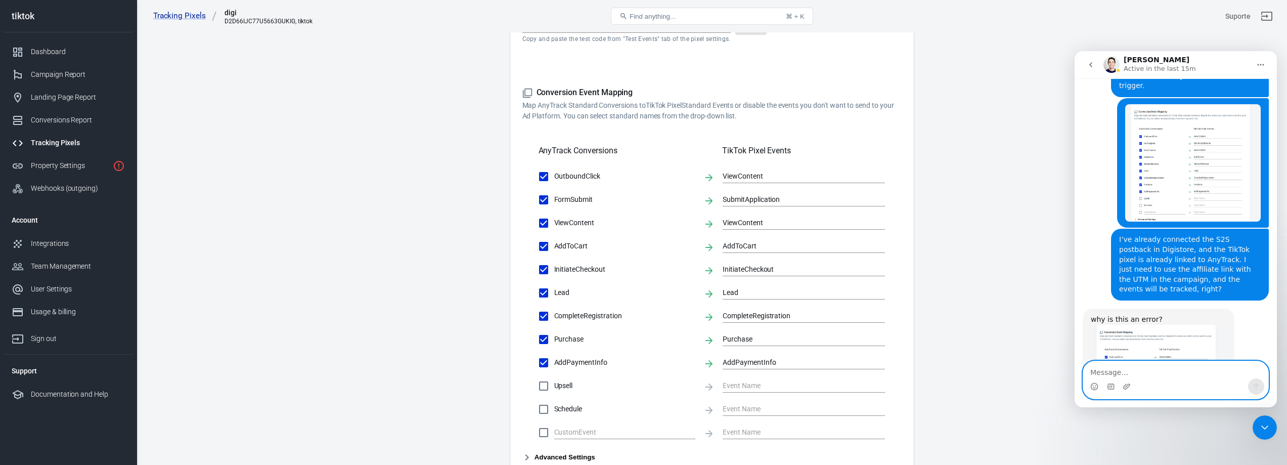
click at [1106, 374] on textarea "Message…" at bounding box center [1175, 369] width 185 height 17
click at [1111, 371] on textarea "Message…" at bounding box center [1175, 369] width 185 height 17
paste textarea "How can I check if the tracking is active on the product’s checkout page that I…"
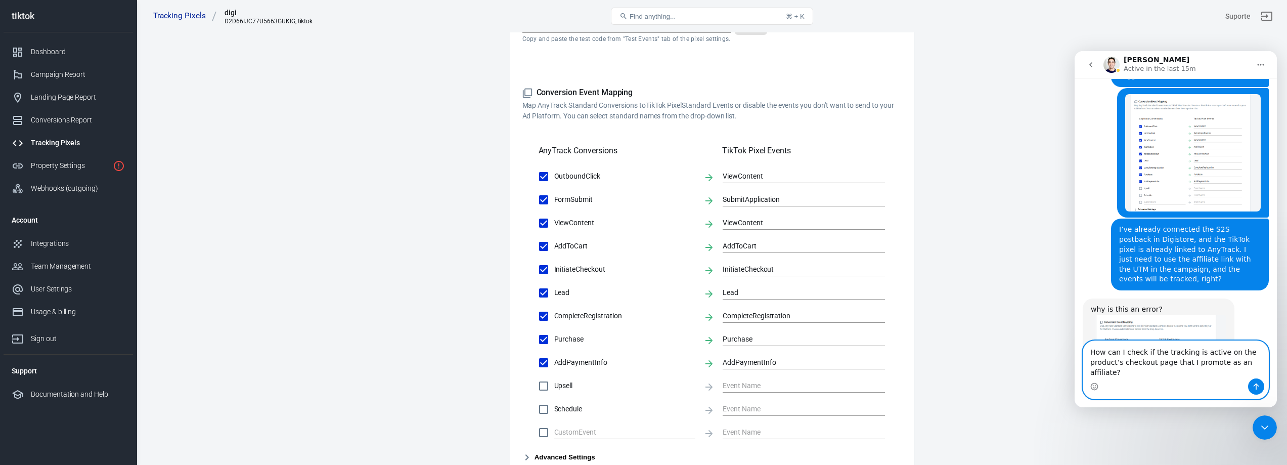
type textarea "How can I check if the tracking is active on the product’s checkout page that I…"
drag, startPoint x: 1256, startPoint y: 384, endPoint x: 1248, endPoint y: 385, distance: 8.1
click at [1257, 384] on icon "Send a message…" at bounding box center [1256, 386] width 6 height 7
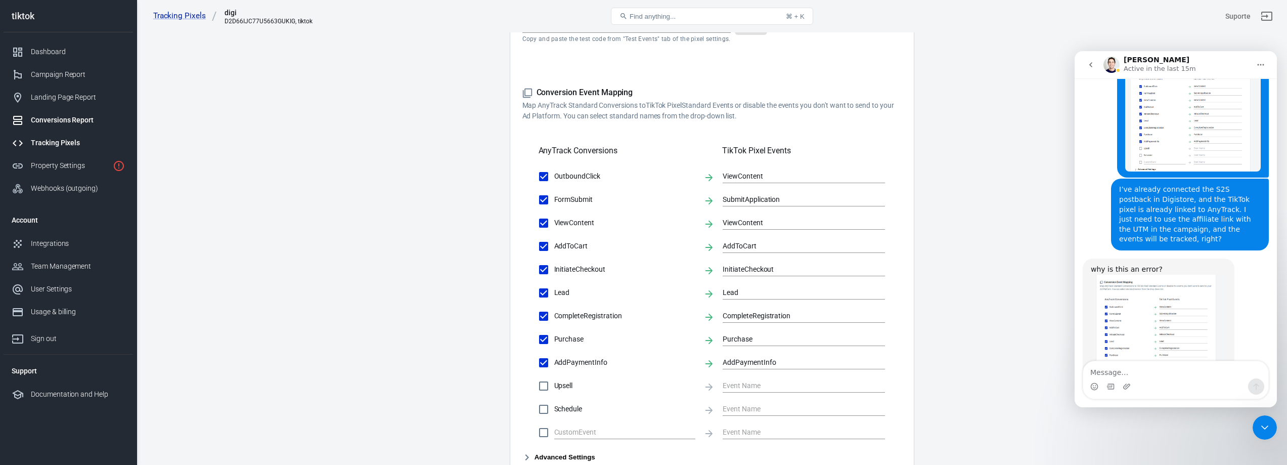
click at [52, 121] on div "Conversions Report" at bounding box center [78, 120] width 94 height 11
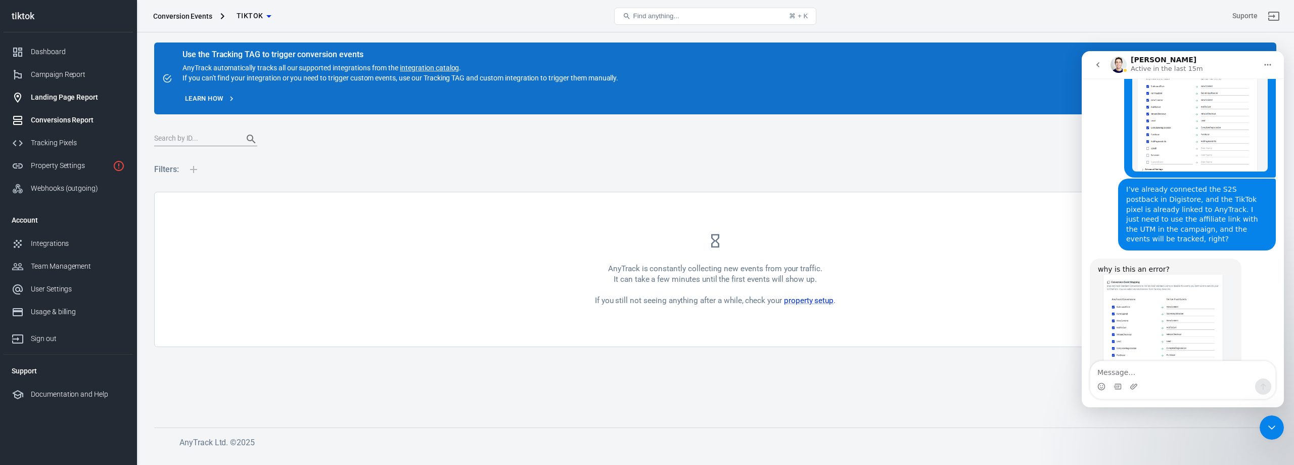
click at [39, 99] on div "Landing Page Report" at bounding box center [78, 97] width 94 height 11
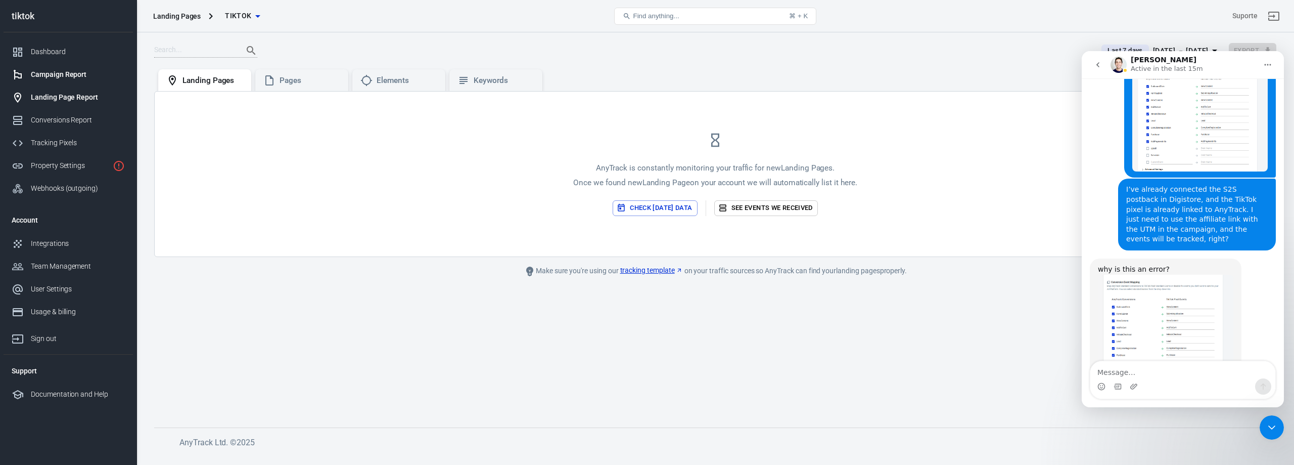
click at [49, 73] on div "Campaign Report" at bounding box center [78, 74] width 94 height 11
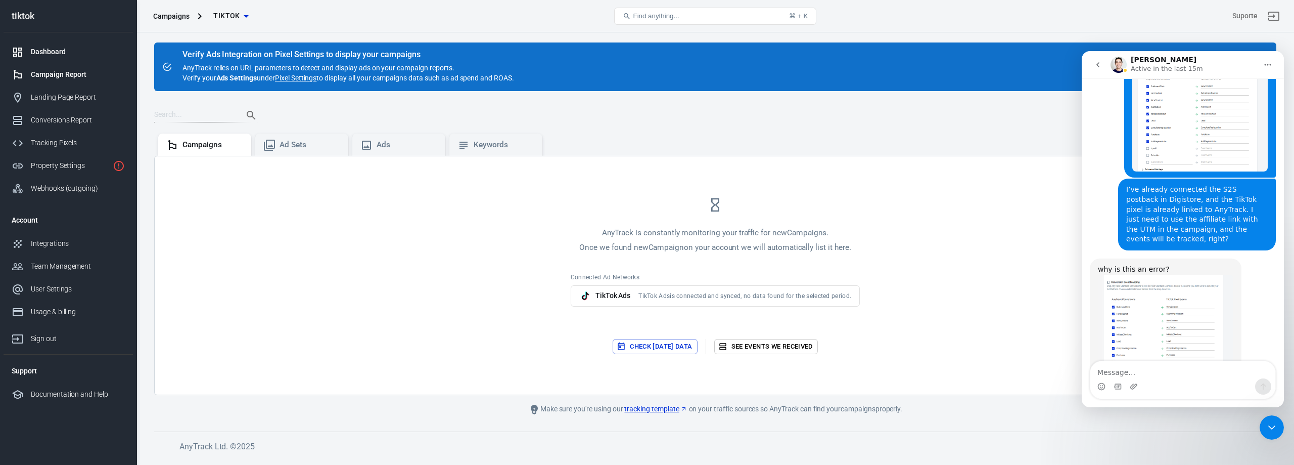
click at [44, 55] on div "Dashboard" at bounding box center [78, 52] width 94 height 11
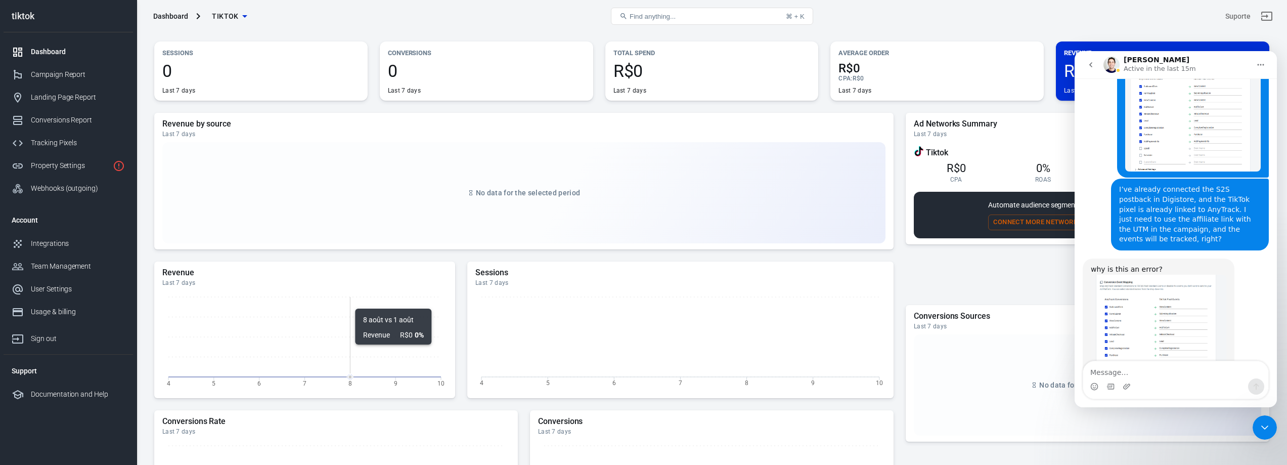
scroll to position [51, 0]
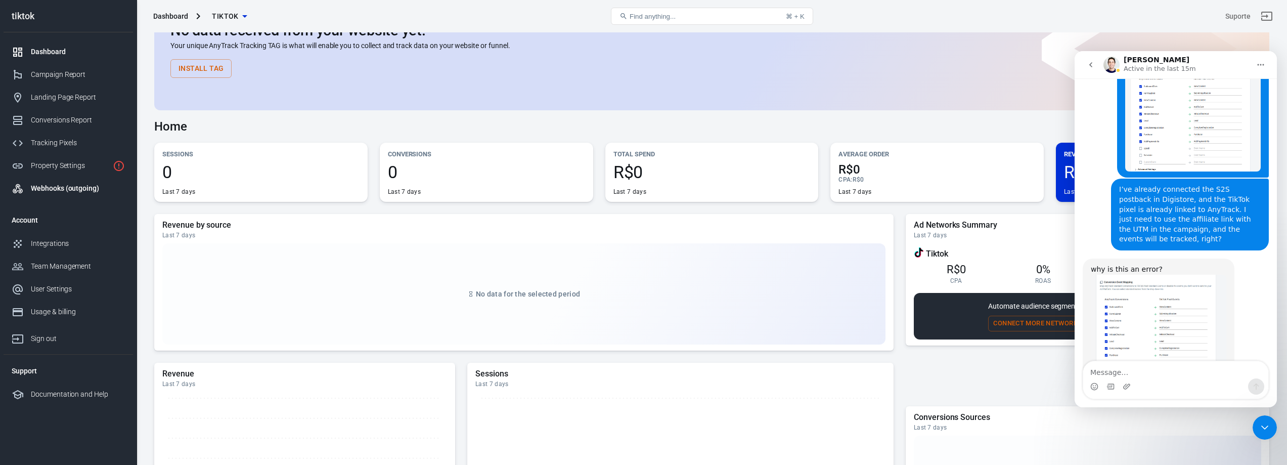
click at [75, 186] on div "Webhooks (outgoing)" at bounding box center [78, 188] width 94 height 11
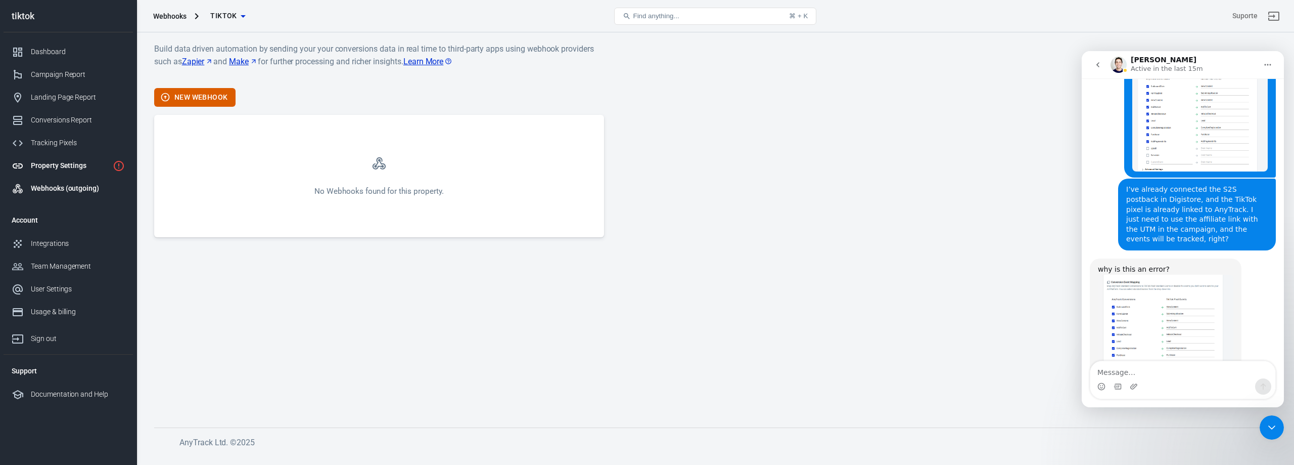
click at [62, 163] on div "Property Settings" at bounding box center [70, 165] width 78 height 11
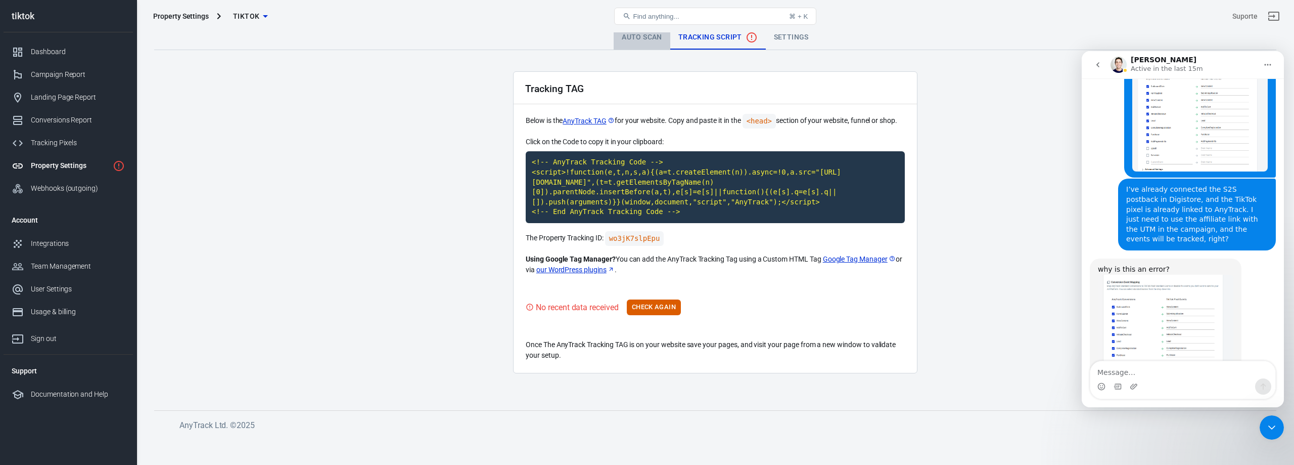
click at [633, 34] on link "Auto Scan" at bounding box center [642, 37] width 57 height 24
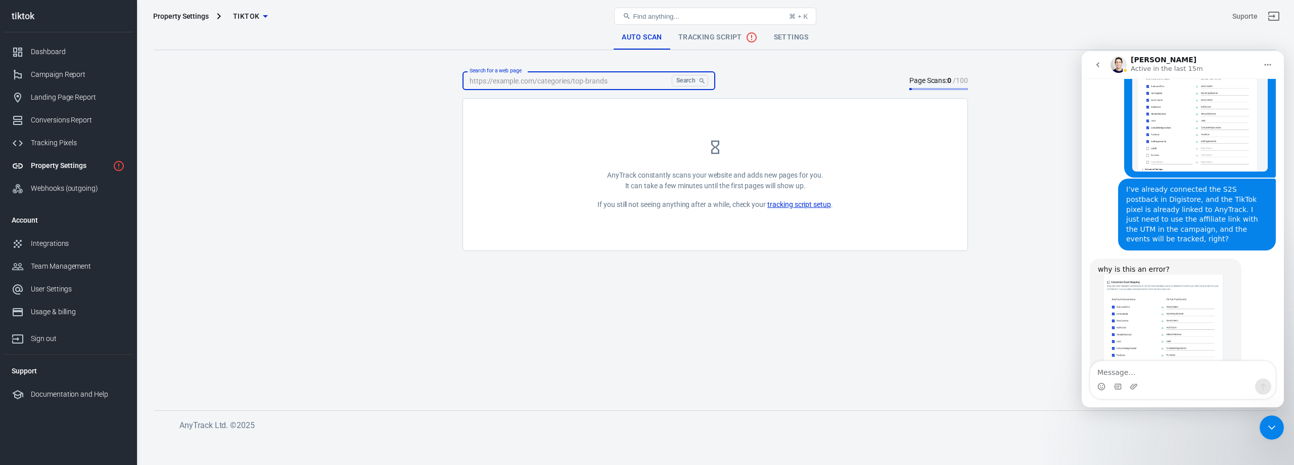
click at [602, 78] on input "Search for a web page" at bounding box center [565, 80] width 205 height 19
click at [817, 205] on link "tracking script setup" at bounding box center [799, 204] width 64 height 11
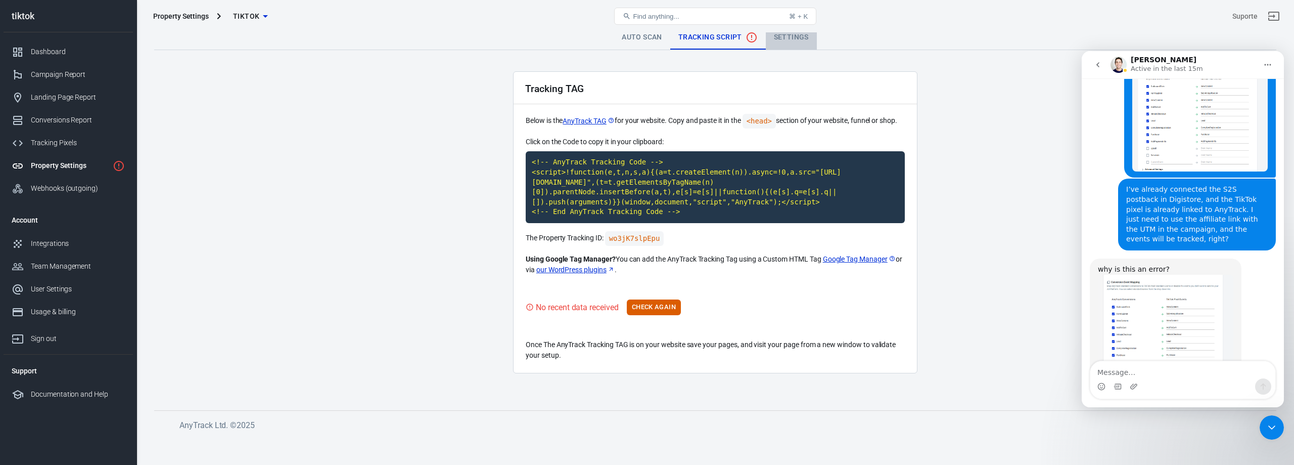
click at [788, 39] on link "Settings" at bounding box center [791, 37] width 51 height 24
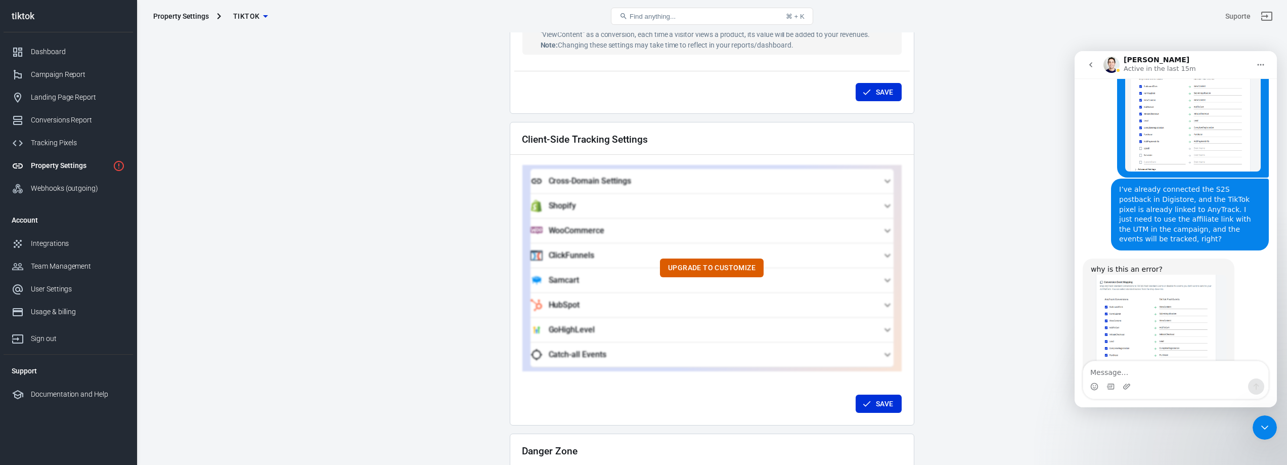
scroll to position [908, 0]
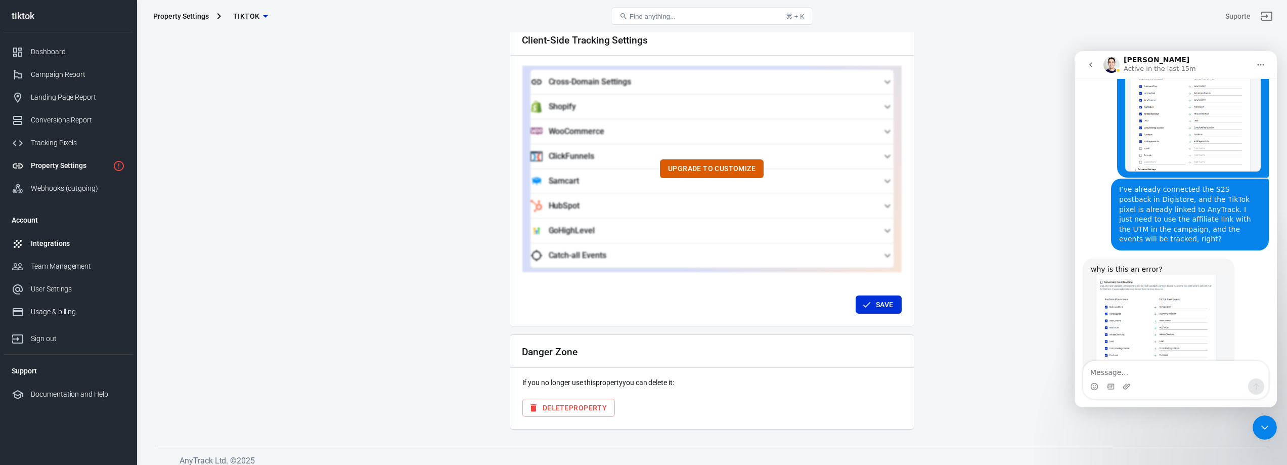
click at [57, 238] on link "Integrations" at bounding box center [68, 243] width 129 height 23
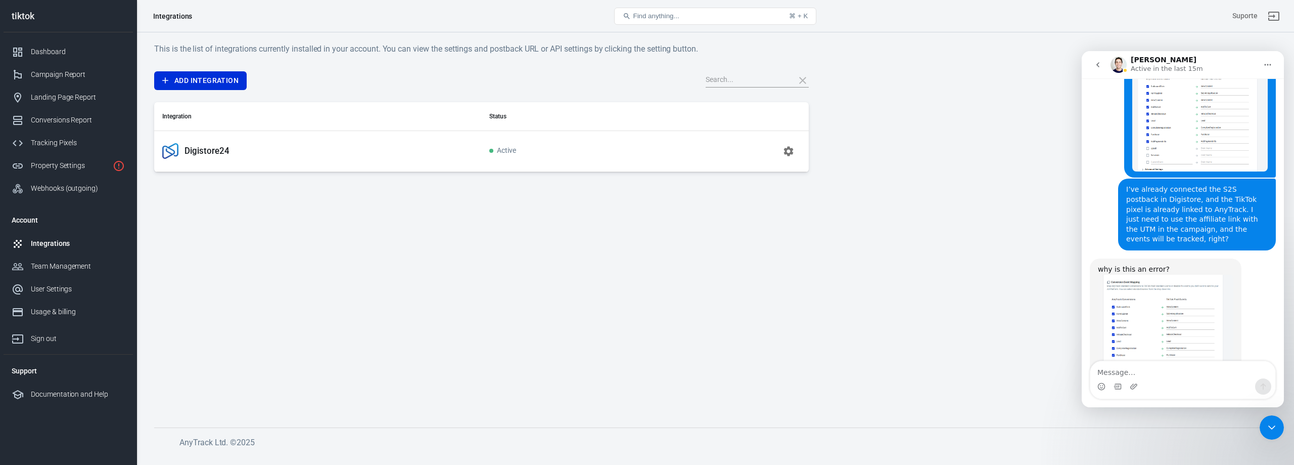
click at [239, 153] on div "Digistore24" at bounding box center [317, 151] width 311 height 16
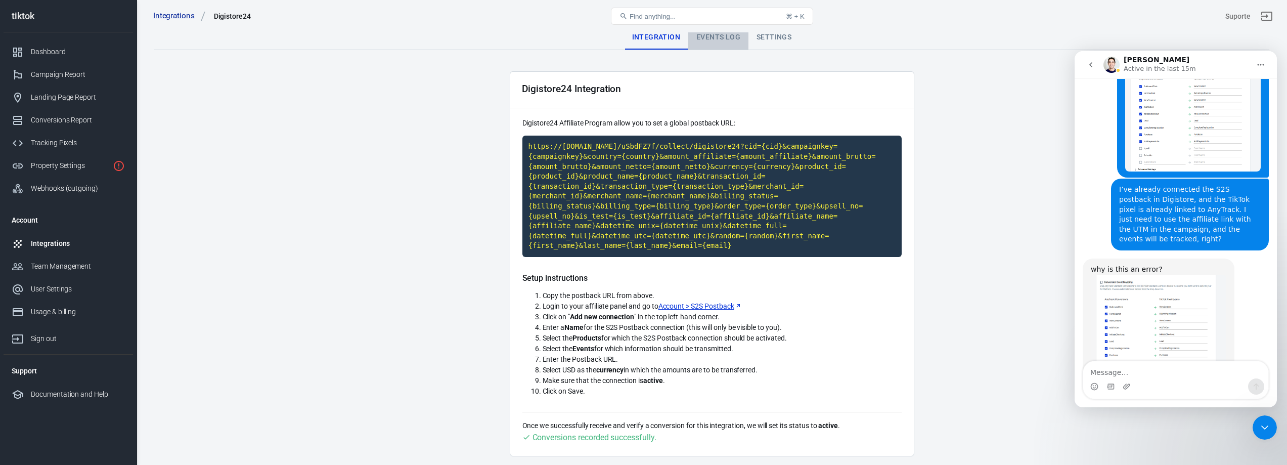
click at [719, 36] on div "Events Log" at bounding box center [718, 37] width 60 height 24
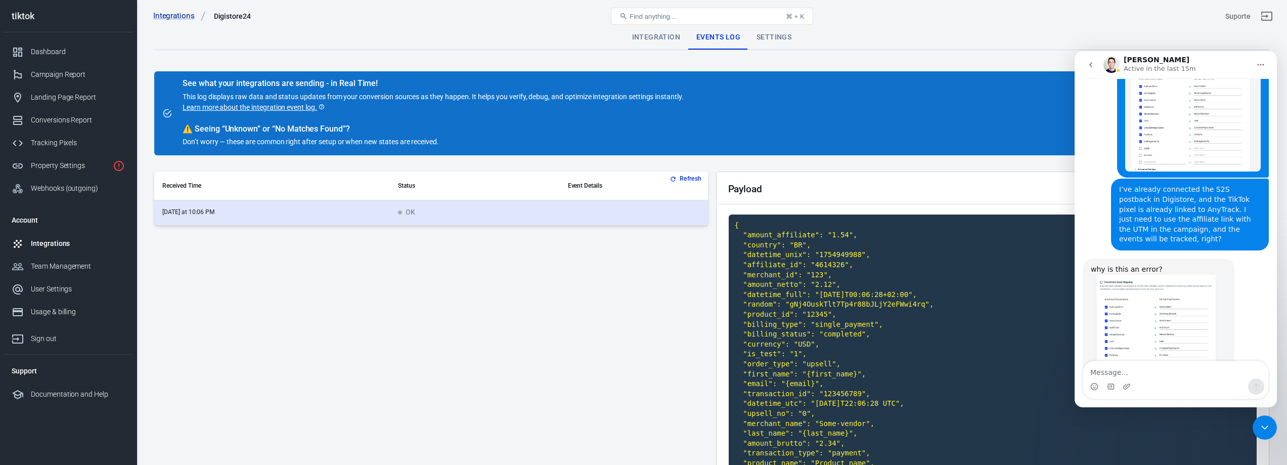
click at [398, 211] on span "scrollable content" at bounding box center [400, 212] width 4 height 4
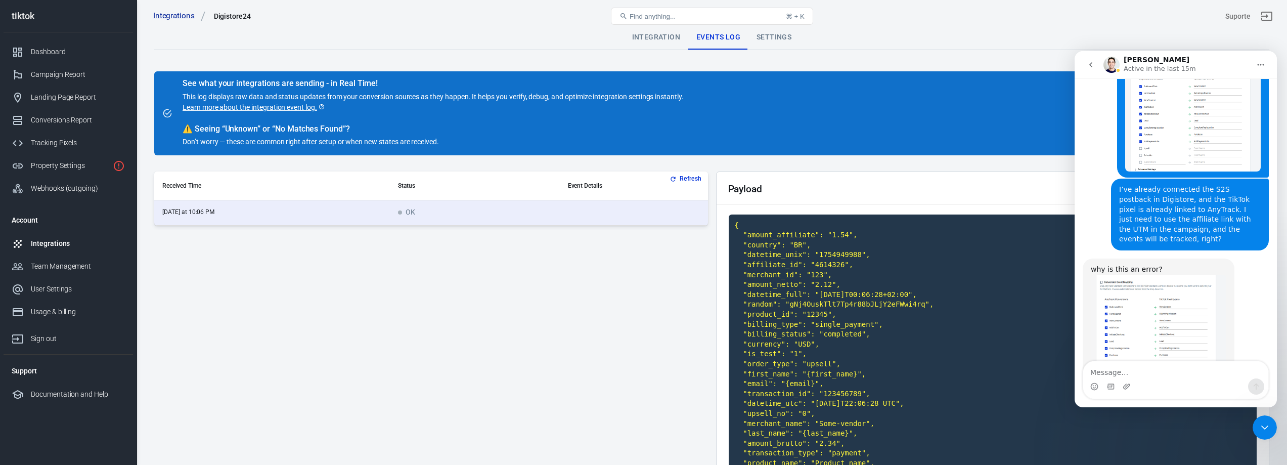
click at [683, 177] on button "Refresh" at bounding box center [686, 178] width 38 height 11
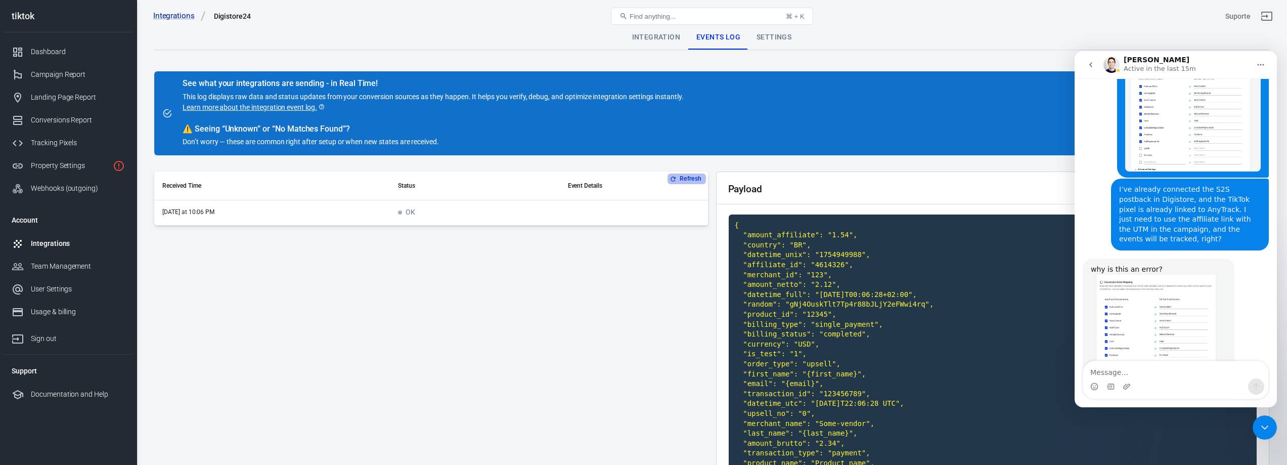
click at [683, 177] on button "Refresh" at bounding box center [686, 178] width 38 height 11
click at [644, 304] on div "Refresh Received Time Status Event Details [DATE] at 10:06 PM OK" at bounding box center [431, 352] width 554 height 363
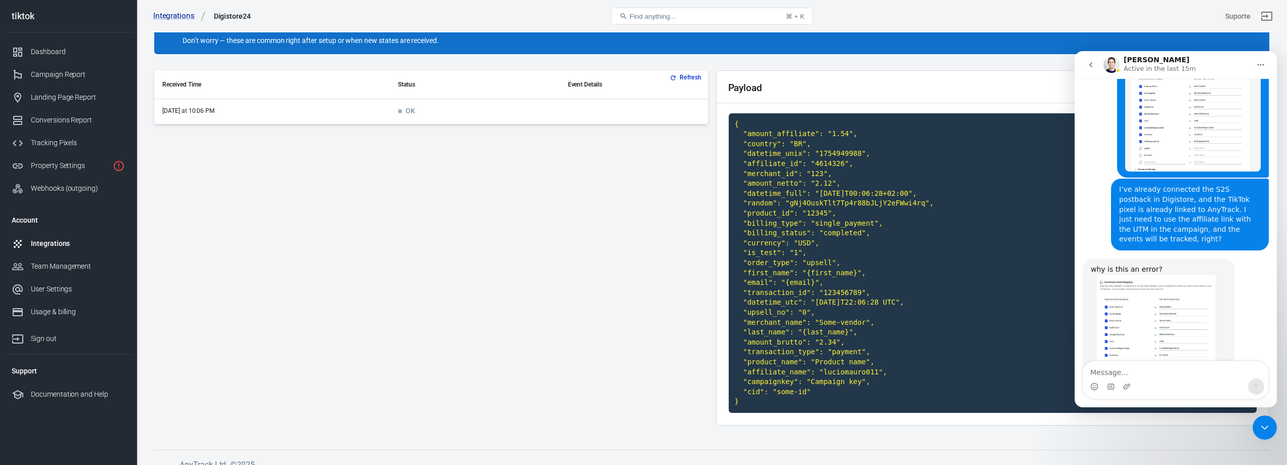
click at [539, 105] on td "OK" at bounding box center [474, 111] width 169 height 25
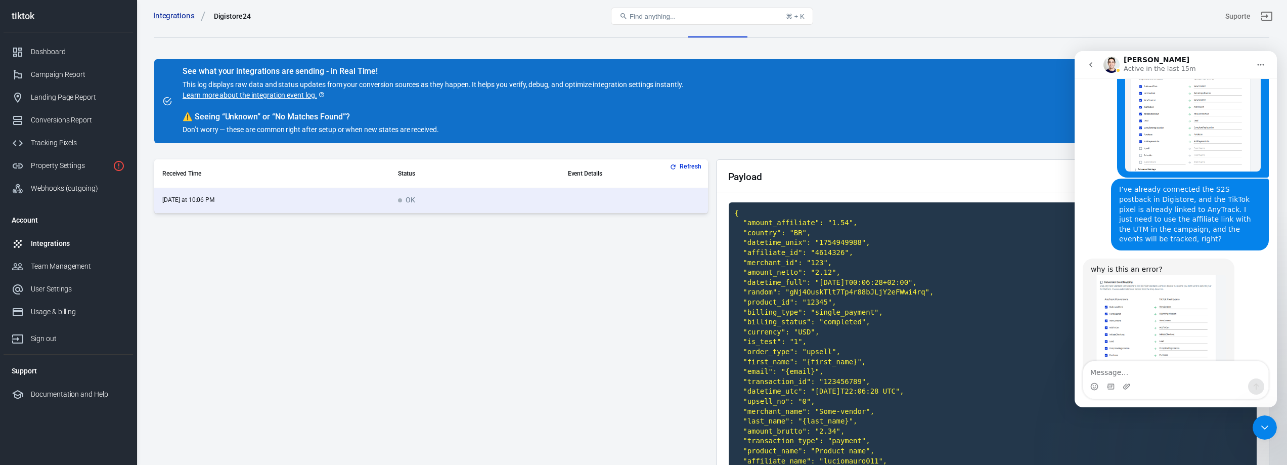
scroll to position [0, 0]
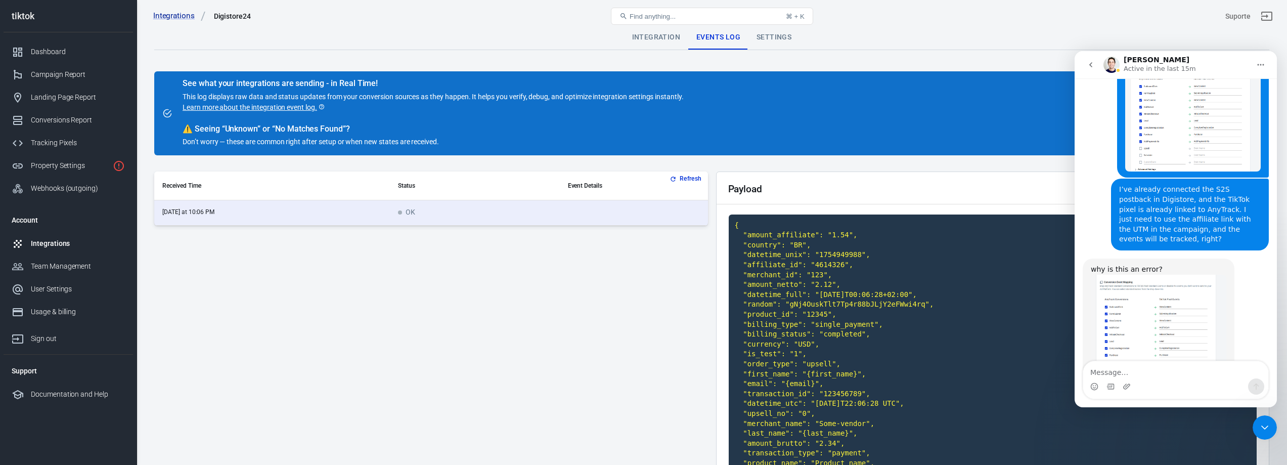
click at [661, 36] on div "Integration" at bounding box center [656, 37] width 64 height 24
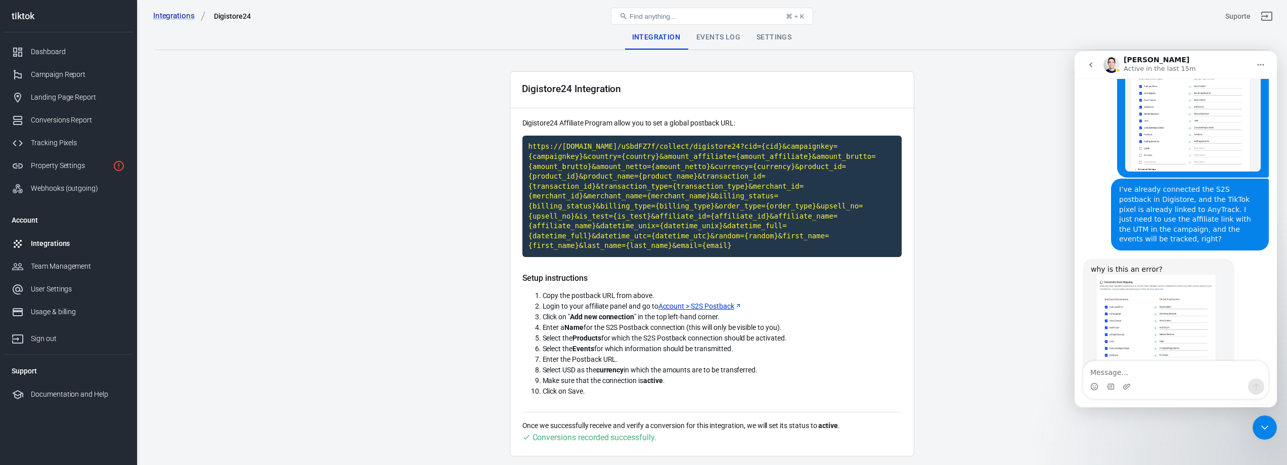
click at [538, 146] on code "https://[DOMAIN_NAME]/uSbdFZ7f/collect/digistore24?cid={cid}&campaignkey={campa…" at bounding box center [711, 195] width 379 height 121
click at [524, 146] on code "https://[DOMAIN_NAME]/uSbdFZ7f/collect/digistore24?cid={cid}&campaignkey={campa…" at bounding box center [711, 195] width 379 height 121
click at [530, 145] on code "https://[DOMAIN_NAME]/uSbdFZ7f/collect/digistore24?cid={cid}&campaignkey={campa…" at bounding box center [711, 195] width 379 height 121
click at [1015, 195] on main "Integration Events Log Settings Digistore24 Integration Digistore24 Affiliate P…" at bounding box center [711, 240] width 1115 height 431
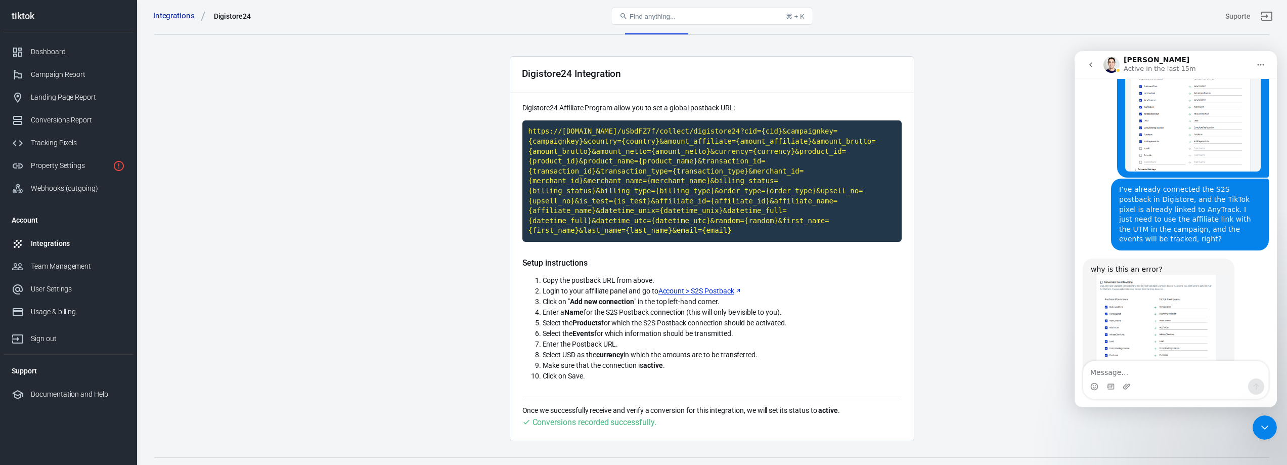
drag, startPoint x: 1146, startPoint y: 336, endPoint x: 1103, endPoint y: 312, distance: 48.9
copy div "How can I check if the tracking is active on the product’s checkout page that I…"
click at [1092, 65] on icon "go back" at bounding box center [1090, 65] width 8 height 8
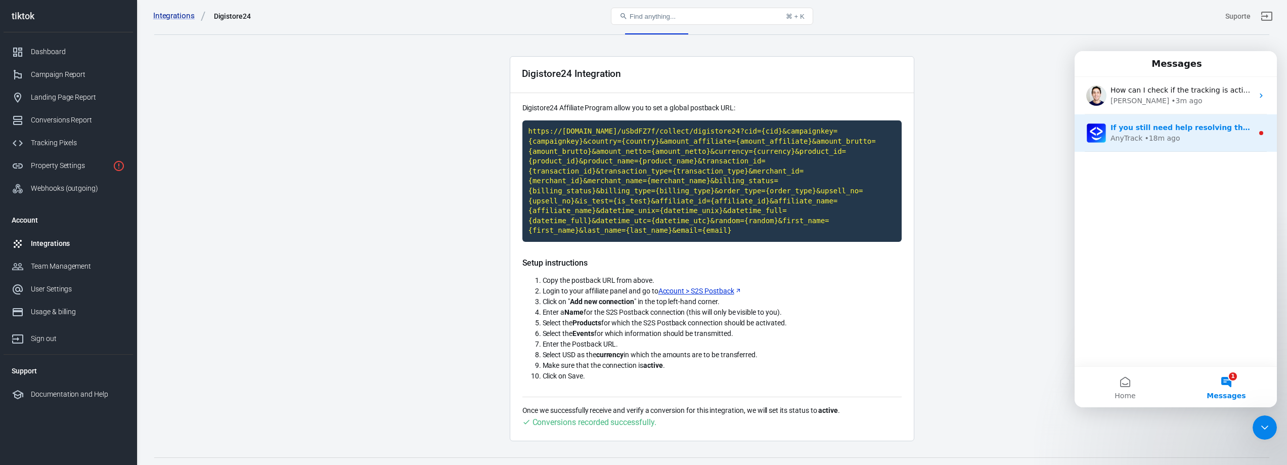
click at [1118, 136] on div "AnyTrack" at bounding box center [1126, 138] width 32 height 11
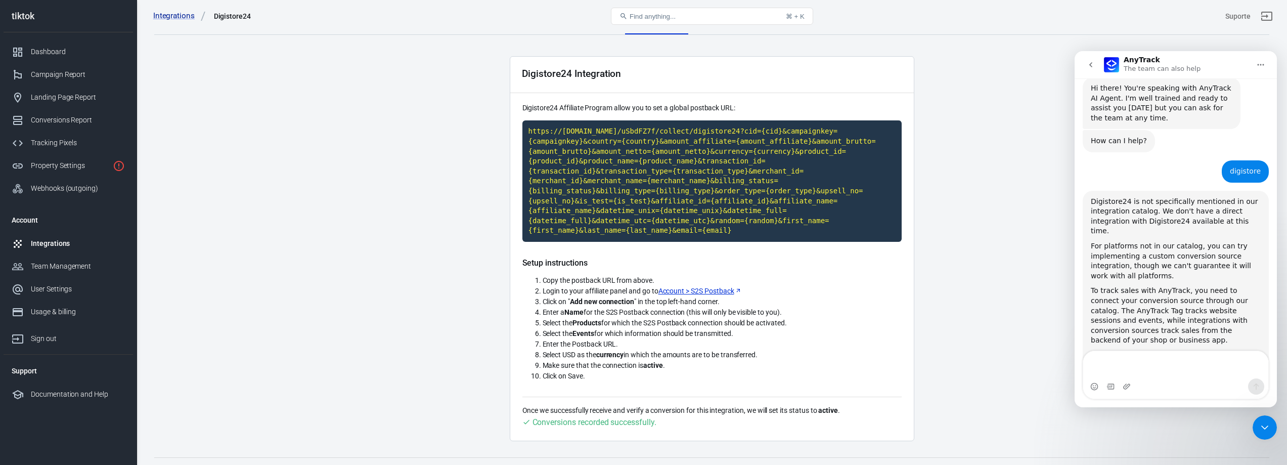
scroll to position [416, 0]
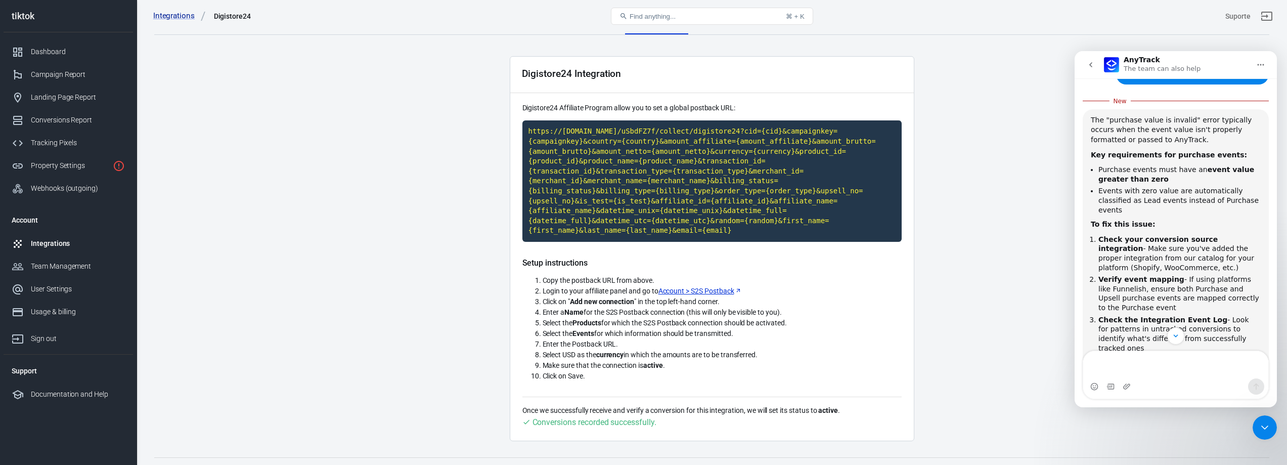
click at [1145, 356] on textarea "Message…" at bounding box center [1175, 364] width 185 height 27
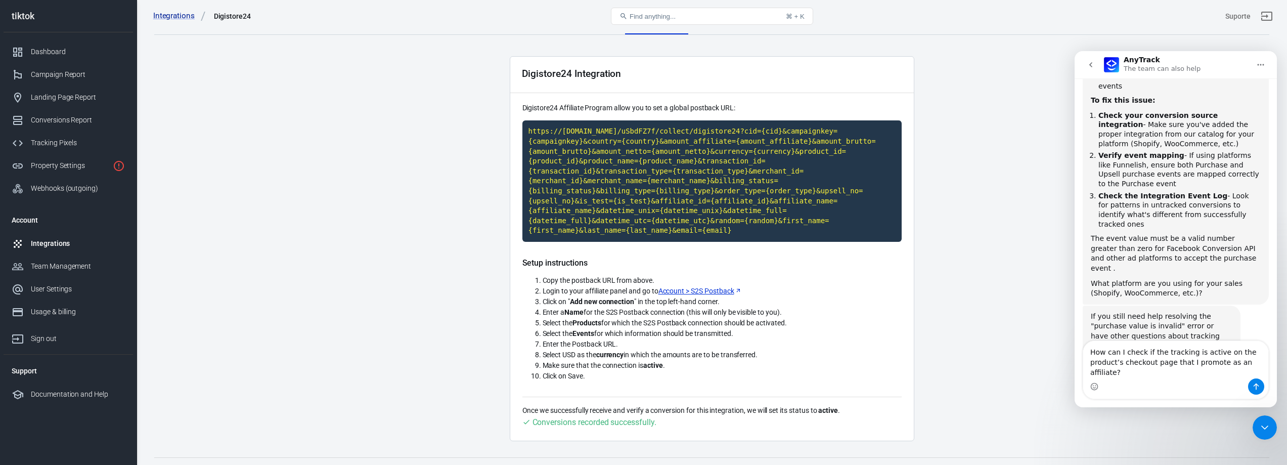
scroll to position [550, 0]
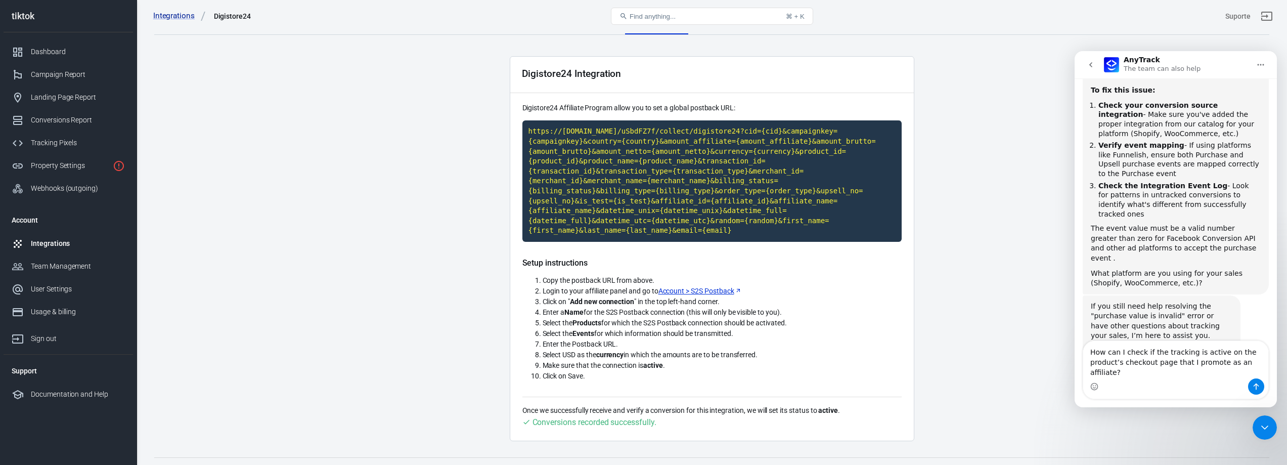
type textarea "How can I check if the tracking is active on the product’s checkout page that I…"
click at [1257, 388] on icon "Send a message…" at bounding box center [1256, 386] width 8 height 8
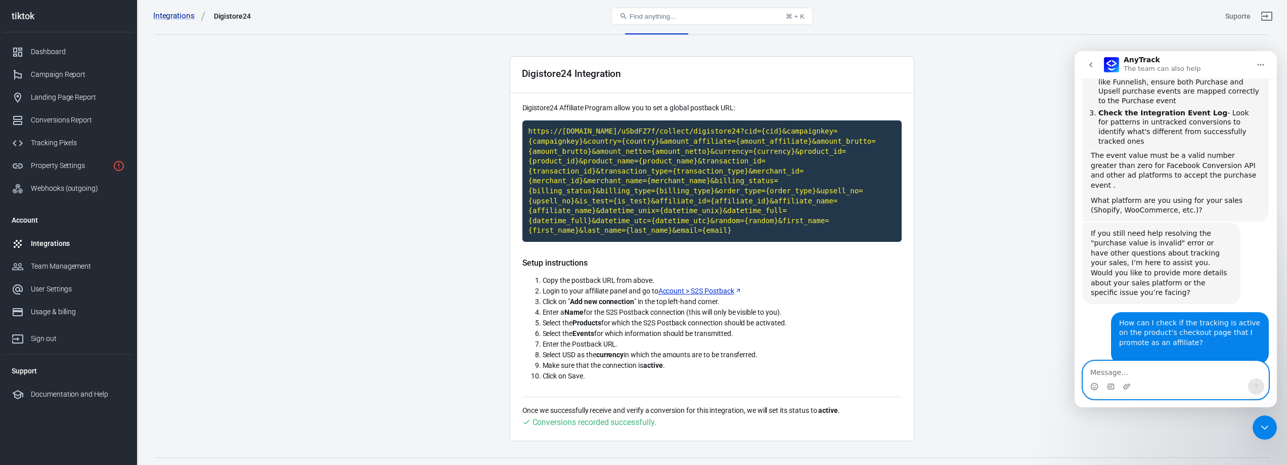
scroll to position [785, 0]
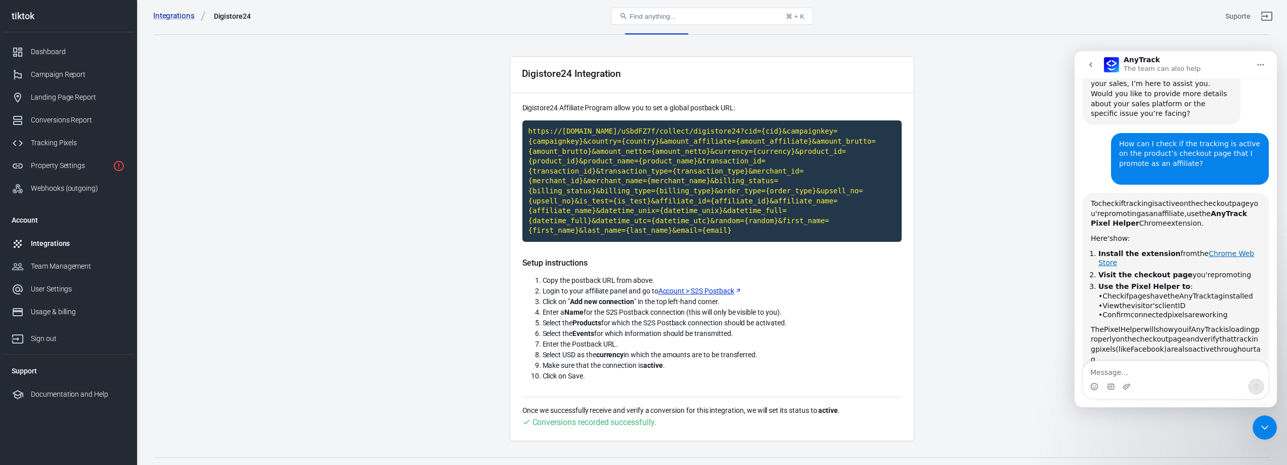
click at [1208, 249] on link "Chrome Web Store" at bounding box center [1176, 258] width 156 height 18
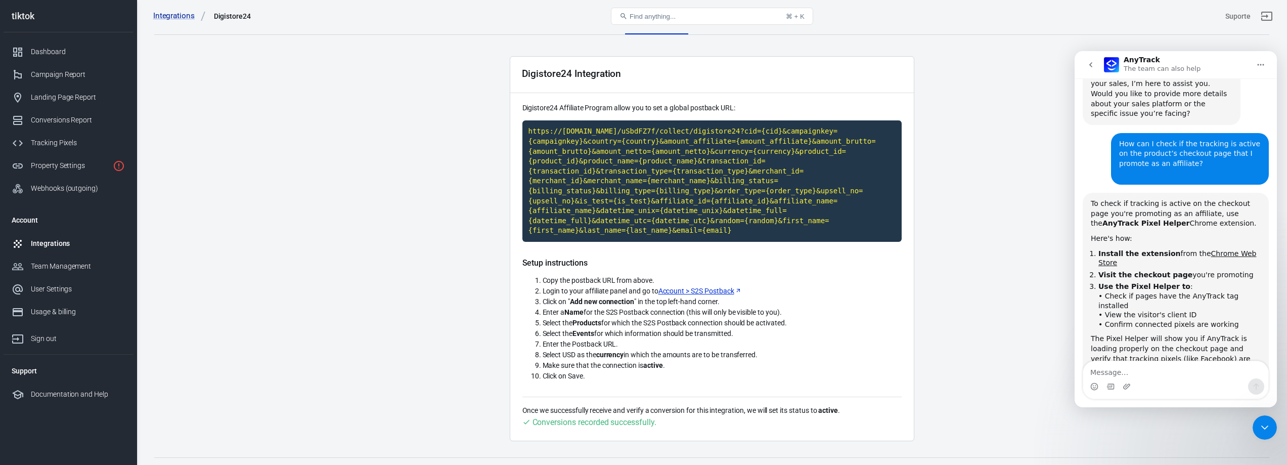
scroll to position [817, 0]
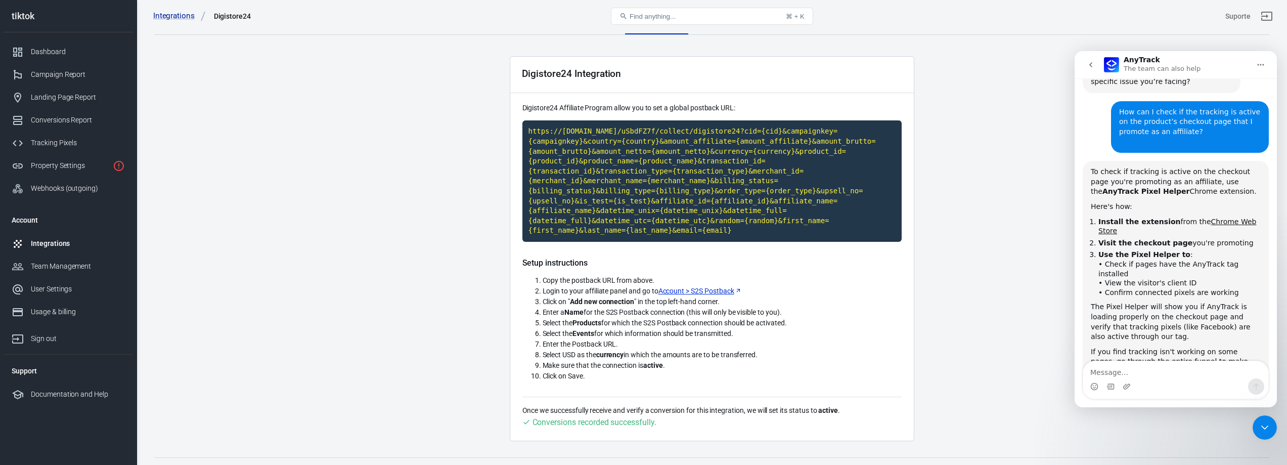
click at [1097, 67] on button "go back" at bounding box center [1090, 64] width 19 height 19
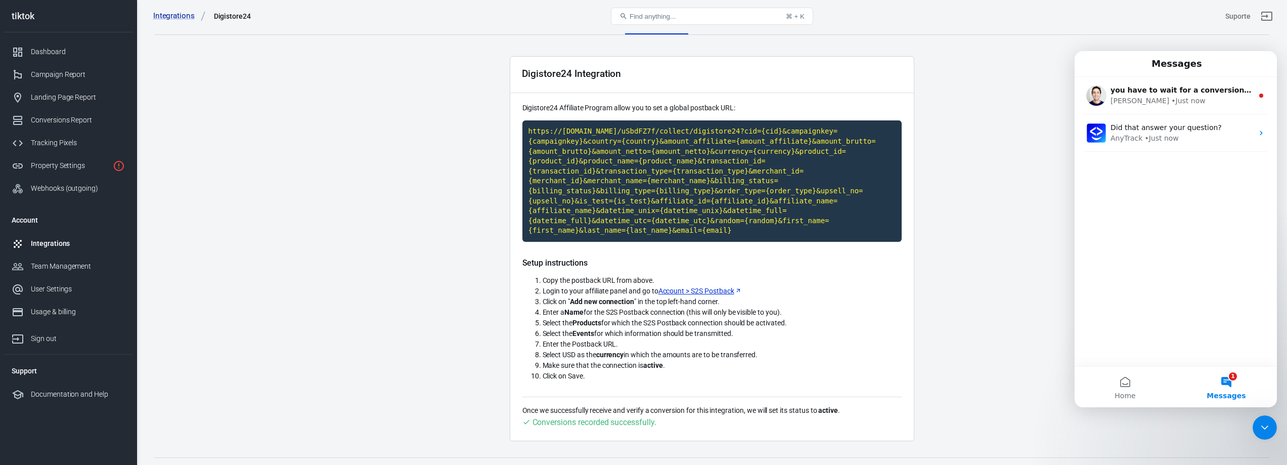
click at [1090, 65] on div "Messages" at bounding box center [1175, 63] width 189 height 17
click at [1118, 96] on div "[PERSON_NAME]" at bounding box center [1139, 101] width 59 height 11
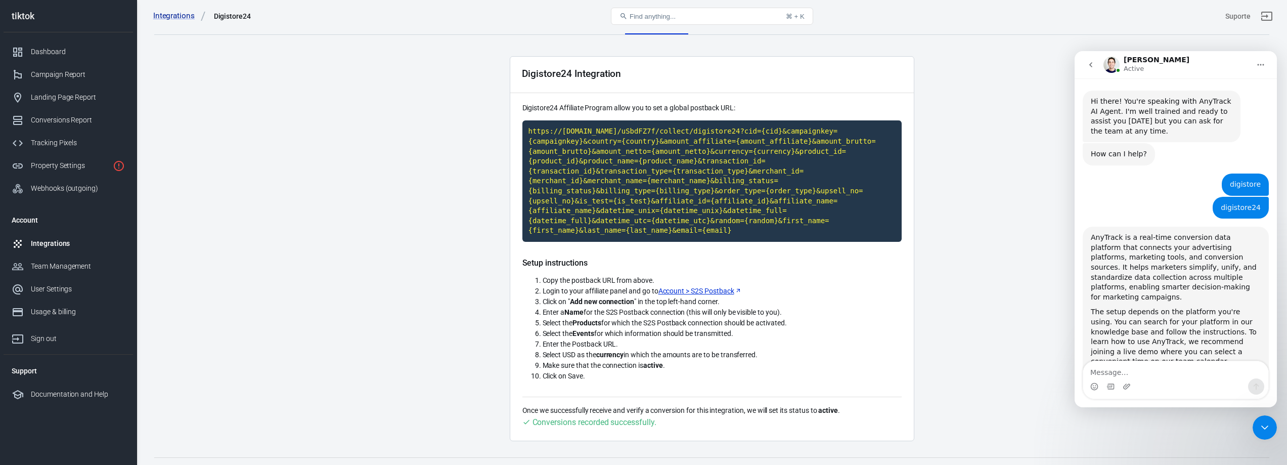
scroll to position [2583, 0]
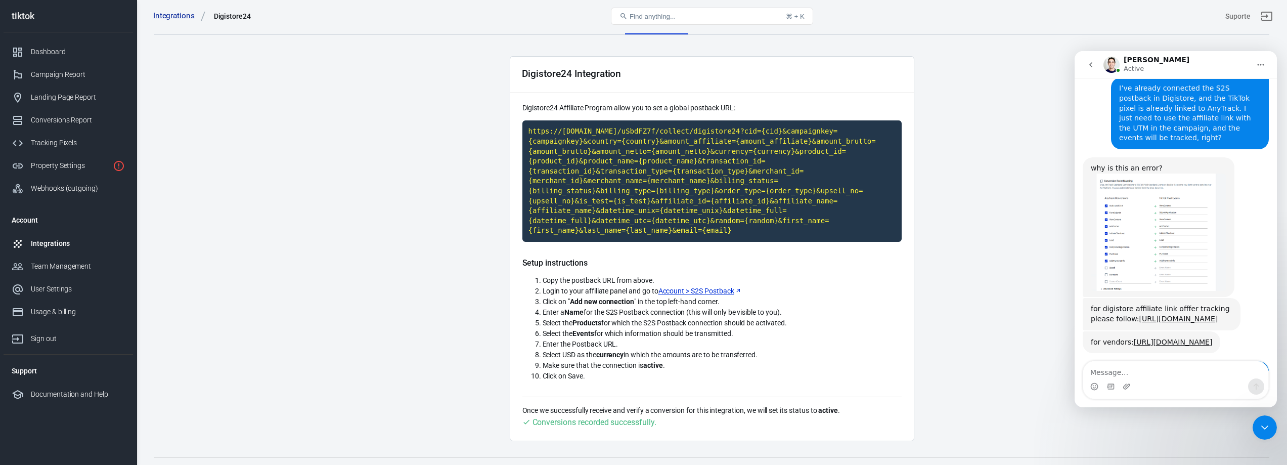
click at [1132, 369] on textarea "Message…" at bounding box center [1175, 369] width 185 height 17
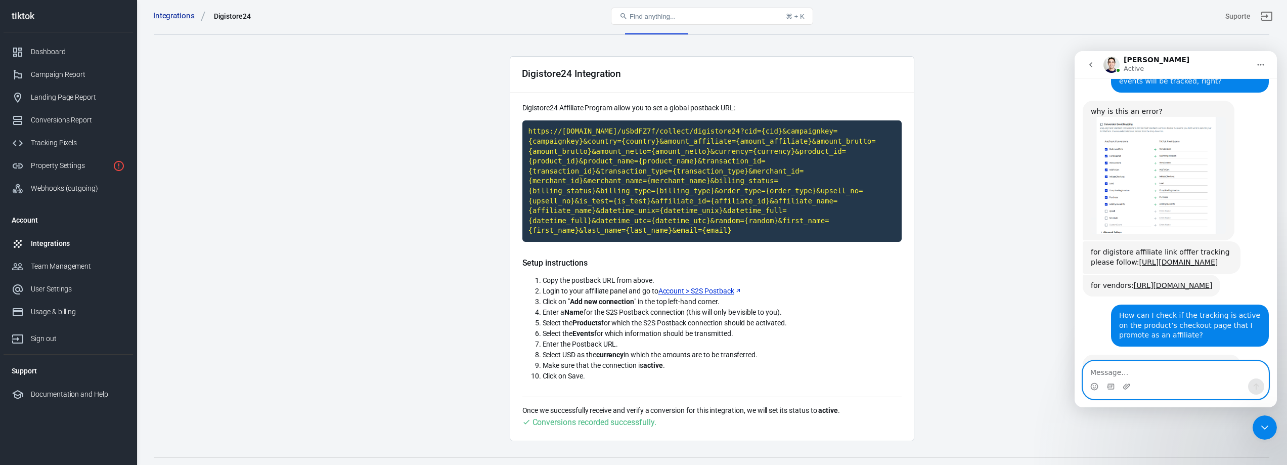
click at [1144, 377] on textarea "Message…" at bounding box center [1175, 369] width 185 height 17
paste textarea "Is it normal for the AnyTrack Pixel Helper not to detect any script on the chec…"
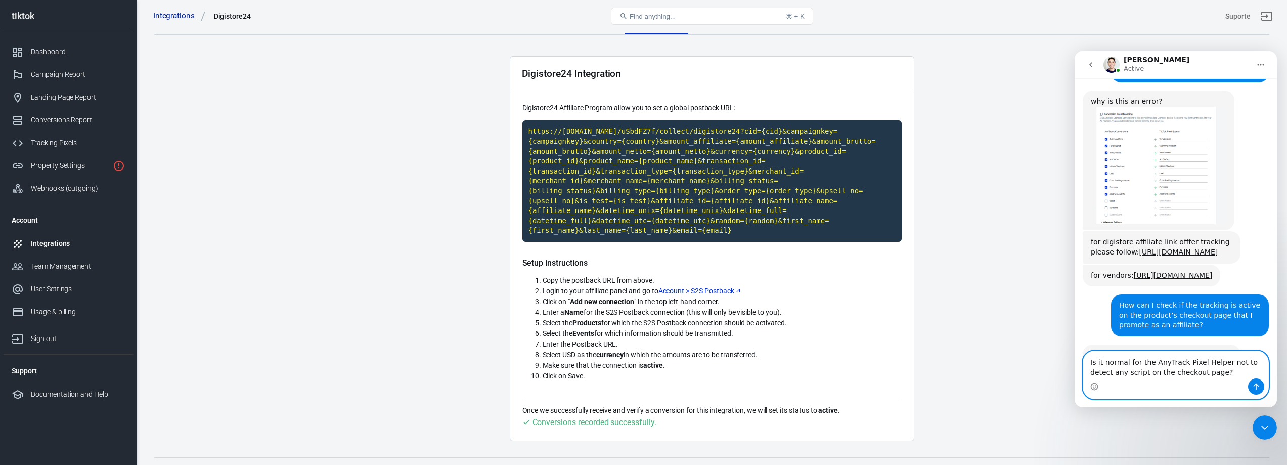
type textarea "Is it normal for the AnyTrack Pixel Helper not to detect any script on the chec…"
click at [1263, 388] on button "Send a message…" at bounding box center [1256, 386] width 16 height 16
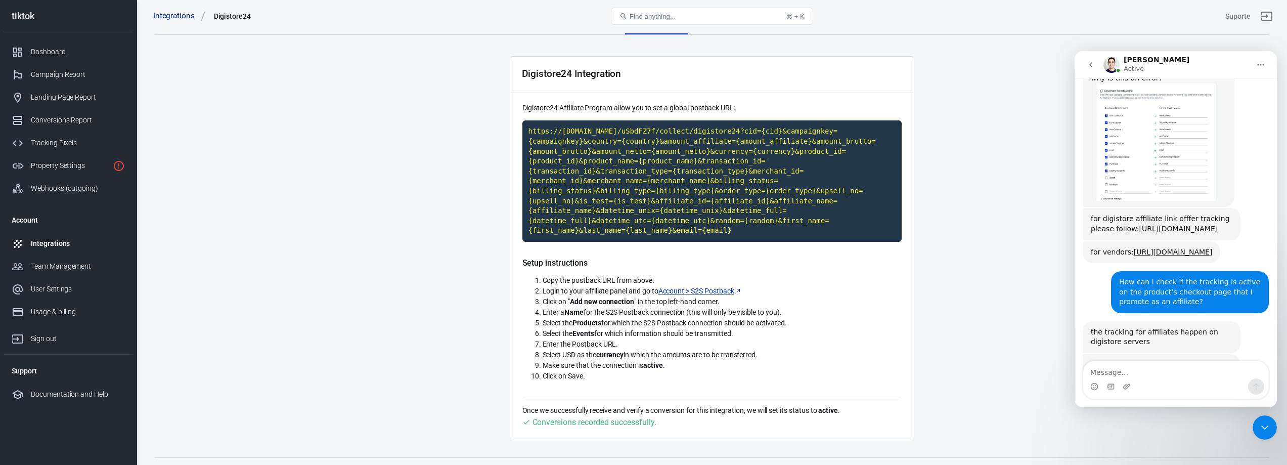
click at [474, 125] on main "Integration Events Log Settings Digistore24 Integration Digistore24 Affiliate P…" at bounding box center [711, 225] width 1115 height 431
click at [36, 238] on div "Integrations" at bounding box center [78, 243] width 94 height 11
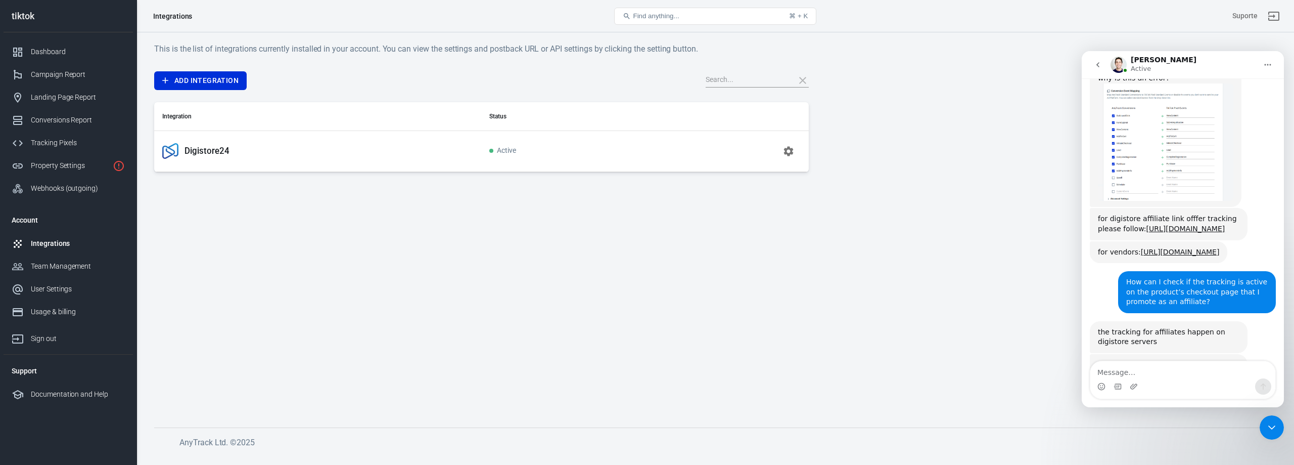
click at [40, 241] on div "Integrations" at bounding box center [78, 243] width 94 height 11
click at [283, 144] on div "Digistore24" at bounding box center [317, 151] width 311 height 16
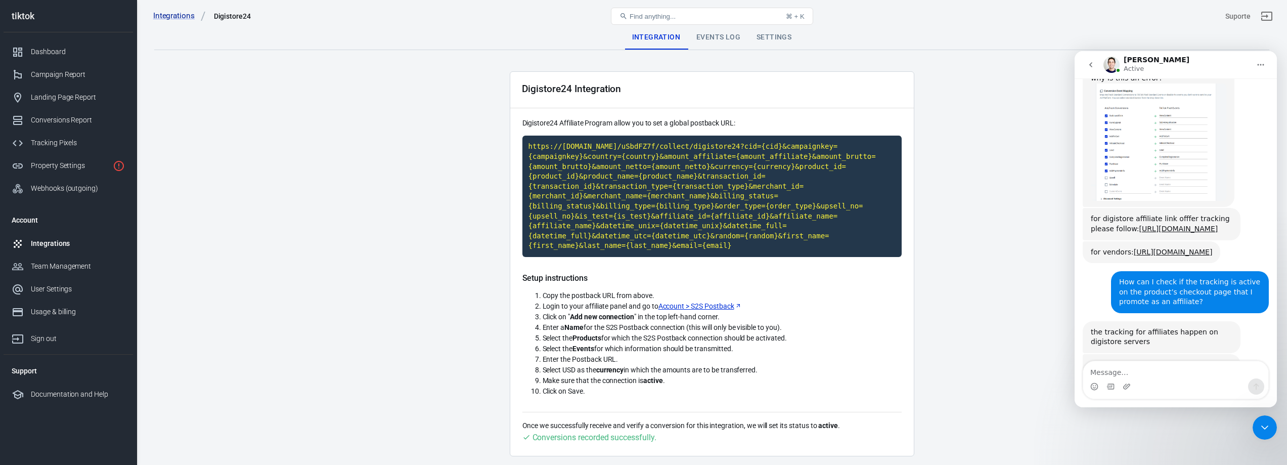
click at [724, 37] on div "Events Log" at bounding box center [718, 37] width 60 height 24
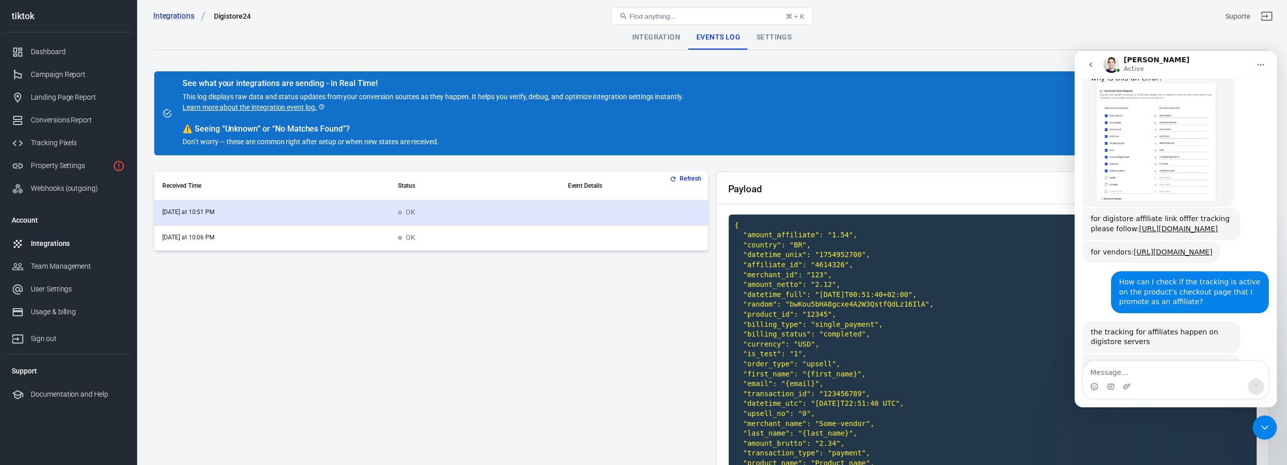
click at [401, 213] on span "scrollable content" at bounding box center [400, 212] width 4 height 4
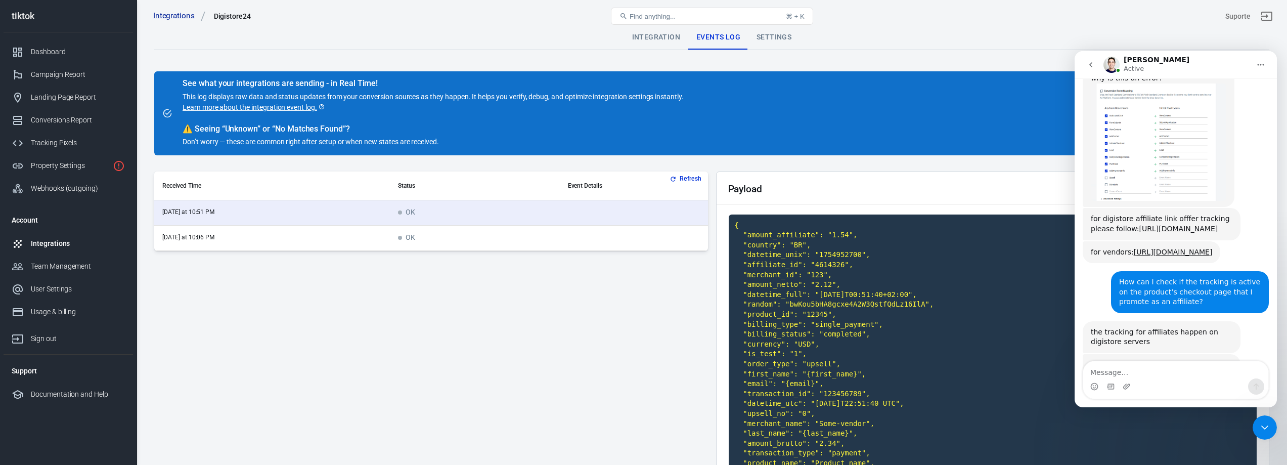
click at [679, 180] on button "Refresh" at bounding box center [686, 178] width 38 height 11
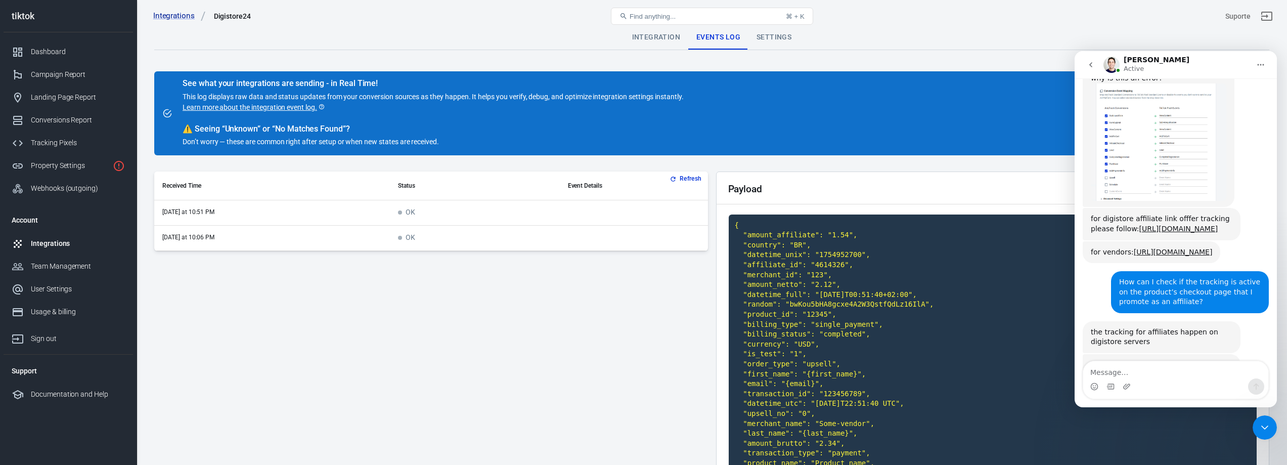
click at [1092, 63] on icon "go back" at bounding box center [1090, 65] width 8 height 8
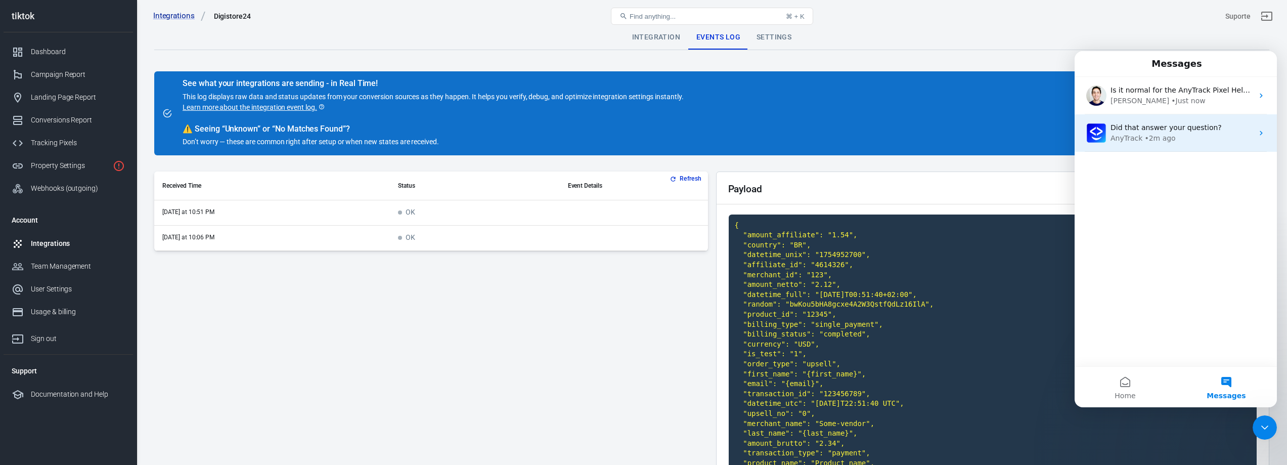
click at [1120, 139] on div "AnyTrack" at bounding box center [1126, 138] width 32 height 11
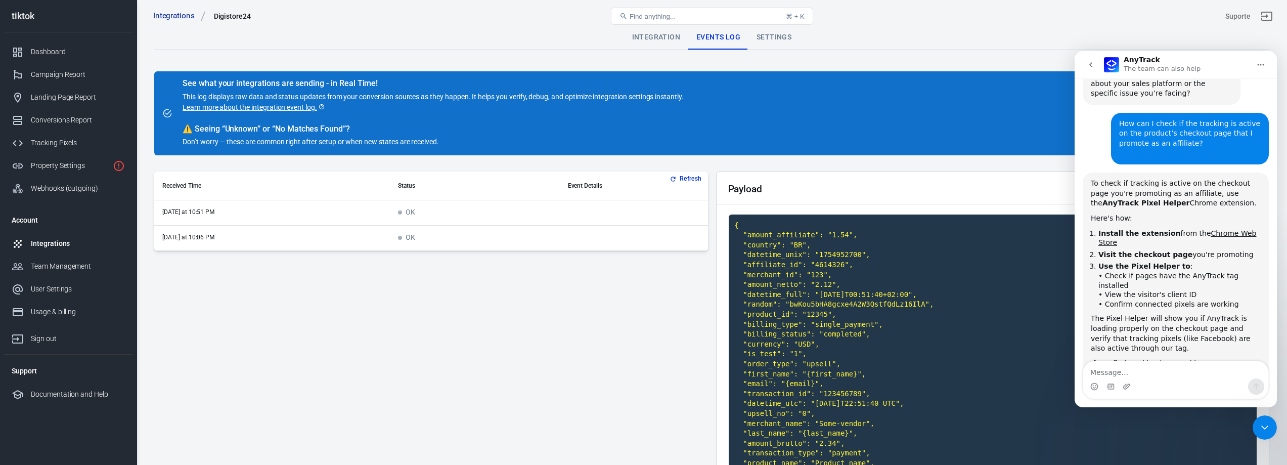
click at [1140, 374] on textarea "Message…" at bounding box center [1175, 369] width 185 height 17
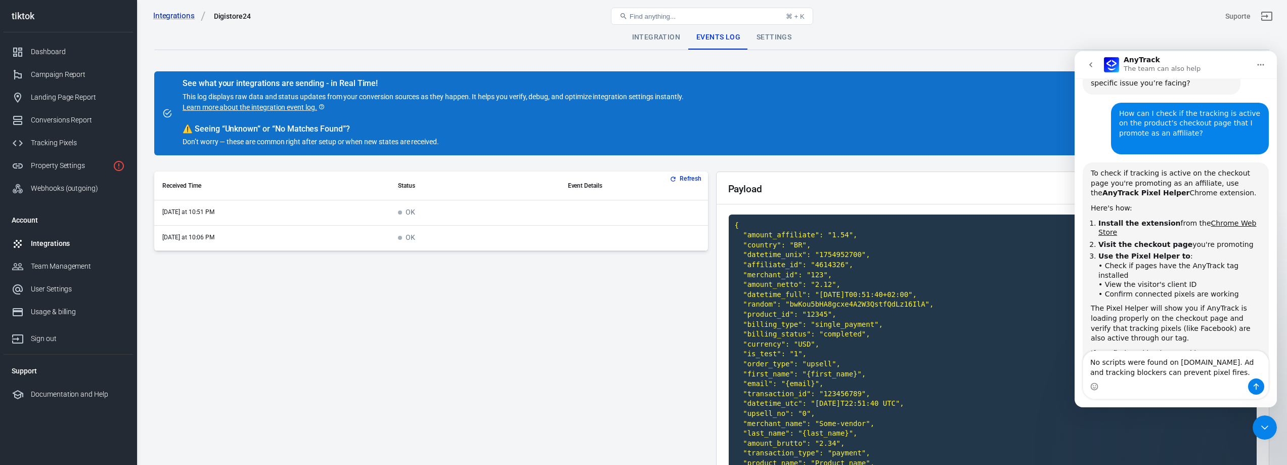
type textarea "No scripts were found on [DOMAIN_NAME]. Ad and tracking blockers can prevent pi…"
click at [1255, 387] on icon "Send a message…" at bounding box center [1256, 386] width 8 height 8
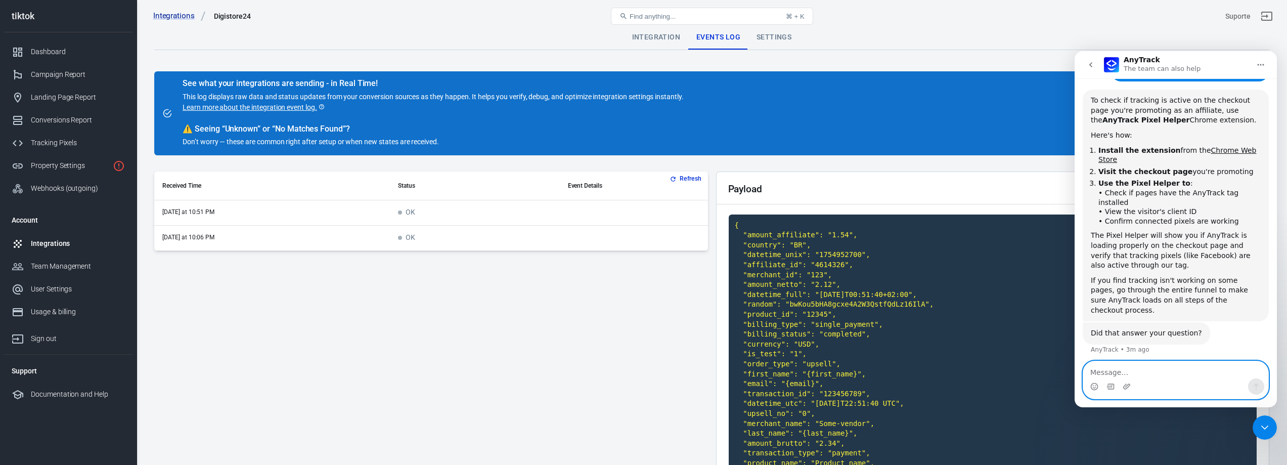
scroll to position [839, 0]
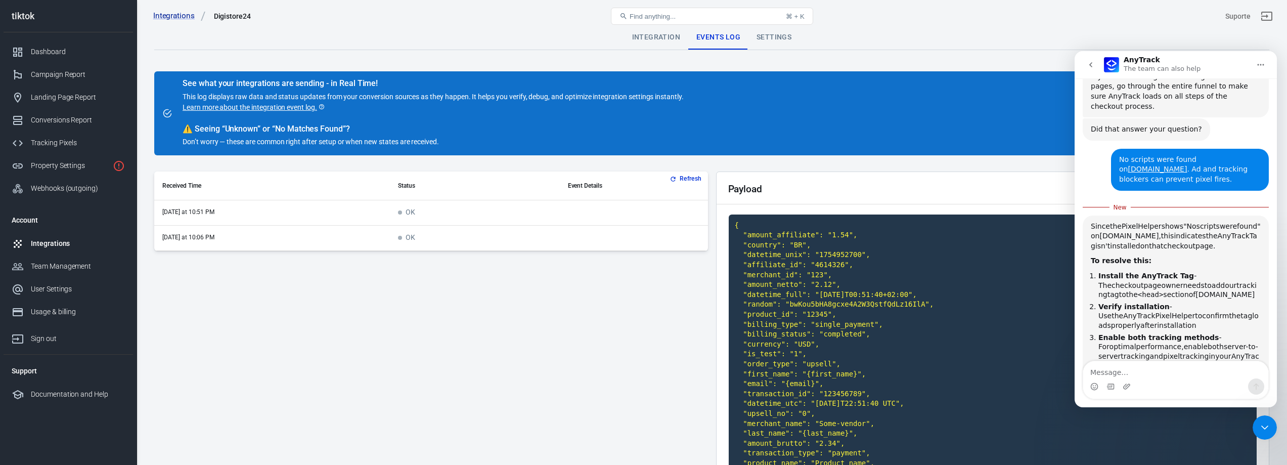
click at [1136, 342] on span "performance," at bounding box center [1160, 346] width 48 height 8
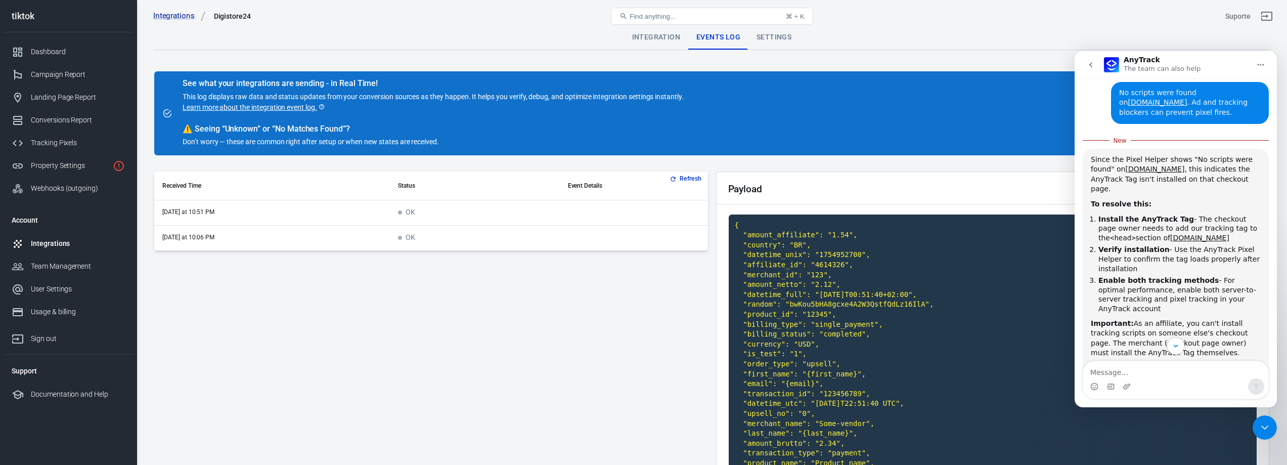
scroll to position [1211, 0]
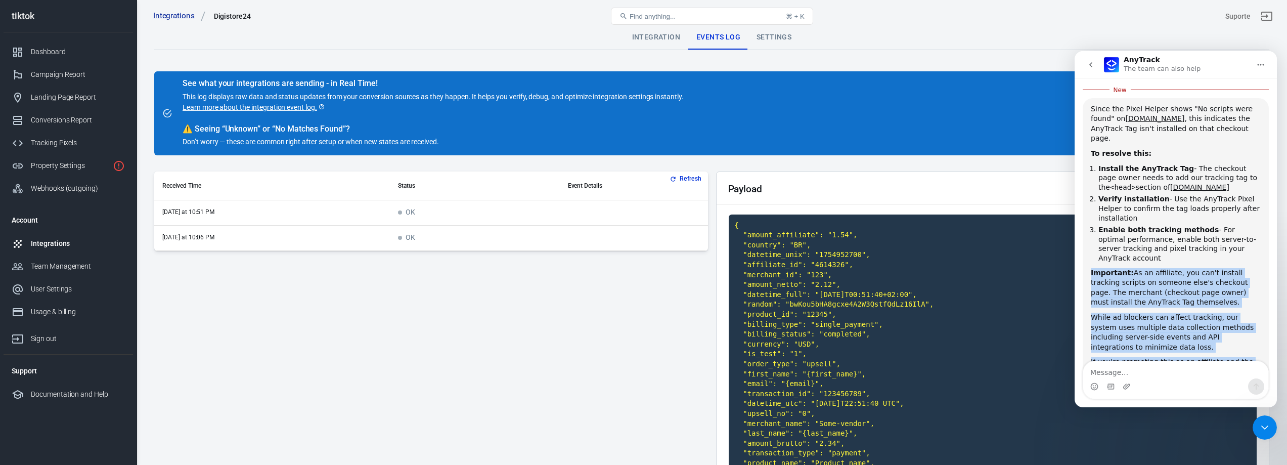
drag, startPoint x: 1089, startPoint y: 174, endPoint x: 1157, endPoint y: 294, distance: 137.9
click at [1157, 294] on div "Since the Pixel Helper shows "No scripts were found" on [DOMAIN_NAME] , this in…" at bounding box center [1175, 250] width 186 height 305
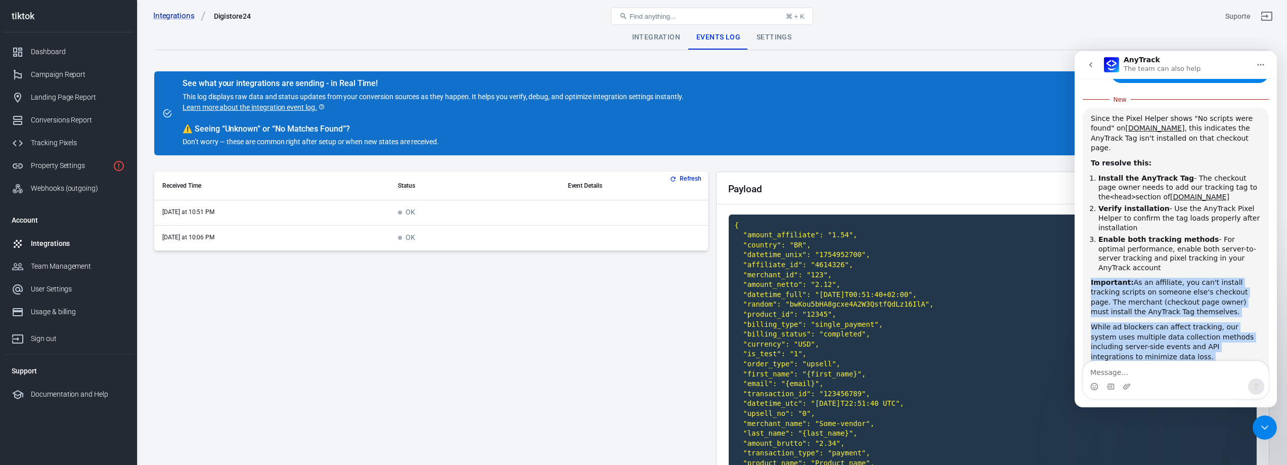
copy div "Important: As an affiliate, you can't install tracking scripts on someone else'…"
click at [1176, 378] on div "Intercom messenger" at bounding box center [1175, 386] width 185 height 16
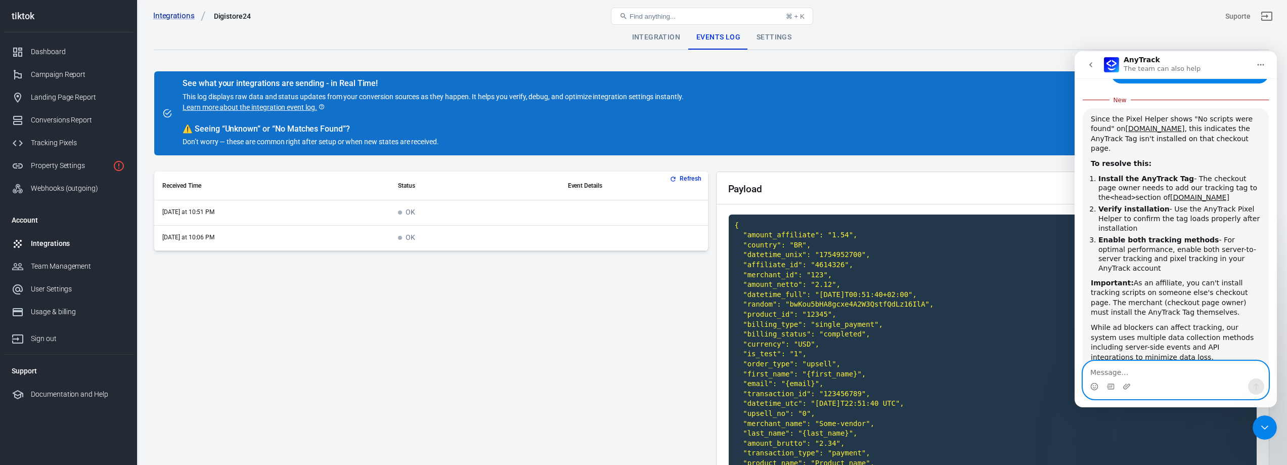
click at [1150, 371] on textarea "Message…" at bounding box center [1175, 369] width 185 height 17
paste textarea ""Does TikTok Ads support postback tracking?"
click at [1094, 375] on textarea ""Does TikTok Ads support postback tracking?" at bounding box center [1175, 369] width 185 height 17
type textarea "Does TikTok Ads support postback tracking?"
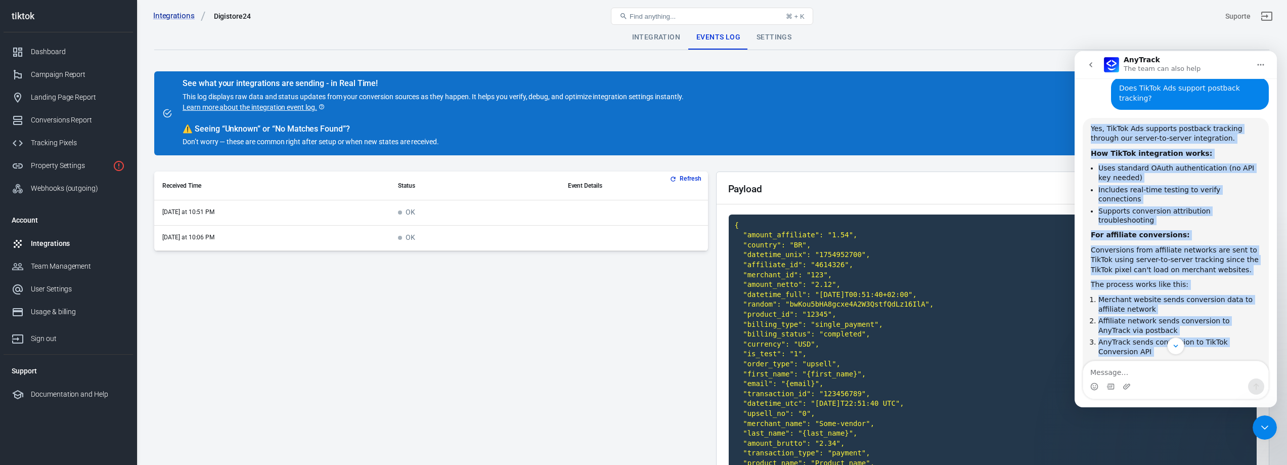
scroll to position [1557, 0]
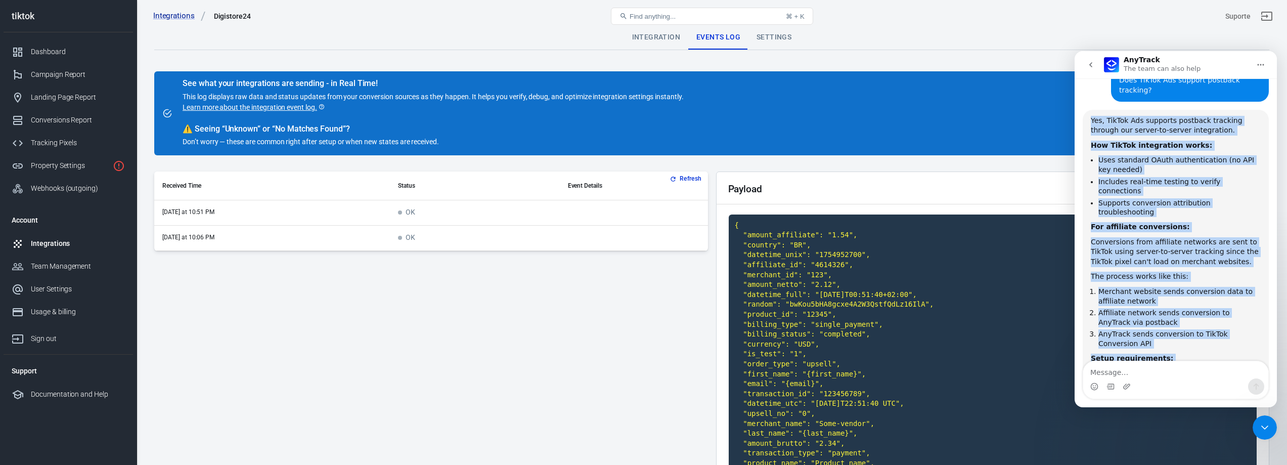
drag, startPoint x: 1087, startPoint y: 92, endPoint x: 1210, endPoint y: 302, distance: 243.3
click at [1210, 302] on div "Yes, TikTok Ads supports postback tracking through our server-to-server integra…" at bounding box center [1175, 280] width 186 height 340
copy div "Yes, TikTok Ads supports postback tracking through our server-to-server integra…"
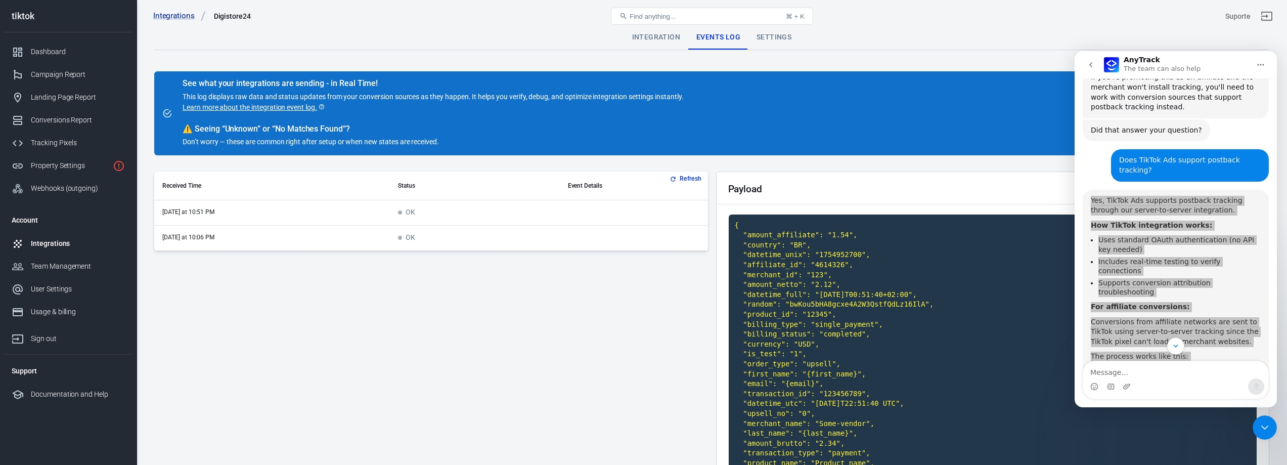
click at [1266, 431] on icon "Close Intercom Messenger" at bounding box center [1264, 427] width 12 height 12
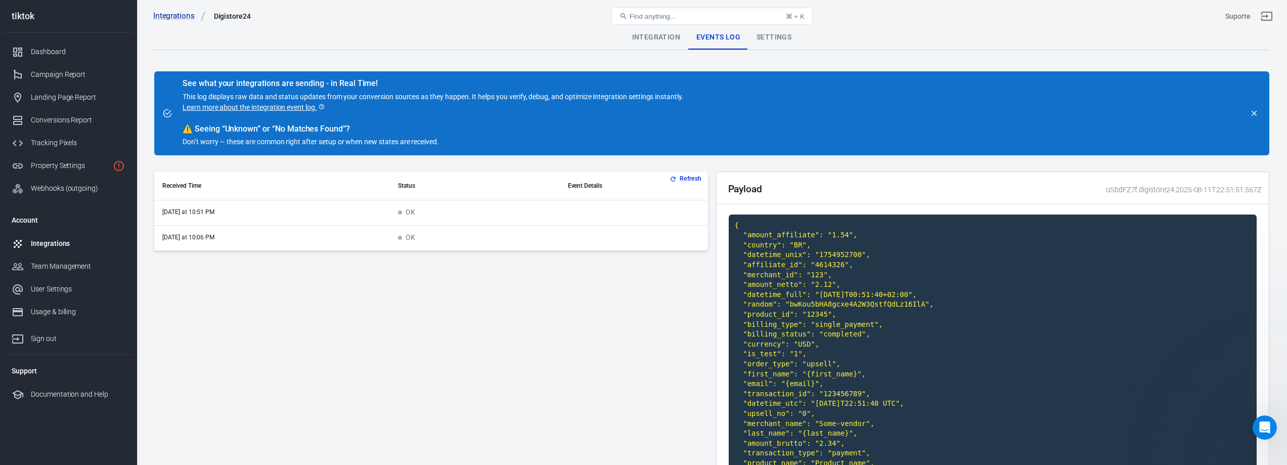
scroll to position [1557, 0]
click at [1269, 428] on icon "Open Intercom Messenger" at bounding box center [1264, 427] width 17 height 17
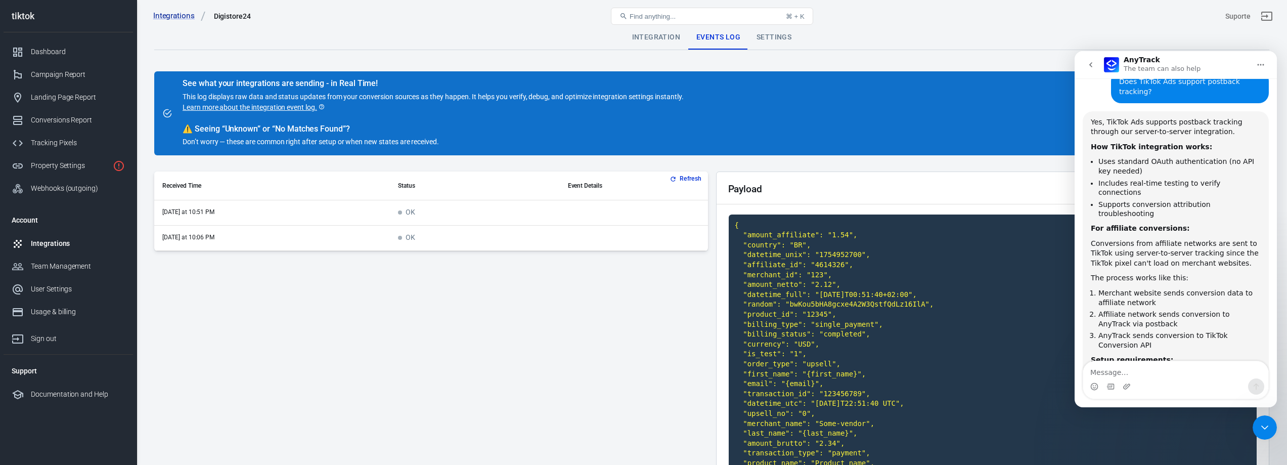
click at [1091, 64] on icon "go back" at bounding box center [1090, 65] width 8 height 8
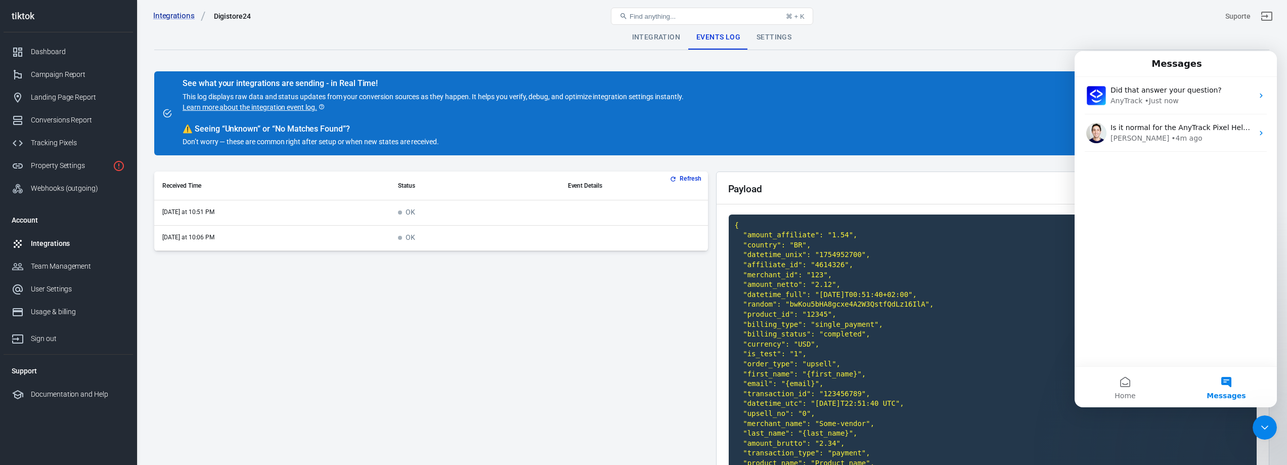
click at [445, 325] on div "Refresh Received Time Status Event Details [DATE] at 10:51 PM OK [DATE] at 10:0…" at bounding box center [431, 352] width 554 height 363
click at [789, 347] on code "{ "amount_affiliate": "1.54", "country": "BR", "datetime_unix": "1754952700", "…" at bounding box center [992, 363] width 528 height 299
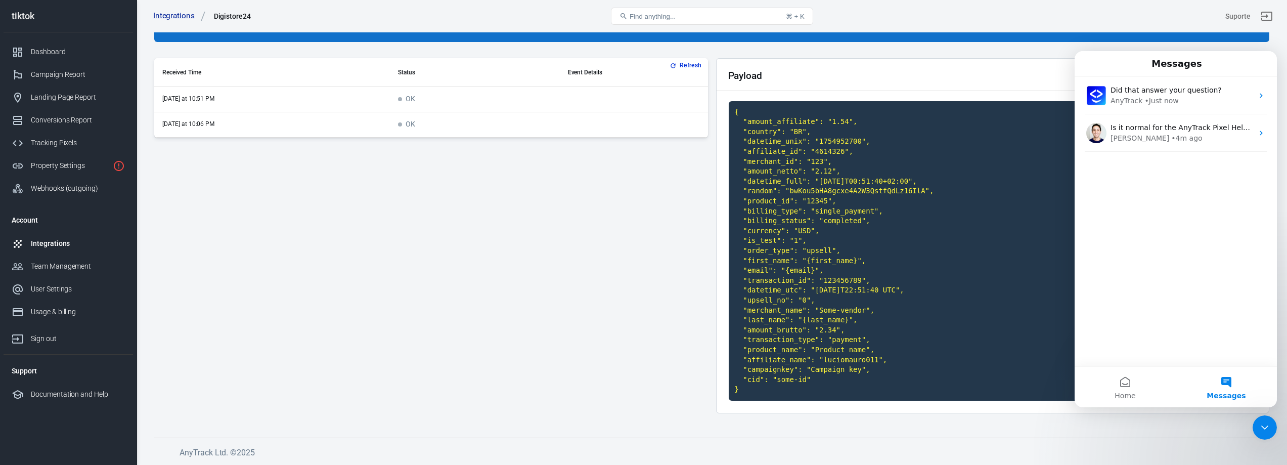
click at [665, 356] on div "Refresh Received Time Status Event Details [DATE] at 10:51 PM OK [DATE] at 10:0…" at bounding box center [431, 239] width 554 height 363
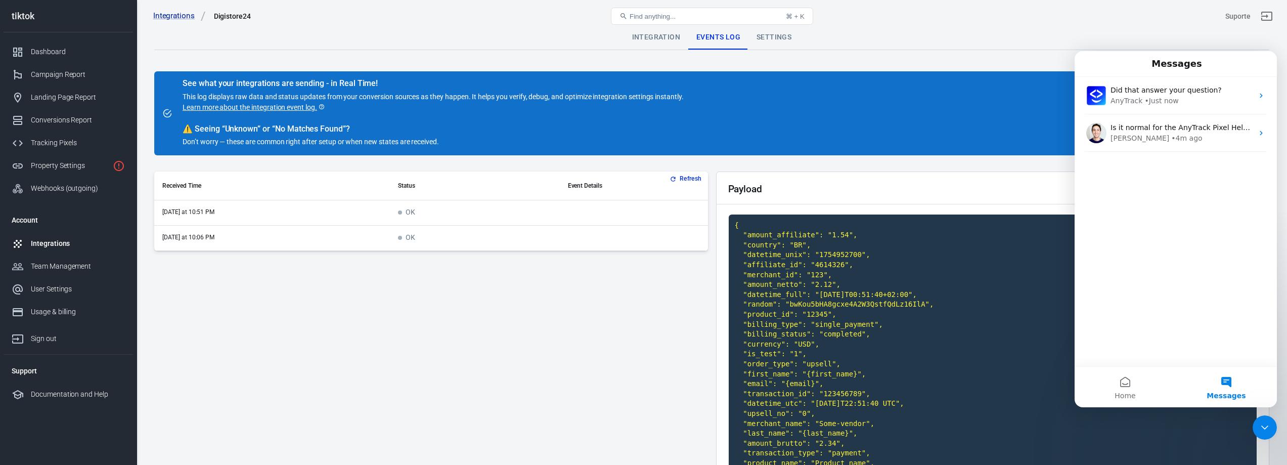
click at [771, 42] on div "Settings" at bounding box center [773, 37] width 51 height 24
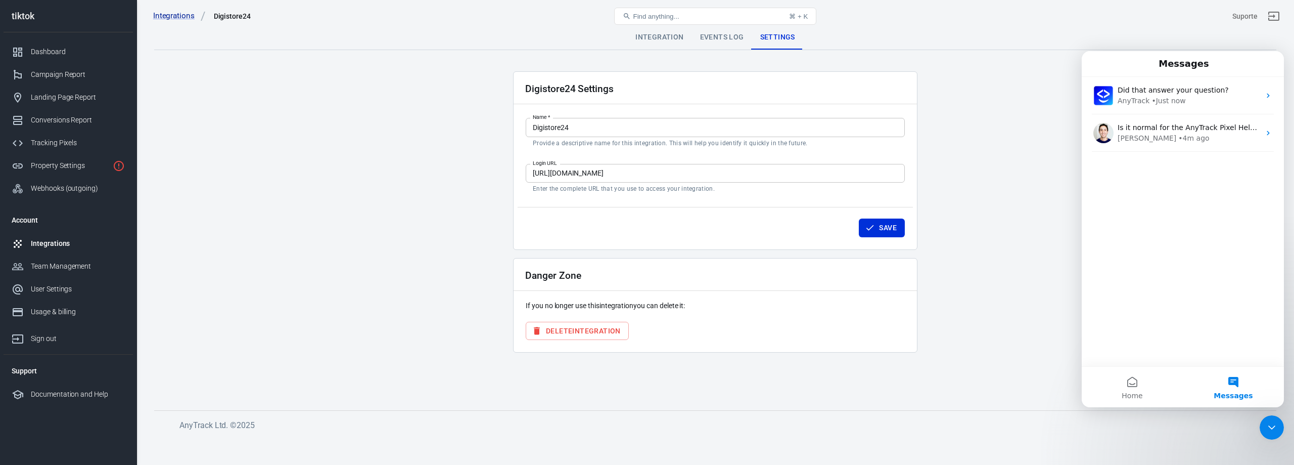
click at [657, 51] on main "Integration Events Log Settings Digistore24 Settings Name   * Digistore24 Name …" at bounding box center [715, 209] width 1122 height 369
click at [658, 38] on div "Integration" at bounding box center [659, 37] width 64 height 24
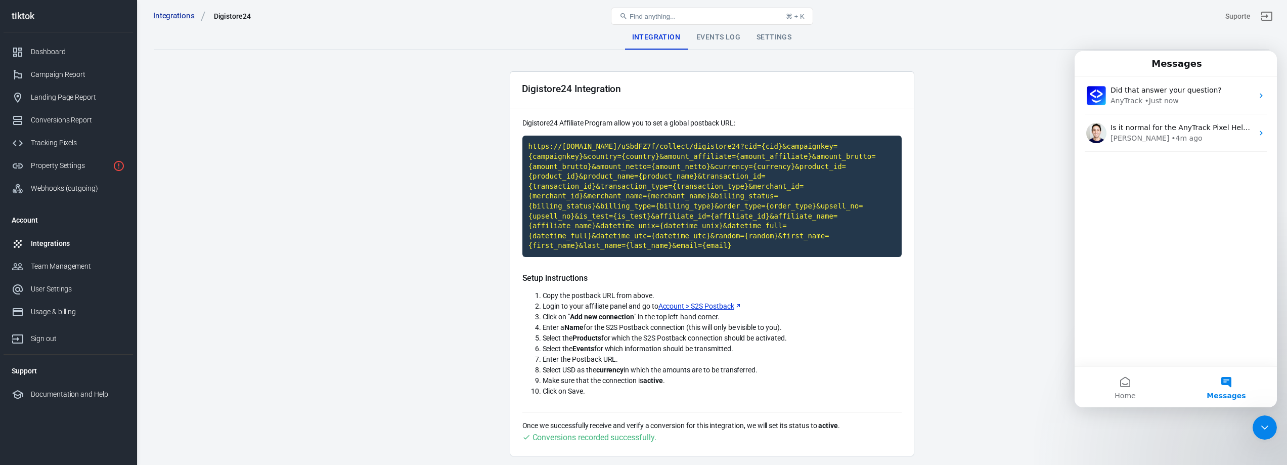
click at [710, 36] on div "Events Log" at bounding box center [718, 37] width 60 height 24
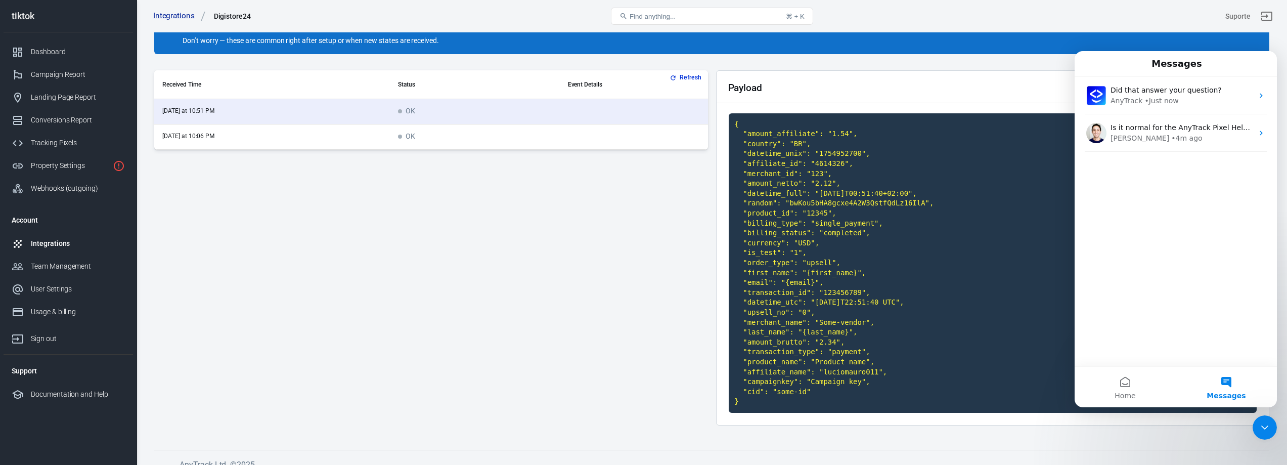
scroll to position [113, 0]
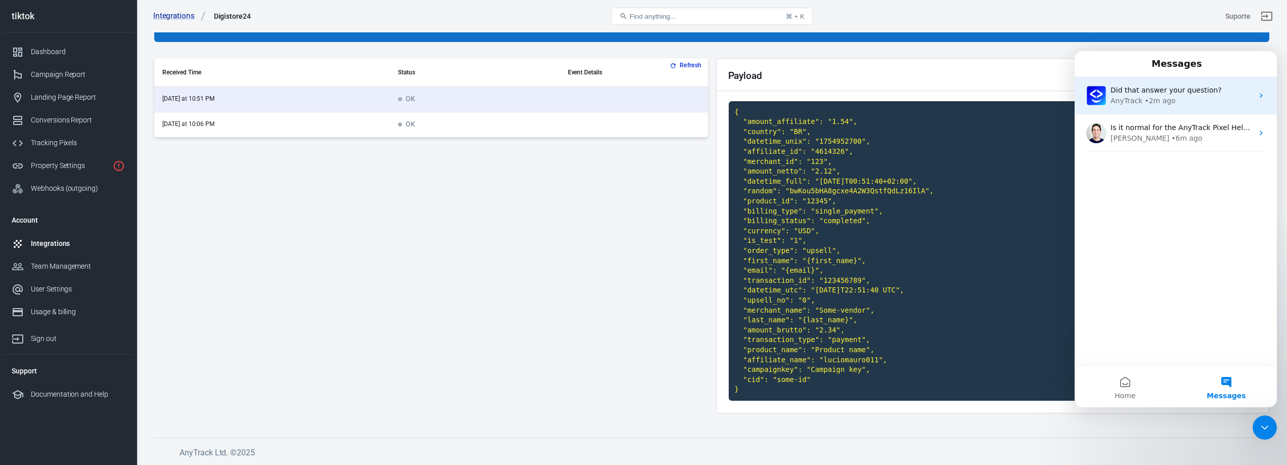
click at [1151, 107] on div "Did that answer your question? AnyTrack • 2m ago" at bounding box center [1175, 95] width 202 height 37
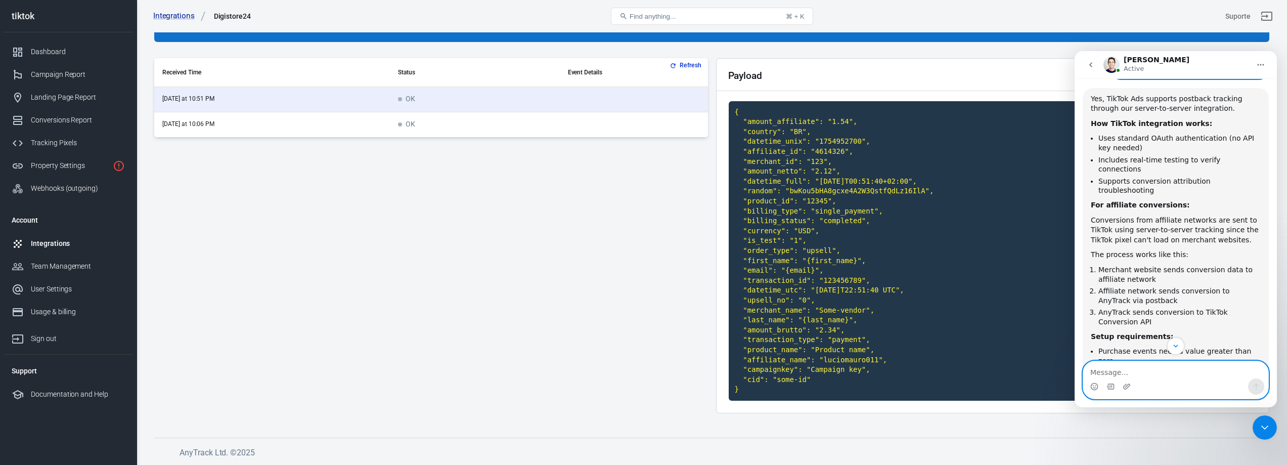
scroll to position [1732, 0]
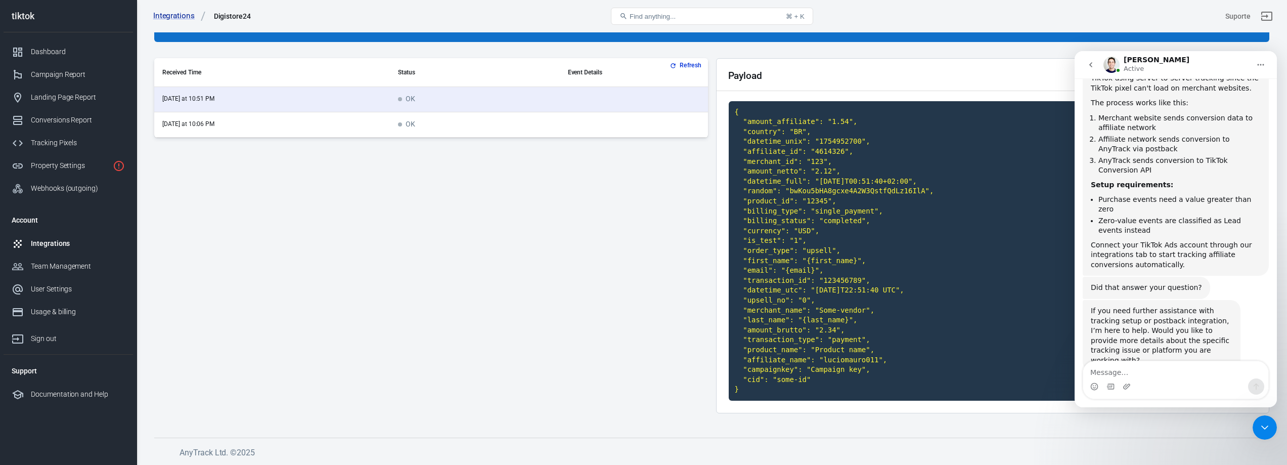
click at [1169, 439] on link "[URL][DOMAIN_NAME]" at bounding box center [1129, 443] width 79 height 8
click at [1253, 380] on div "Our integration to tiktoks is through the Conversions API, yes, we send Post ca…" at bounding box center [1175, 406] width 186 height 53
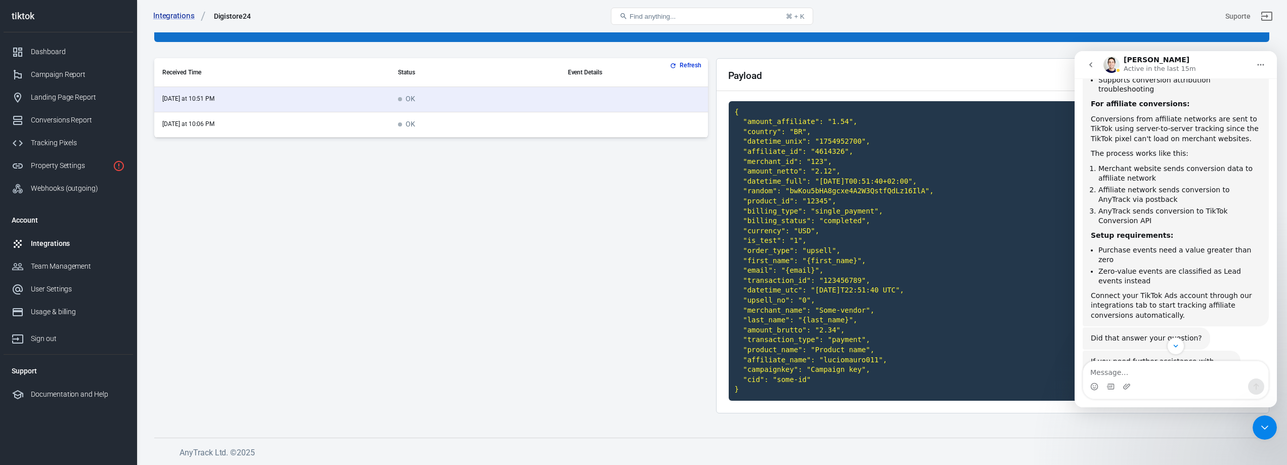
click at [510, 254] on div "Refresh Received Time Status Event Details [DATE] at 10:51 PM OK [DATE] at 10:0…" at bounding box center [431, 239] width 554 height 363
